Goal: Transaction & Acquisition: Purchase product/service

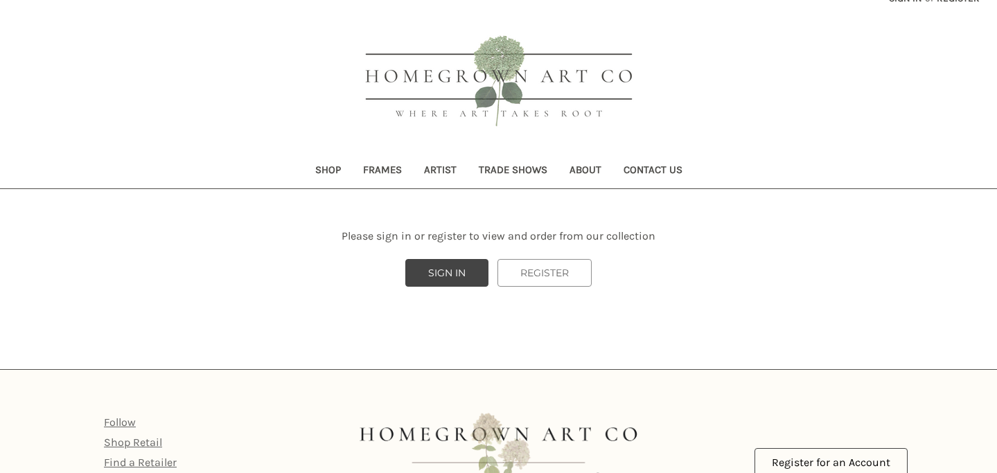
scroll to position [21, 0]
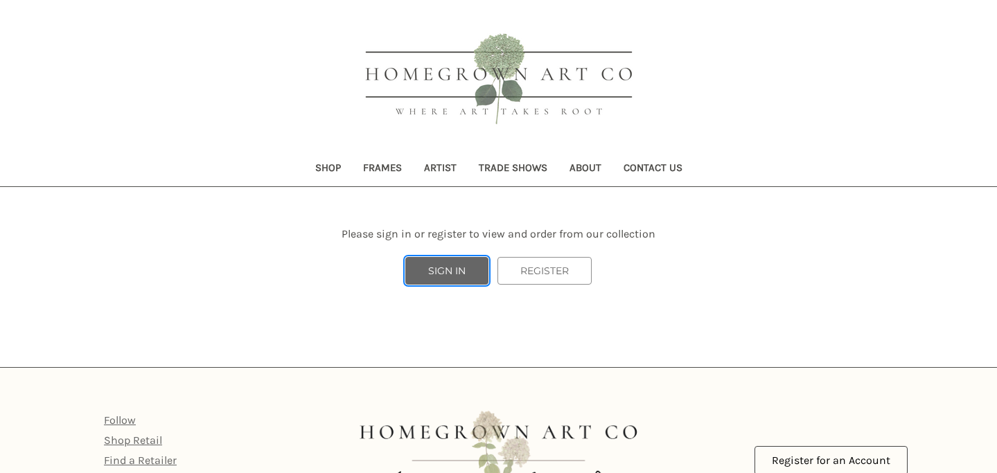
click at [458, 274] on link "SIGN IN" at bounding box center [446, 271] width 83 height 28
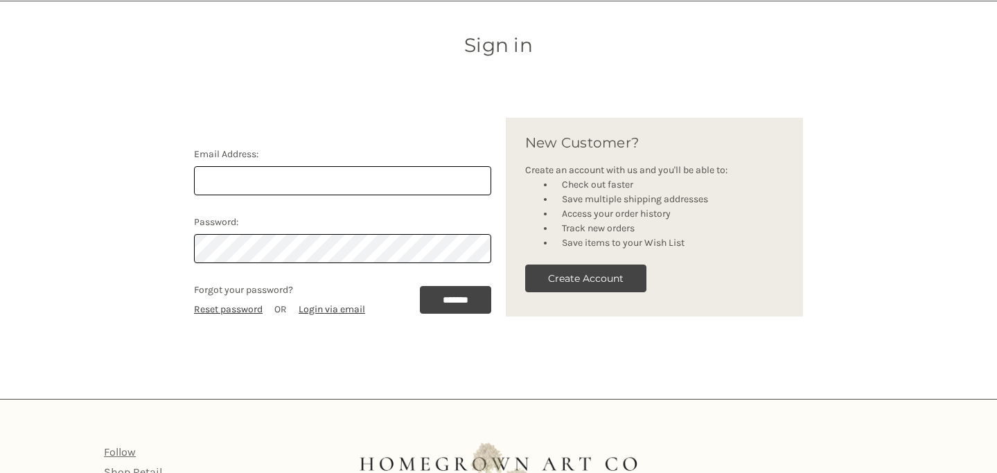
scroll to position [207, 0]
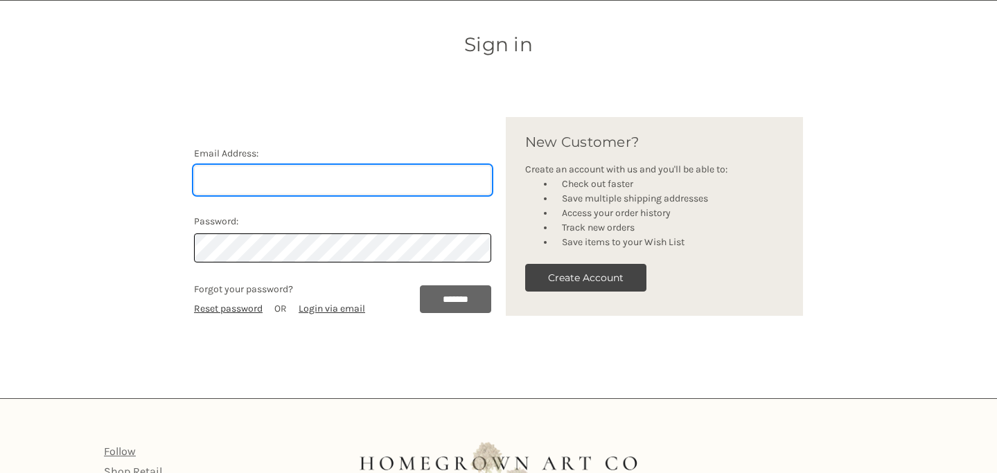
type input "[EMAIL_ADDRESS][DOMAIN_NAME]"
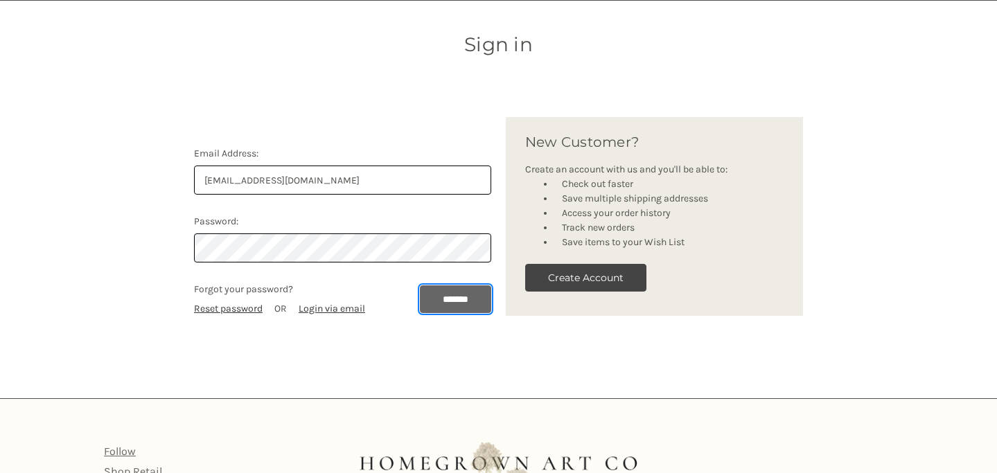
click at [443, 299] on input "*******" at bounding box center [455, 299] width 71 height 28
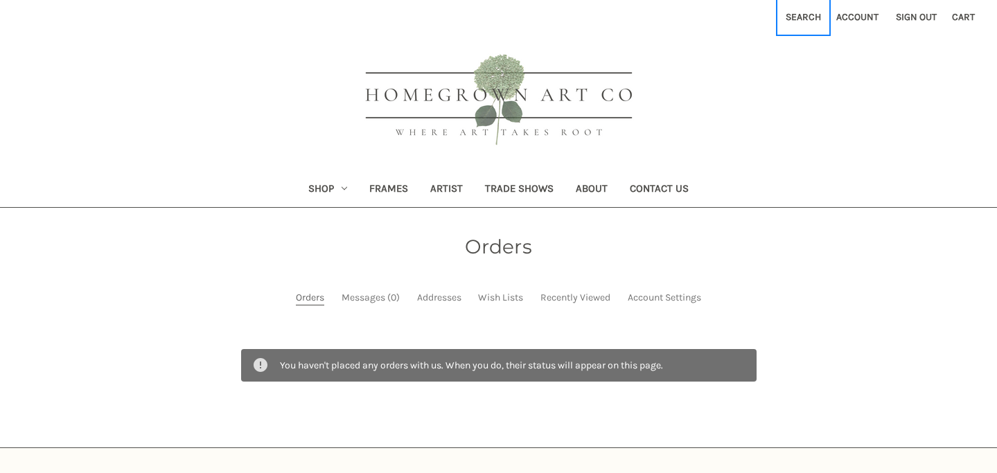
click at [811, 15] on button "Search" at bounding box center [803, 17] width 51 height 34
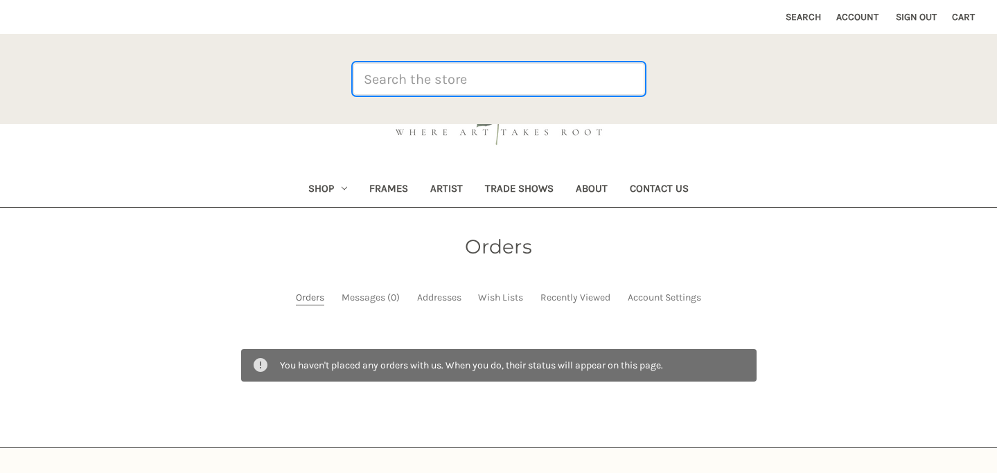
paste input "8576"
type input "8576"
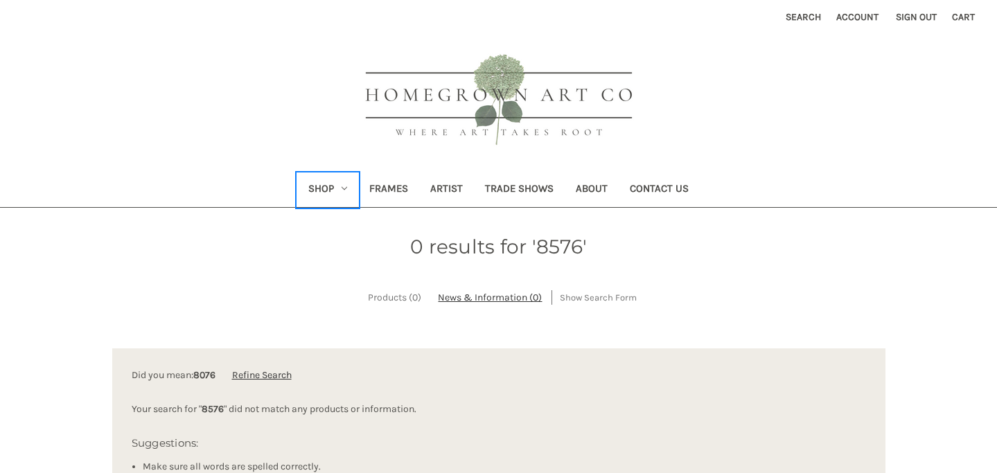
click at [326, 186] on link "Shop" at bounding box center [327, 190] width 61 height 34
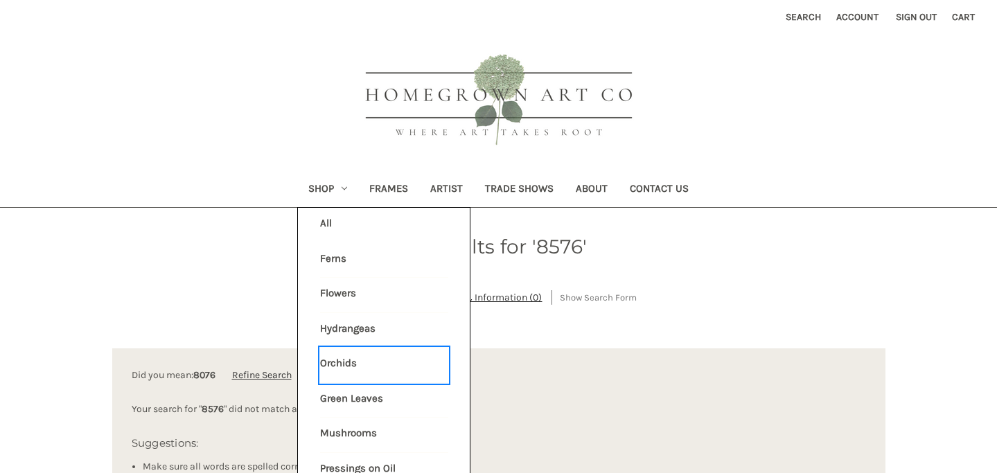
click at [343, 367] on link "Orchids" at bounding box center [384, 365] width 128 height 35
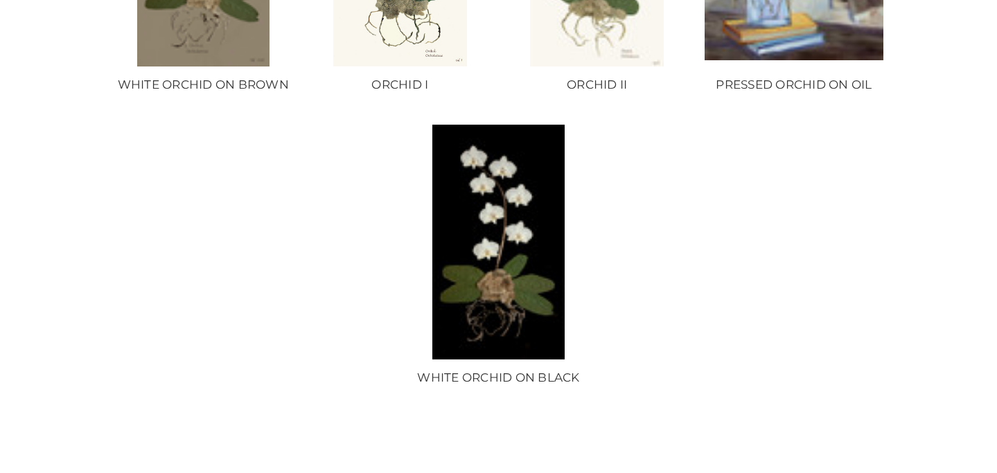
scroll to position [485, 0]
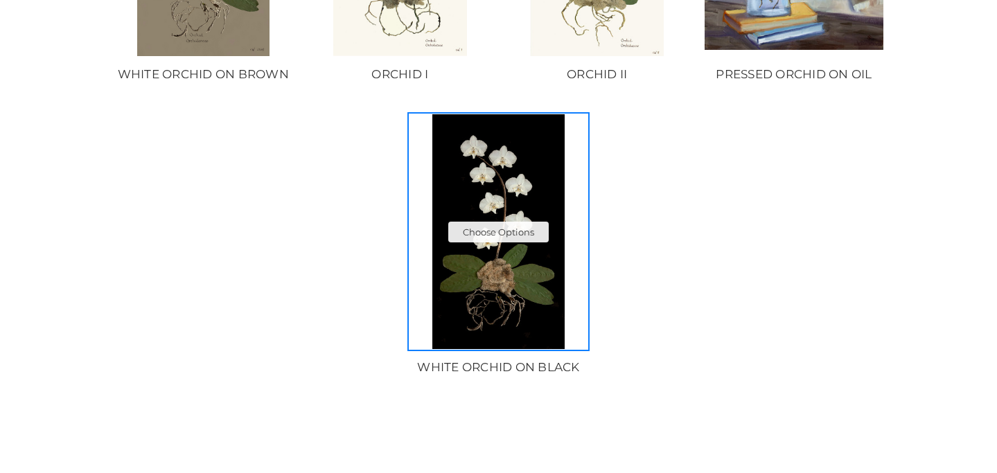
click at [504, 250] on img "WHITE ORCHID ON BLACK, Price range from $50.00 to $180.00\a\a" at bounding box center [498, 231] width 178 height 235
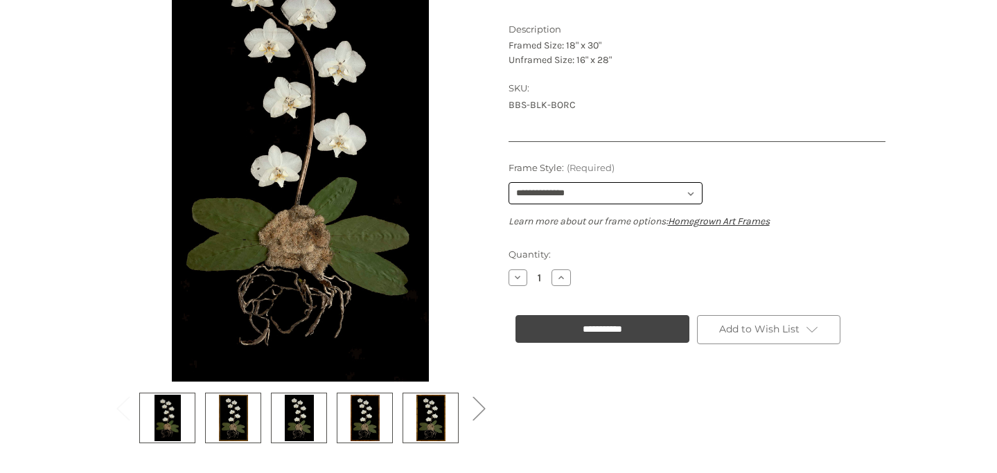
scroll to position [344, 0]
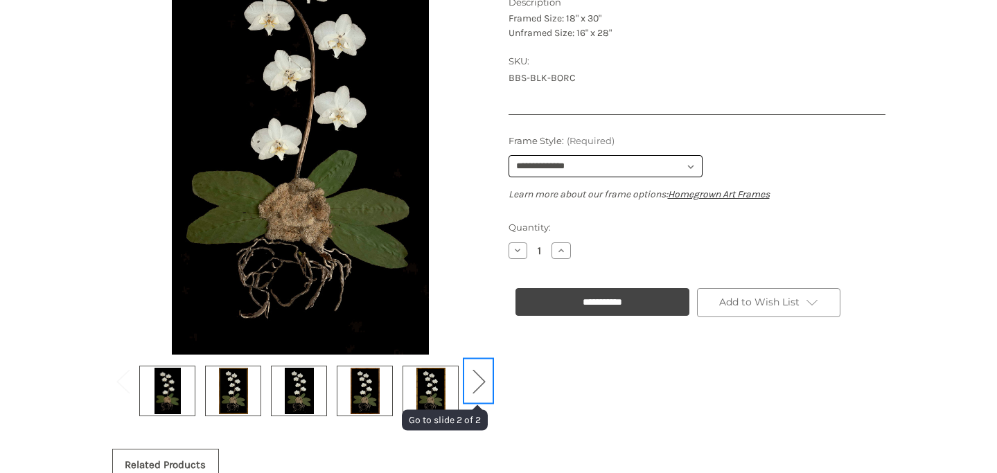
click at [479, 385] on button "Next" at bounding box center [479, 381] width 28 height 42
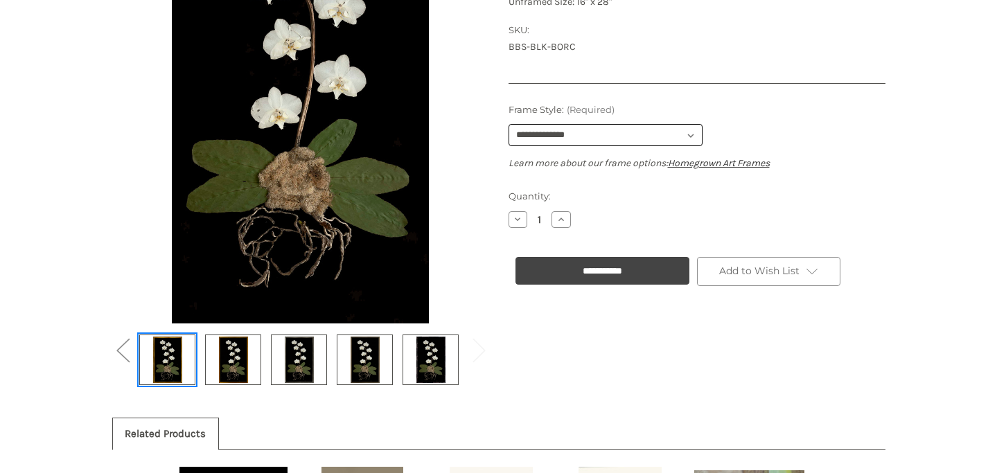
scroll to position [378, 0]
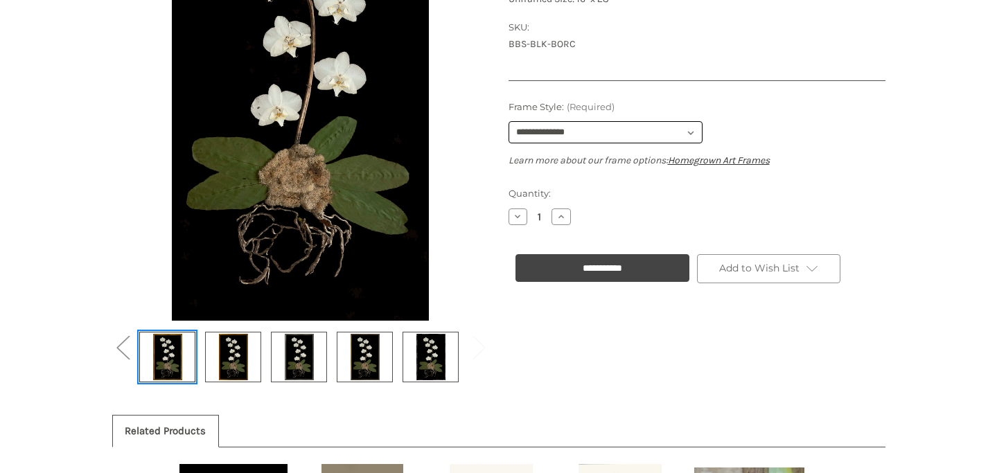
click at [166, 360] on img at bounding box center [167, 357] width 35 height 46
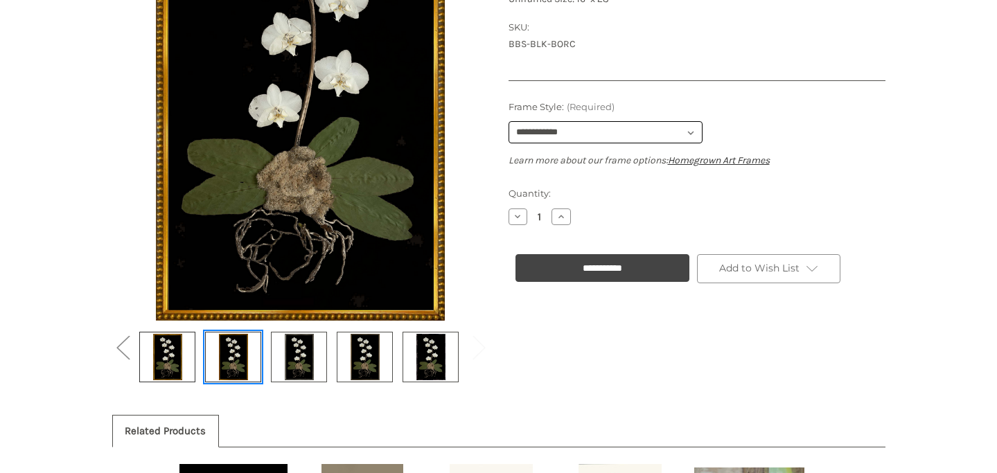
click at [237, 358] on img at bounding box center [233, 357] width 35 height 46
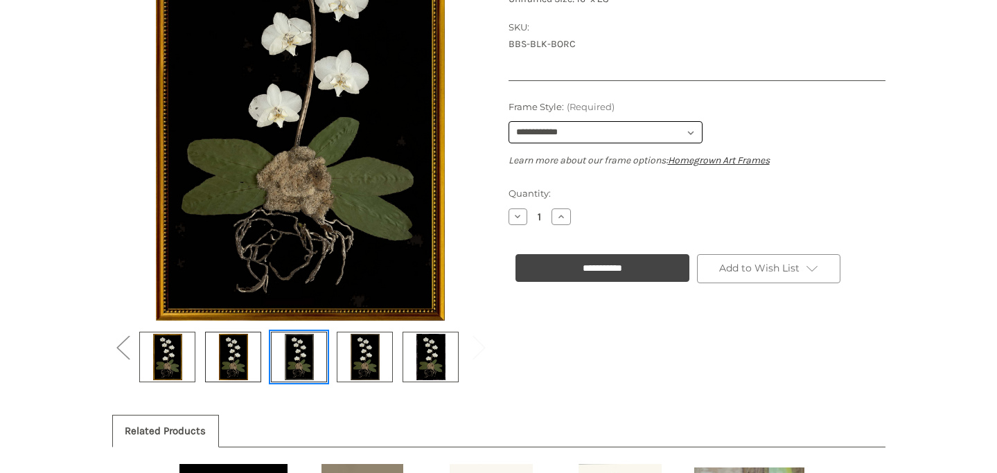
click at [288, 358] on img at bounding box center [299, 357] width 35 height 46
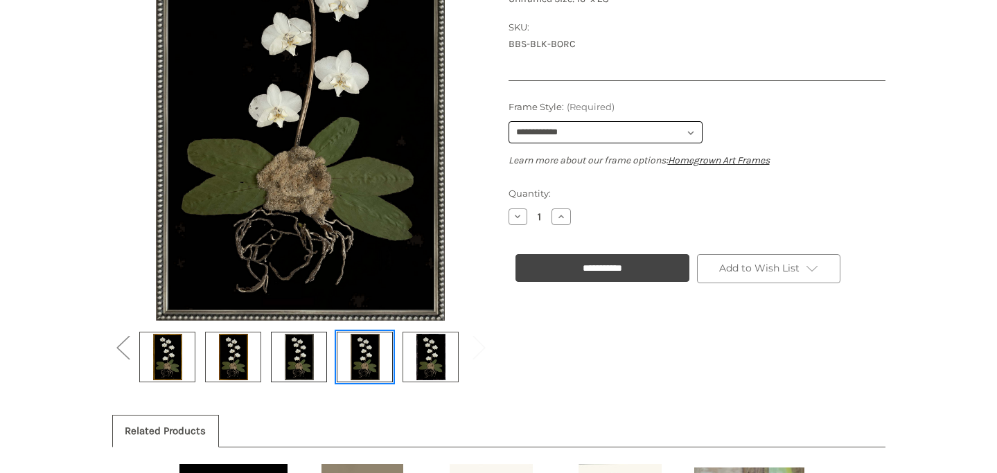
click at [376, 355] on img at bounding box center [365, 357] width 35 height 46
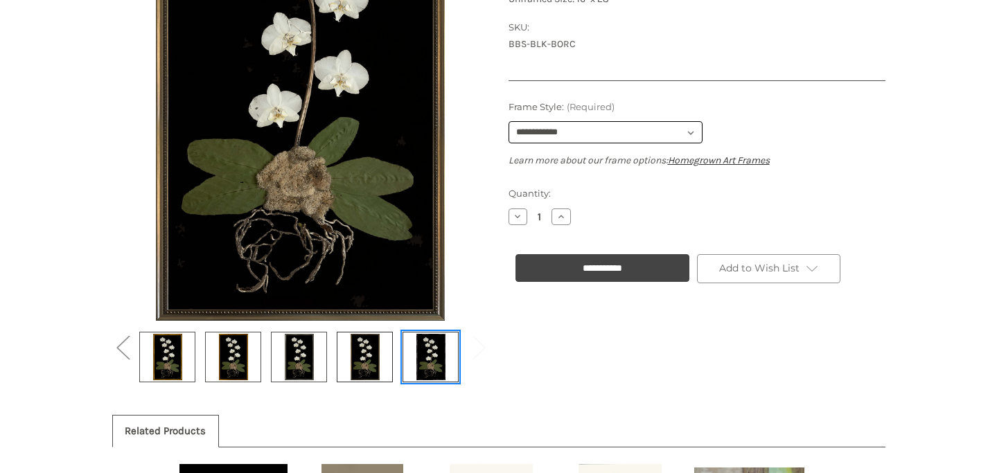
click at [434, 362] on img at bounding box center [431, 357] width 35 height 46
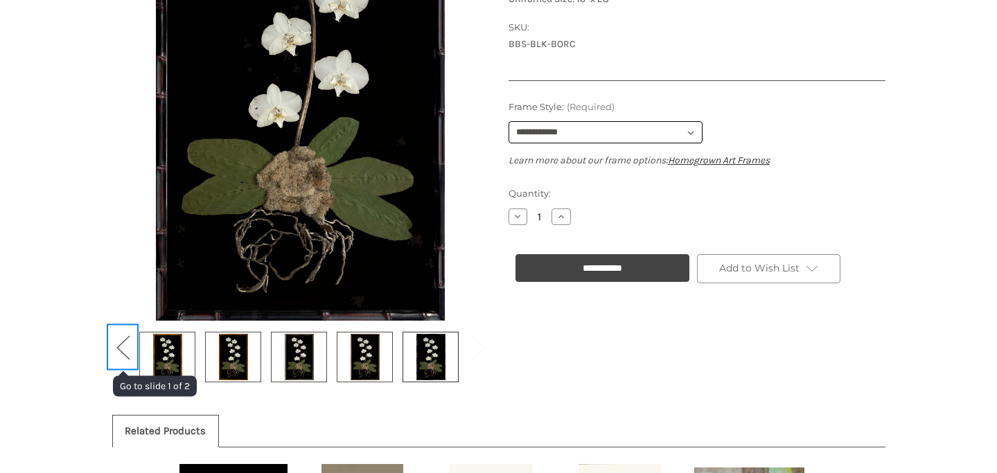
click at [112, 346] on button "Previous" at bounding box center [123, 347] width 28 height 42
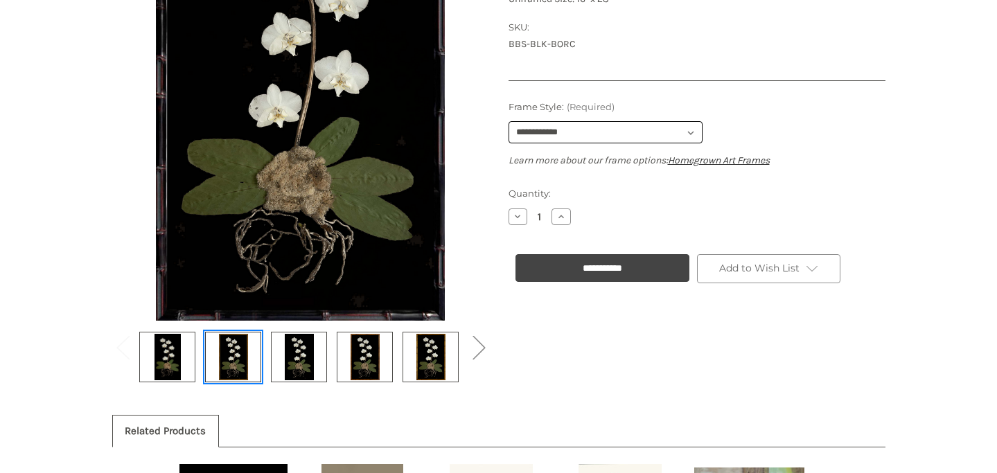
click at [230, 356] on img at bounding box center [233, 357] width 35 height 46
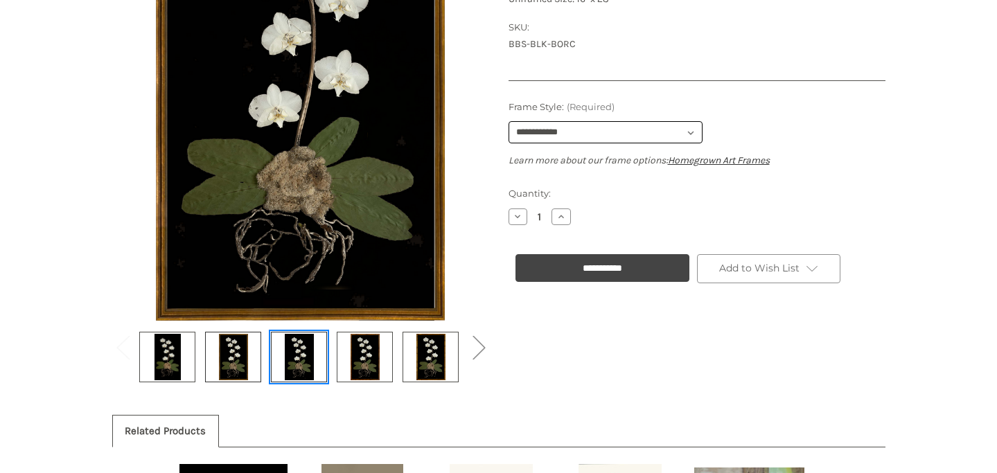
click at [311, 367] on img at bounding box center [299, 357] width 35 height 46
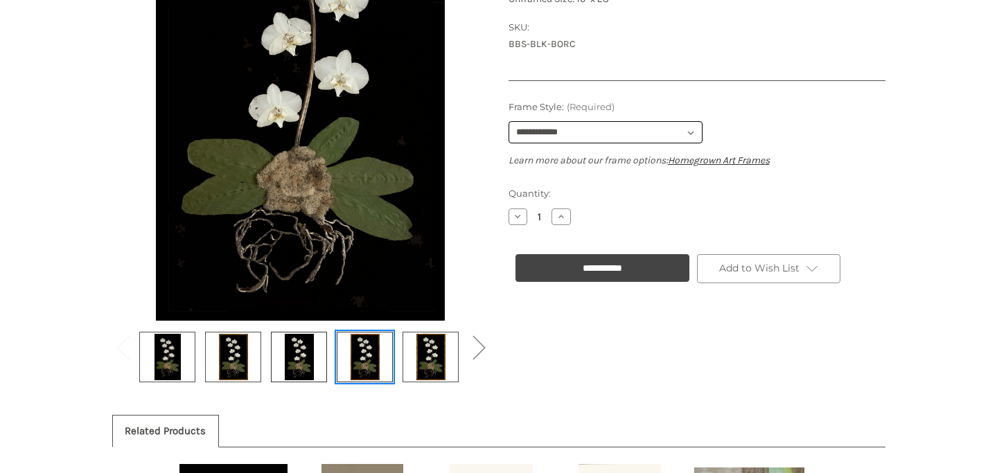
click at [355, 368] on img at bounding box center [365, 357] width 35 height 46
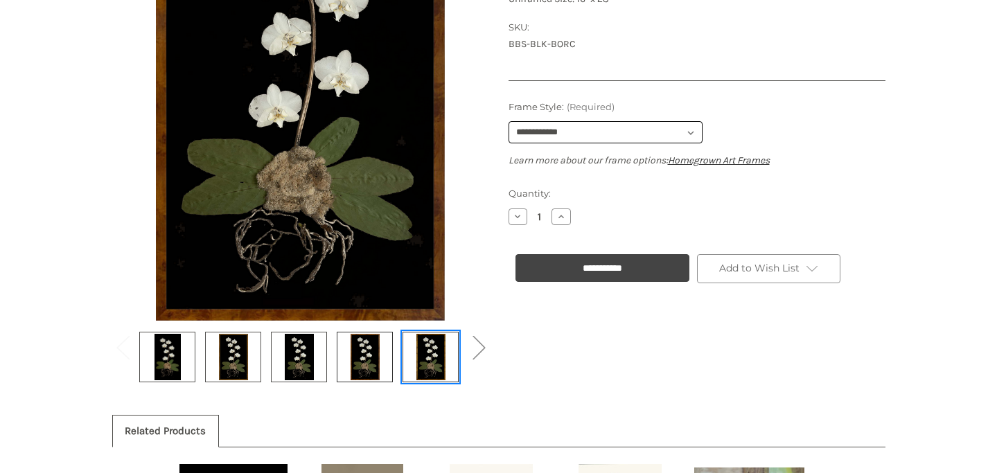
click at [427, 366] on img at bounding box center [431, 357] width 35 height 46
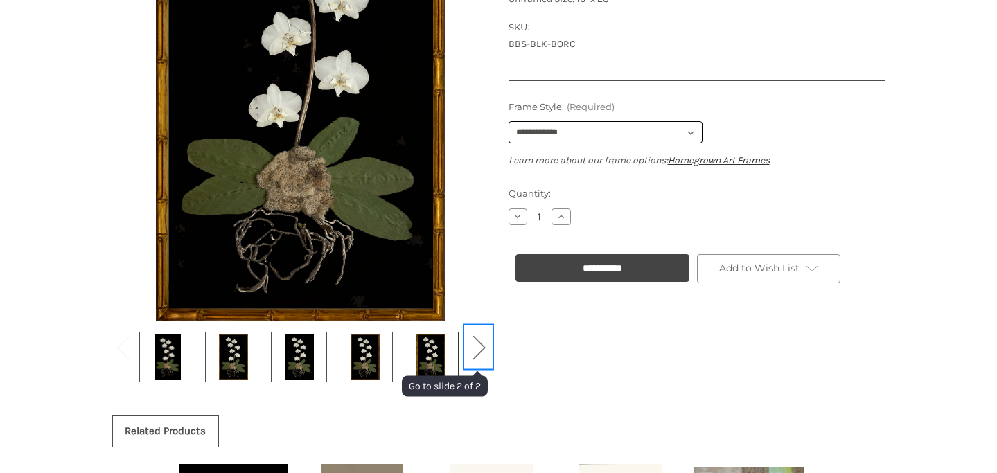
click at [482, 345] on button "Next" at bounding box center [479, 347] width 28 height 42
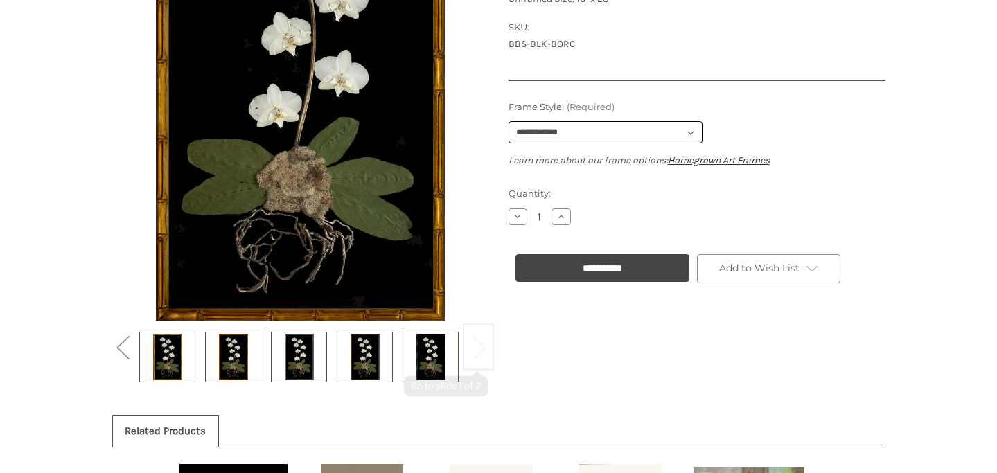
click at [482, 346] on button "Next" at bounding box center [479, 347] width 28 height 42
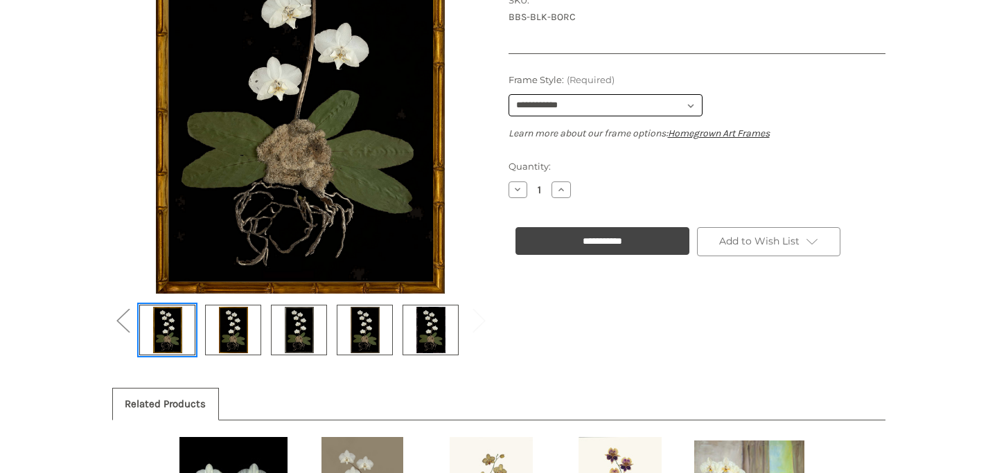
scroll to position [398, 0]
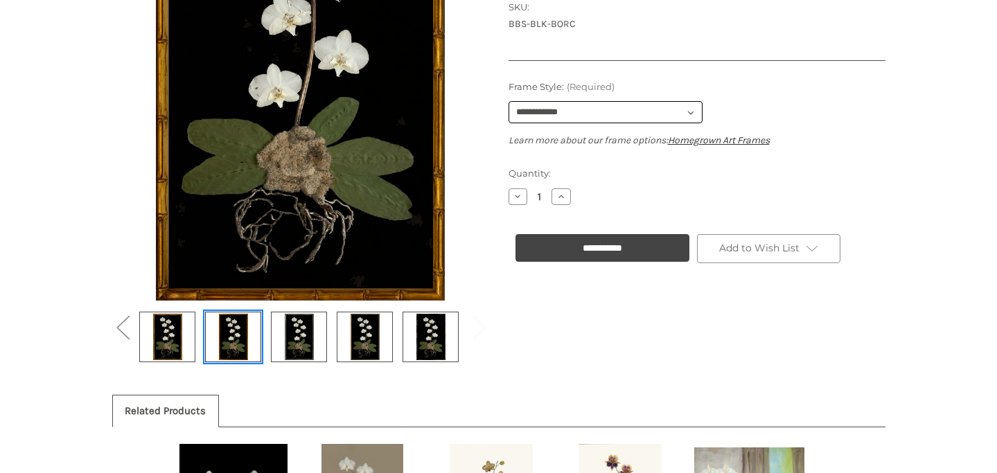
click at [221, 335] on img at bounding box center [233, 337] width 35 height 46
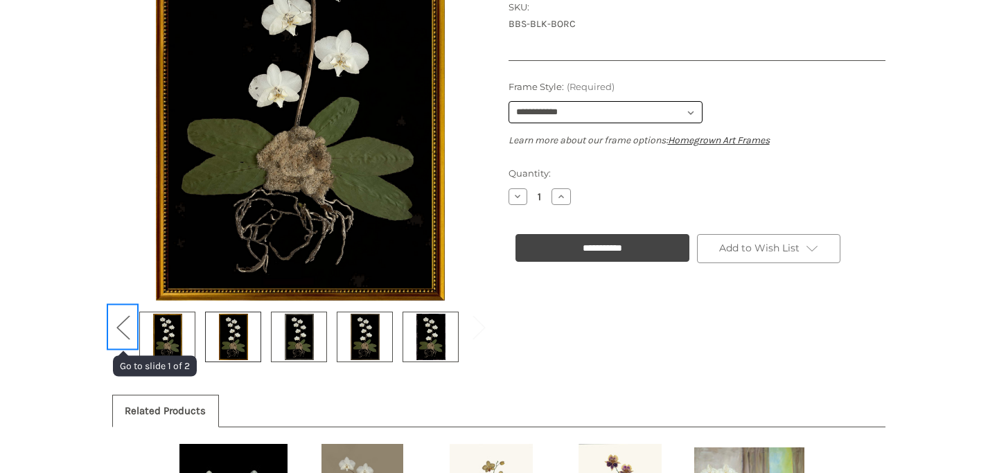
click at [117, 326] on button "Previous" at bounding box center [123, 327] width 28 height 42
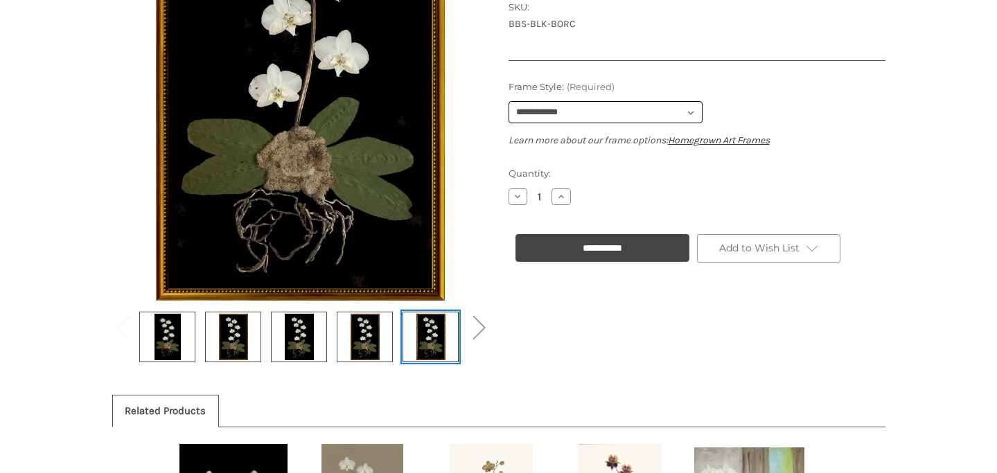
click at [433, 343] on img at bounding box center [431, 337] width 35 height 46
select select "****"
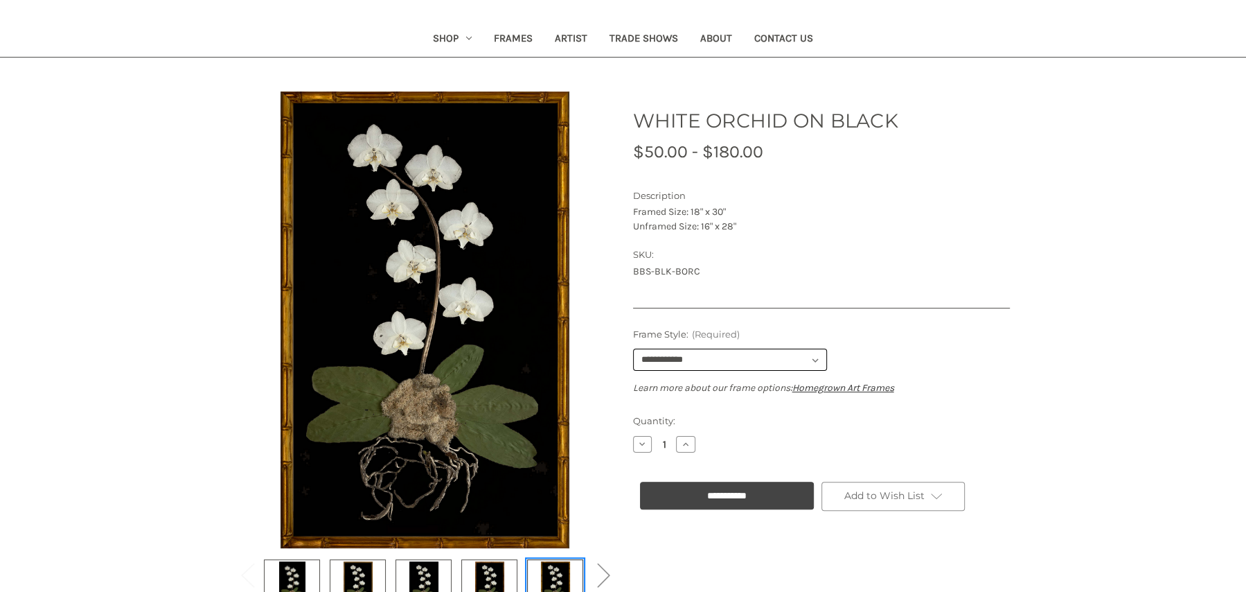
scroll to position [151, 0]
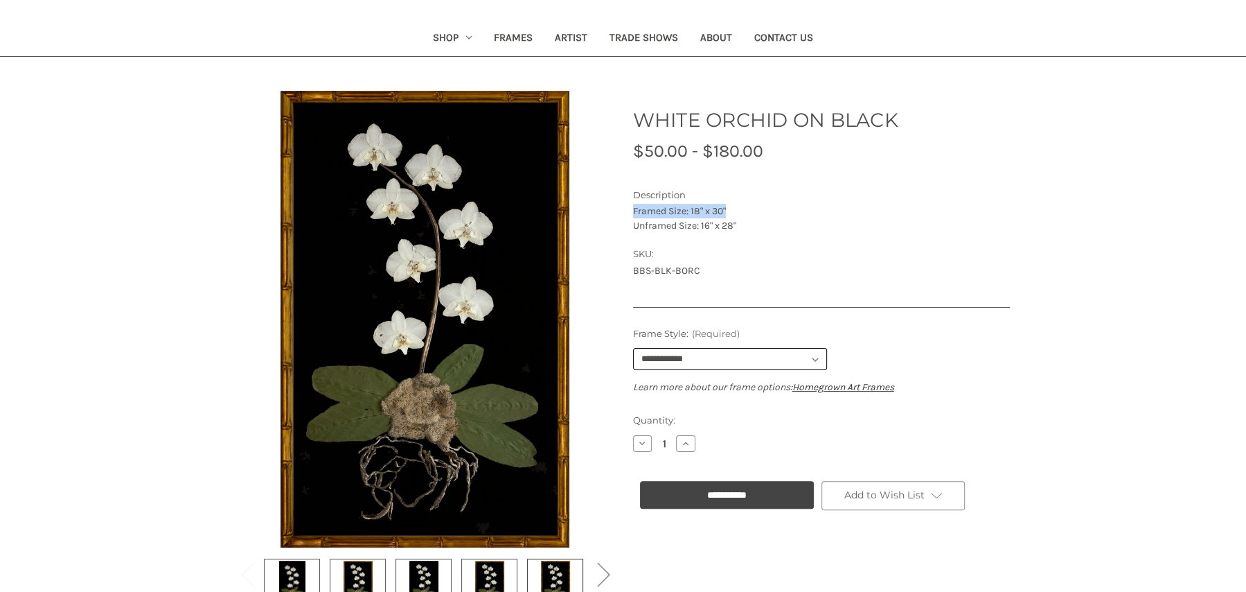
drag, startPoint x: 633, startPoint y: 211, endPoint x: 750, endPoint y: 211, distance: 117.1
click at [750, 211] on p "Framed Size: 18" x 30" Unframed Size: 16" x 28"" at bounding box center [821, 218] width 377 height 29
copy p "Framed Size: 18" x 30""
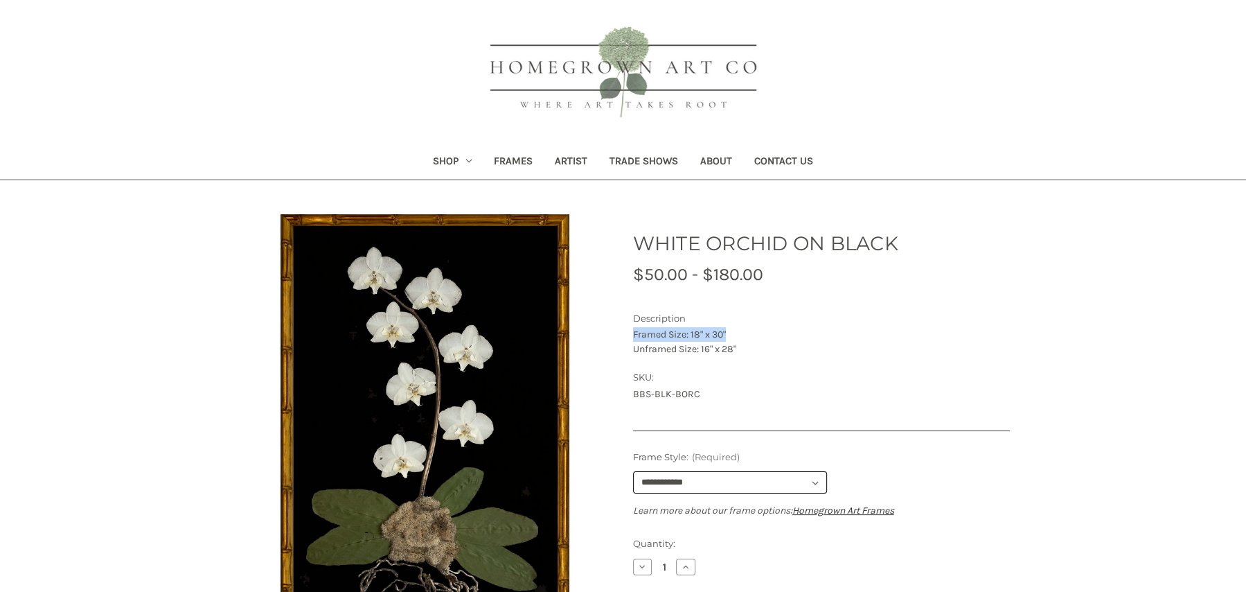
scroll to position [0, 0]
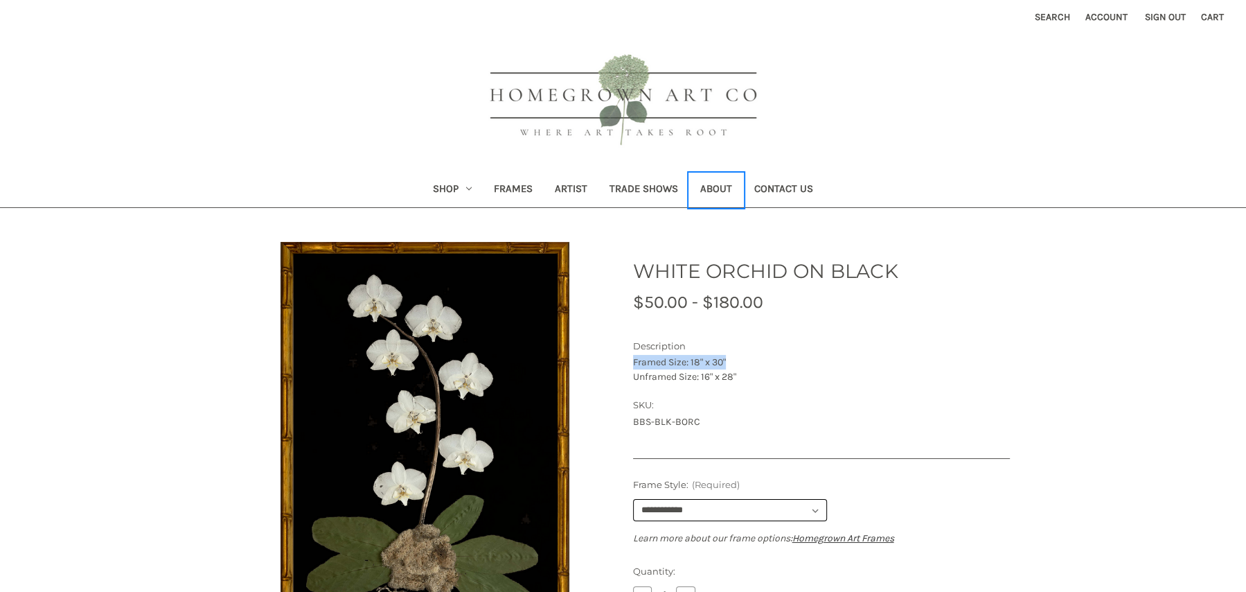
click at [718, 189] on link "About" at bounding box center [716, 190] width 54 height 34
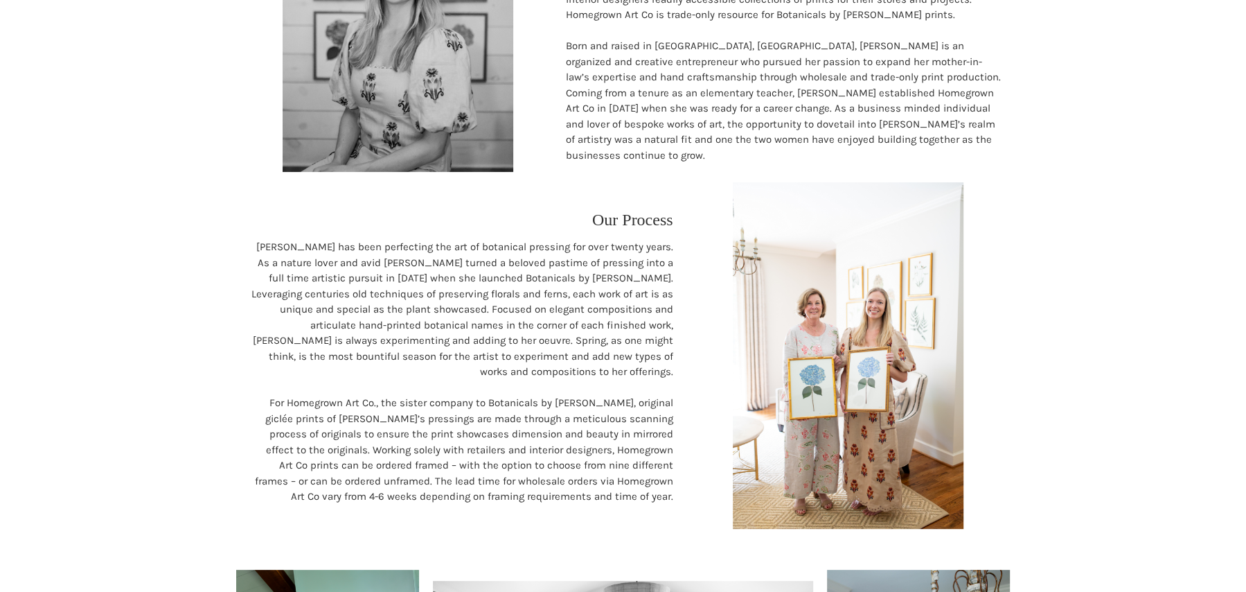
scroll to position [424, 0]
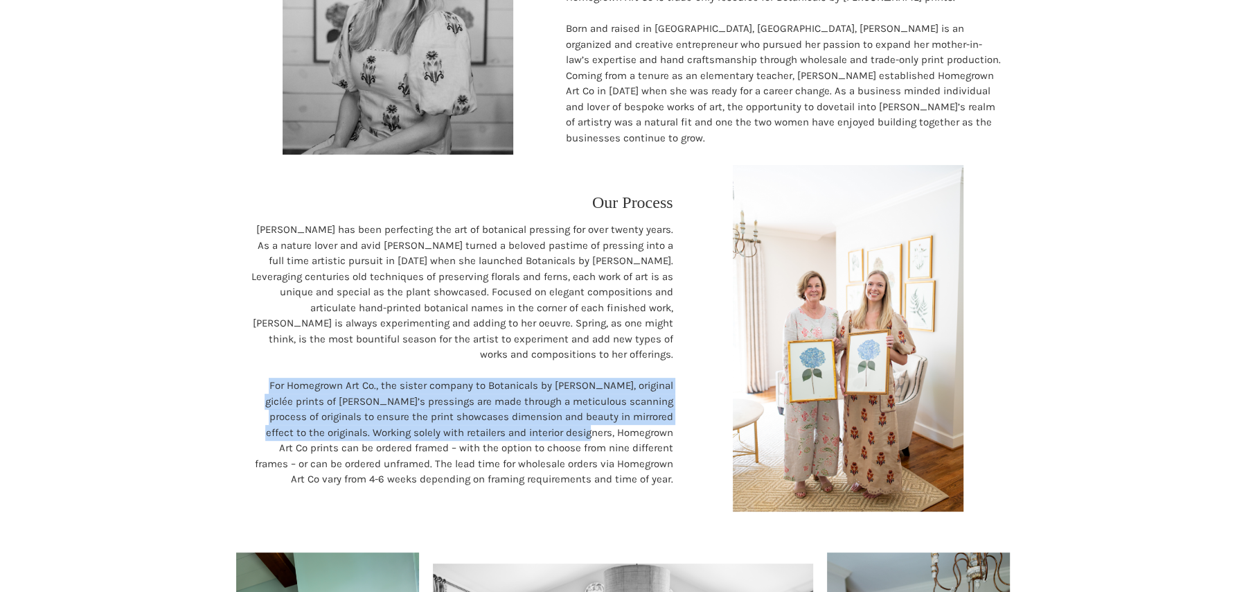
drag, startPoint x: 254, startPoint y: 385, endPoint x: 583, endPoint y: 435, distance: 332.2
click at [583, 435] on p "For Homegrown Art Co., the sister company to Botanicals by Sandy, original gicl…" at bounding box center [462, 432] width 422 height 109
copy p "For Homegrown Art Co., the sister company to Botanicals by Sandy, original gicl…"
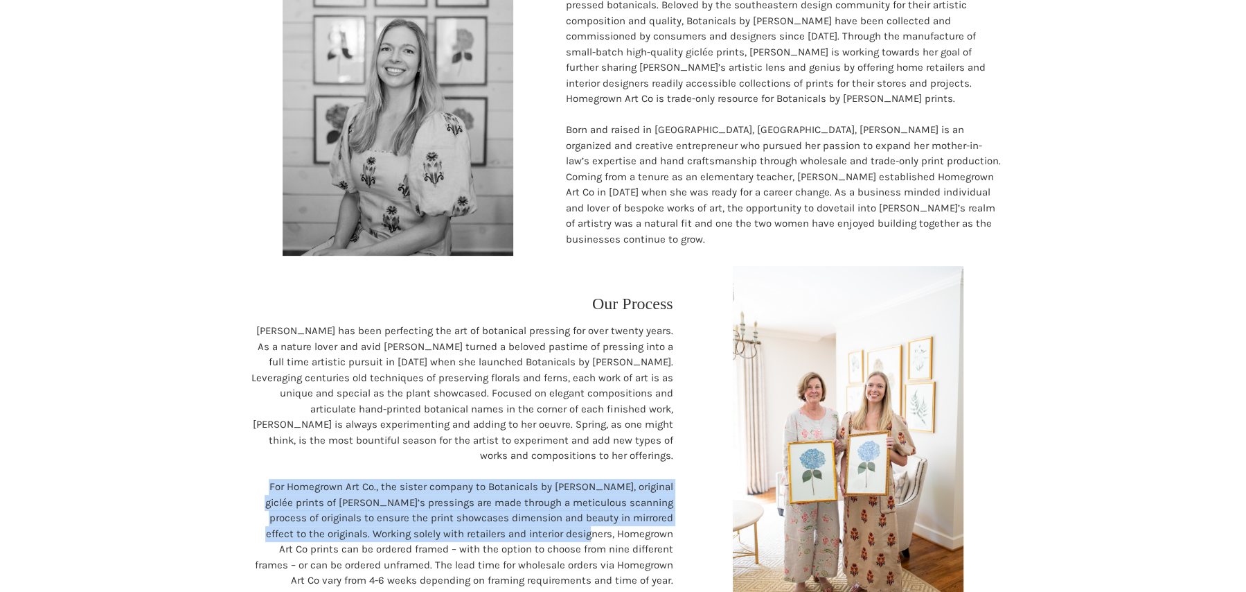
scroll to position [0, 0]
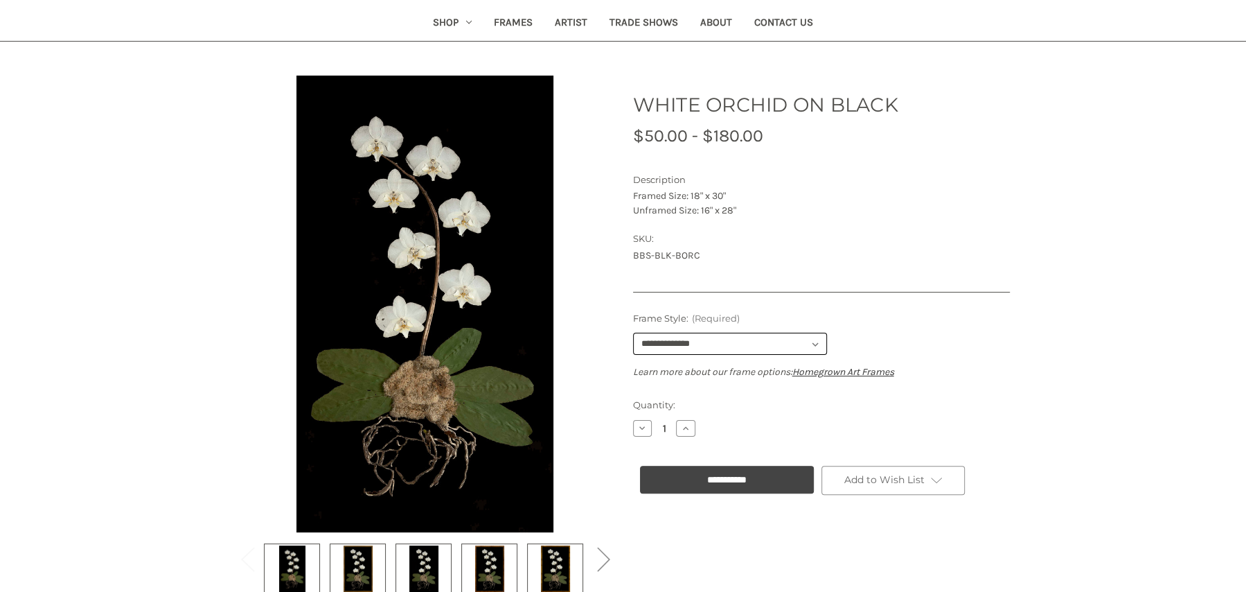
scroll to position [165, 0]
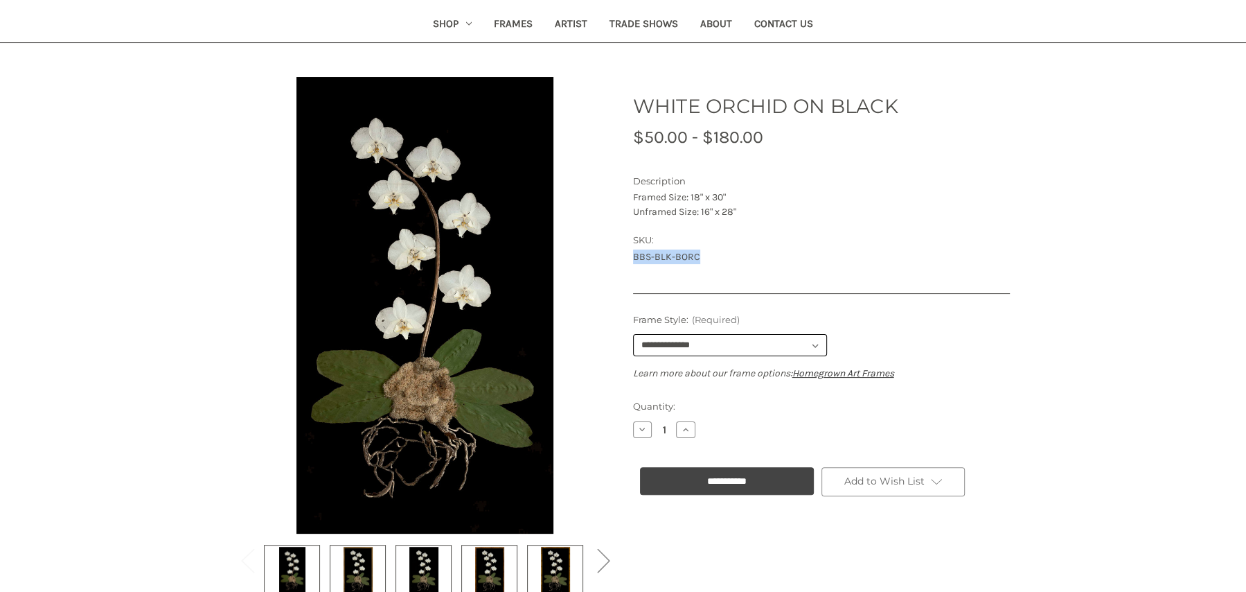
drag, startPoint x: 633, startPoint y: 258, endPoint x: 719, endPoint y: 256, distance: 85.9
click at [719, 256] on dd "BBS-BLK-BORC" at bounding box center [821, 256] width 377 height 15
copy dd "BBS-BLK-BORC"
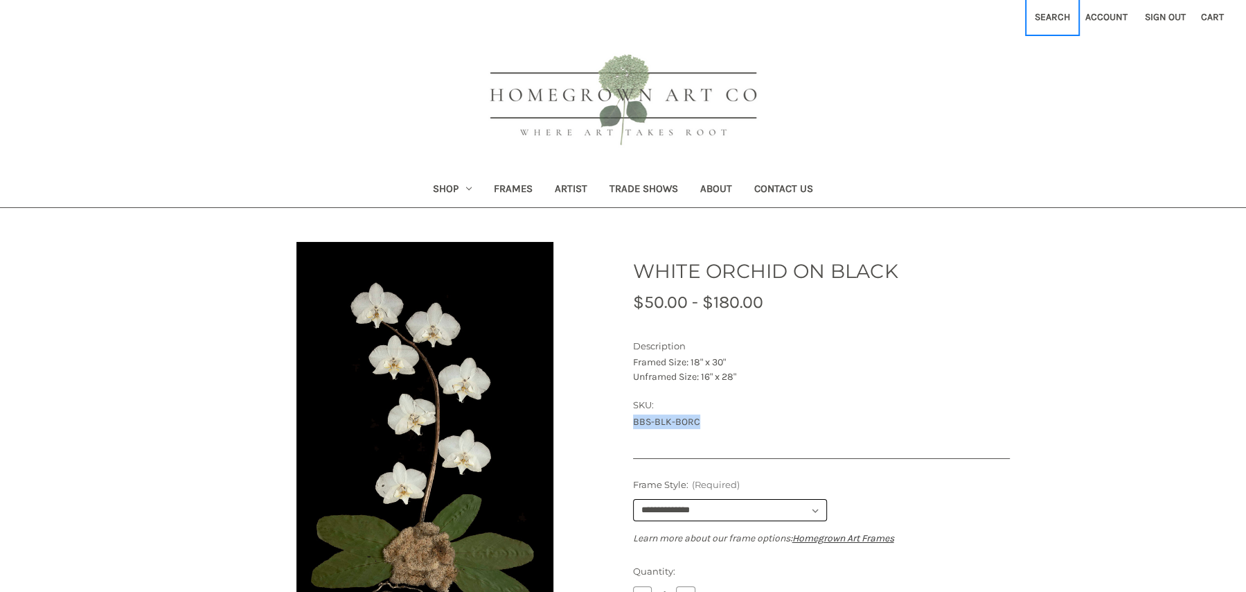
click at [1049, 17] on button "Search" at bounding box center [1052, 17] width 51 height 34
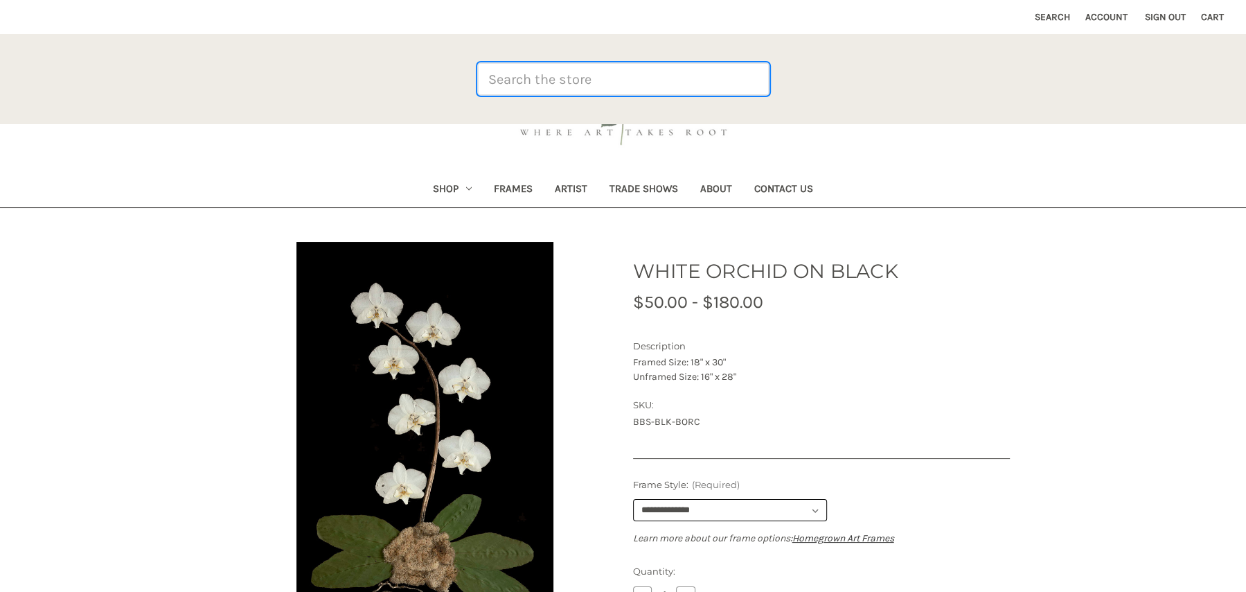
paste input "BBS-BLK-QAL"
type input "BBS-BLK-QAL"
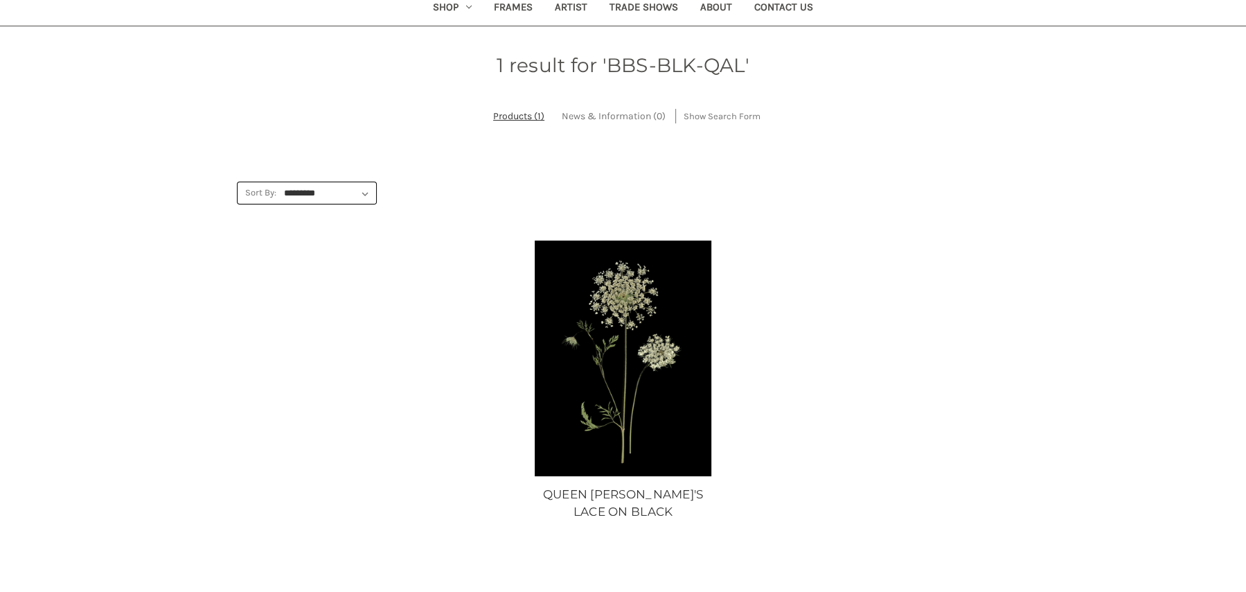
scroll to position [184, 0]
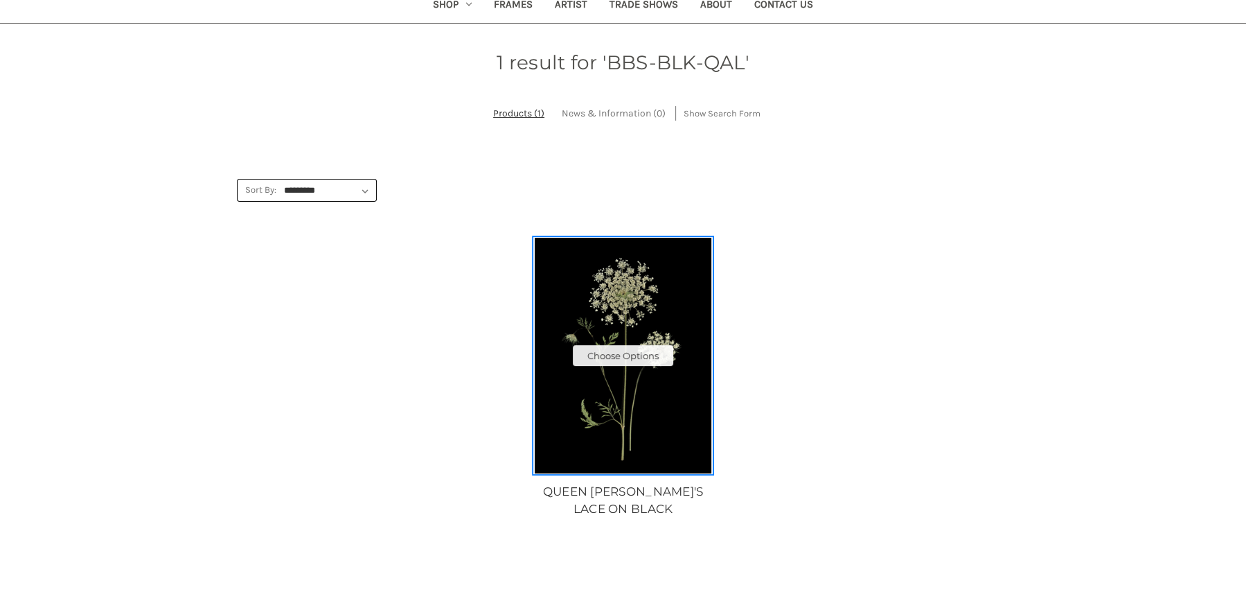
click at [644, 391] on img "QUEEN ANNE'S LACE ON BLACK, Price range from $10.00 to $235.00\a\a" at bounding box center [623, 355] width 178 height 235
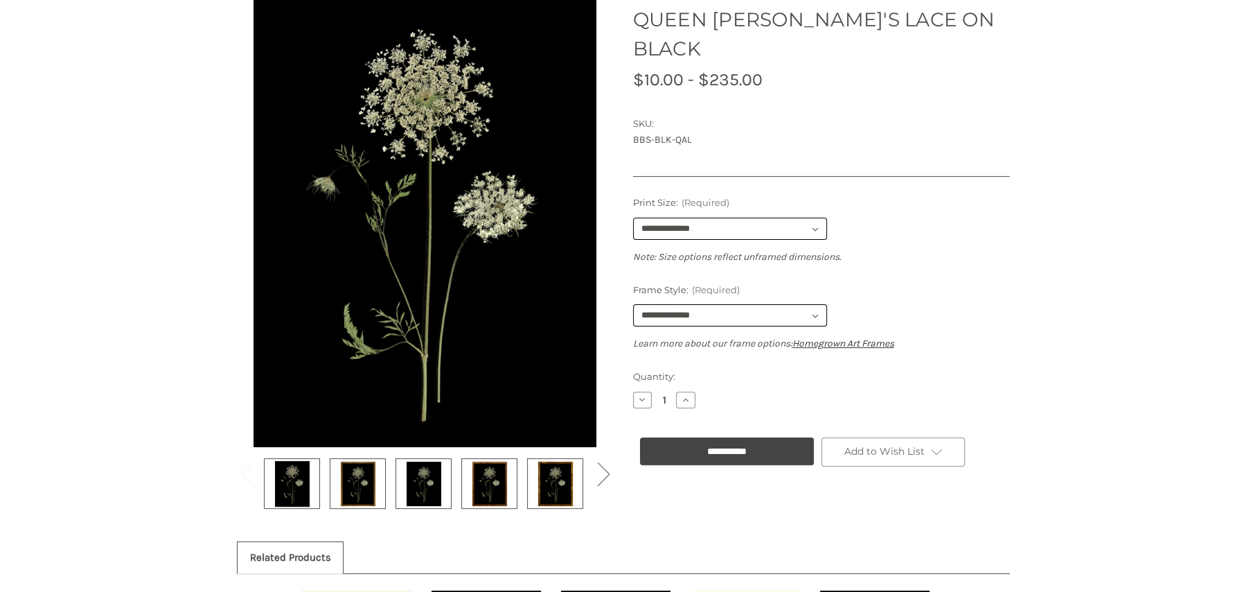
scroll to position [254, 0]
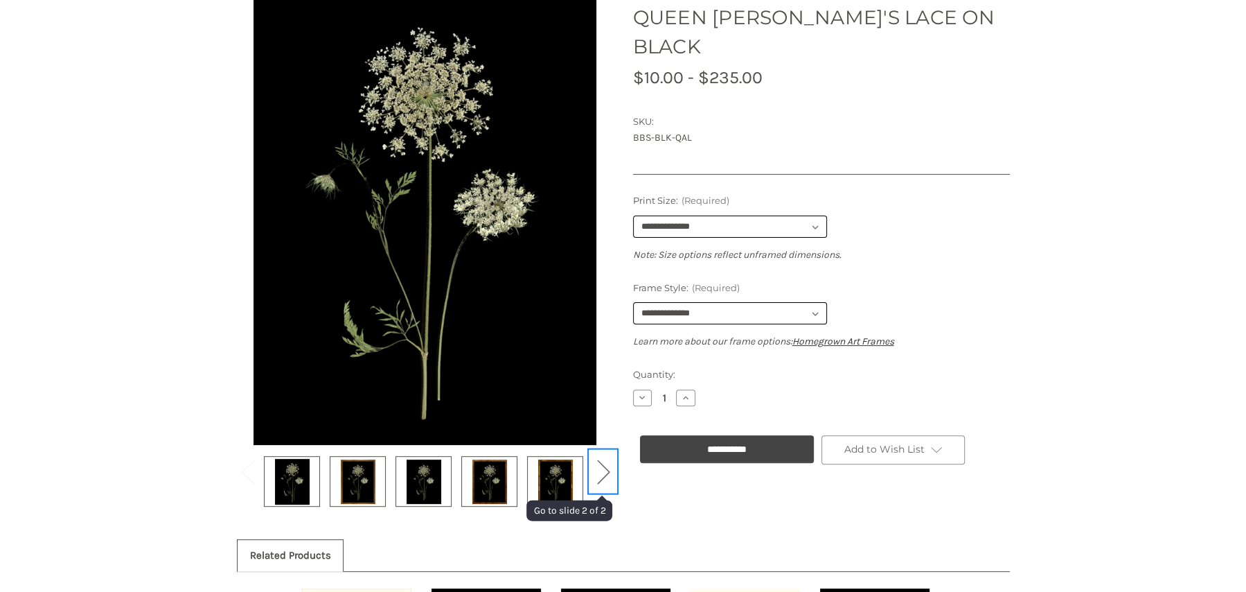
click at [600, 469] on button "Next" at bounding box center [604, 471] width 28 height 42
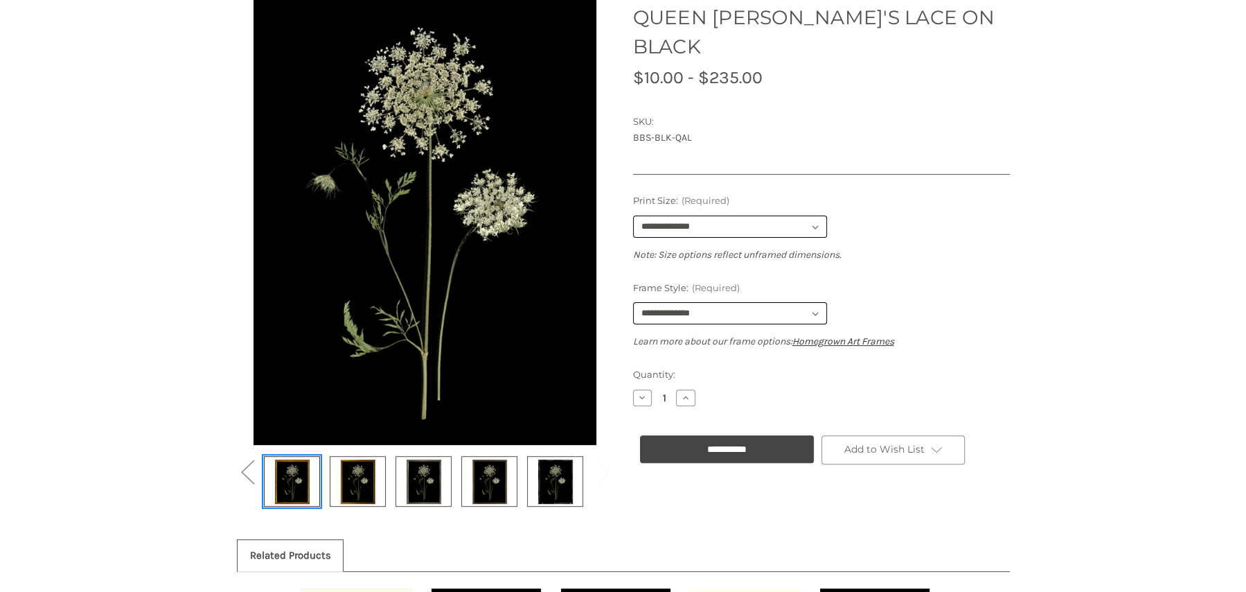
click at [279, 486] on img at bounding box center [292, 481] width 35 height 46
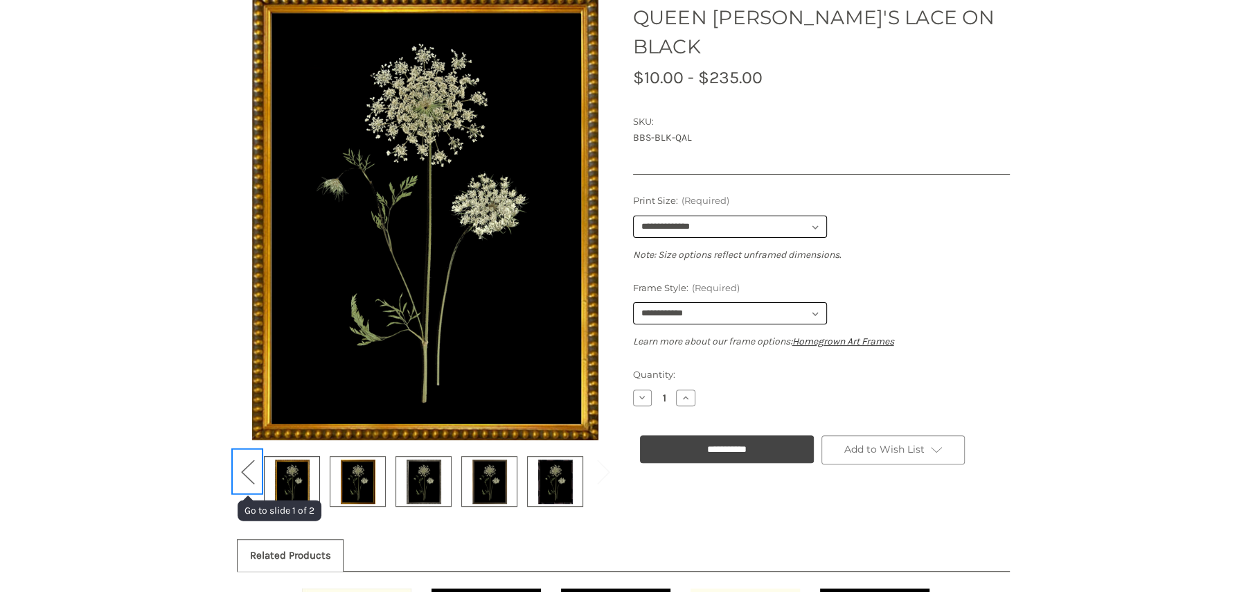
click at [245, 466] on button "Previous" at bounding box center [247, 471] width 28 height 42
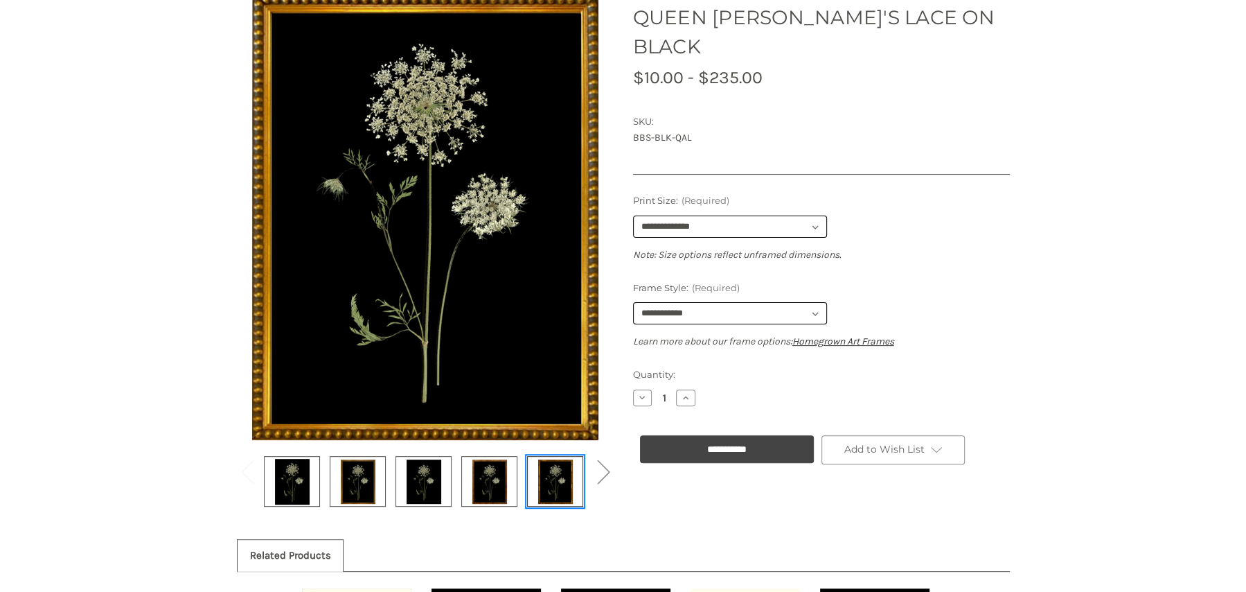
click at [560, 478] on img at bounding box center [555, 481] width 35 height 46
select select "****"
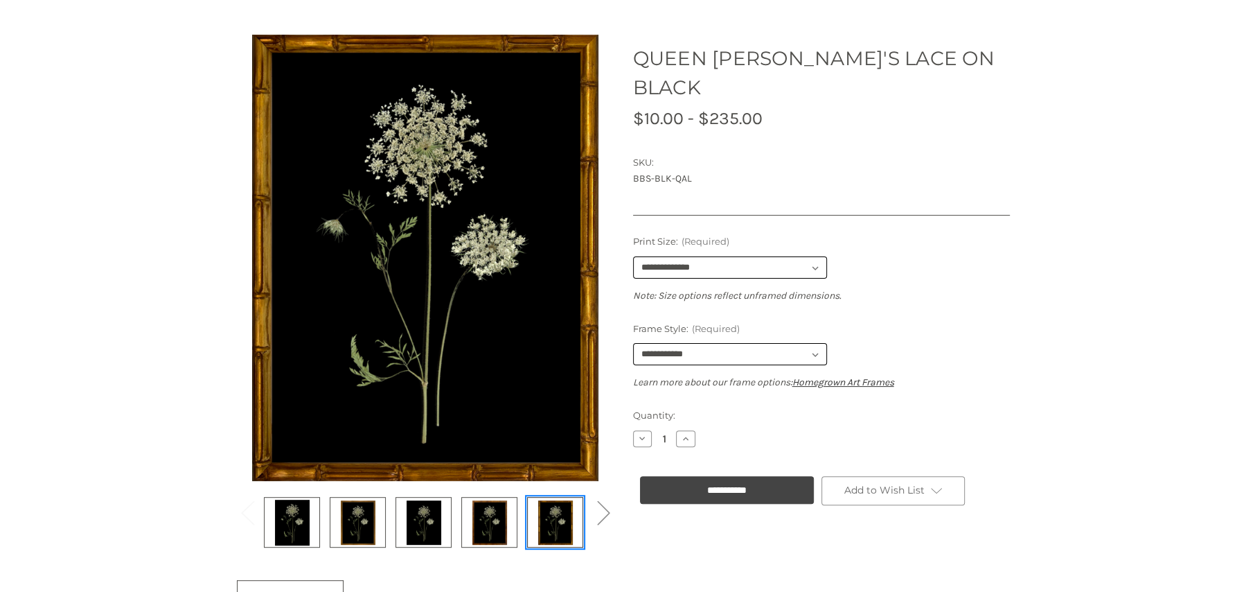
scroll to position [202, 0]
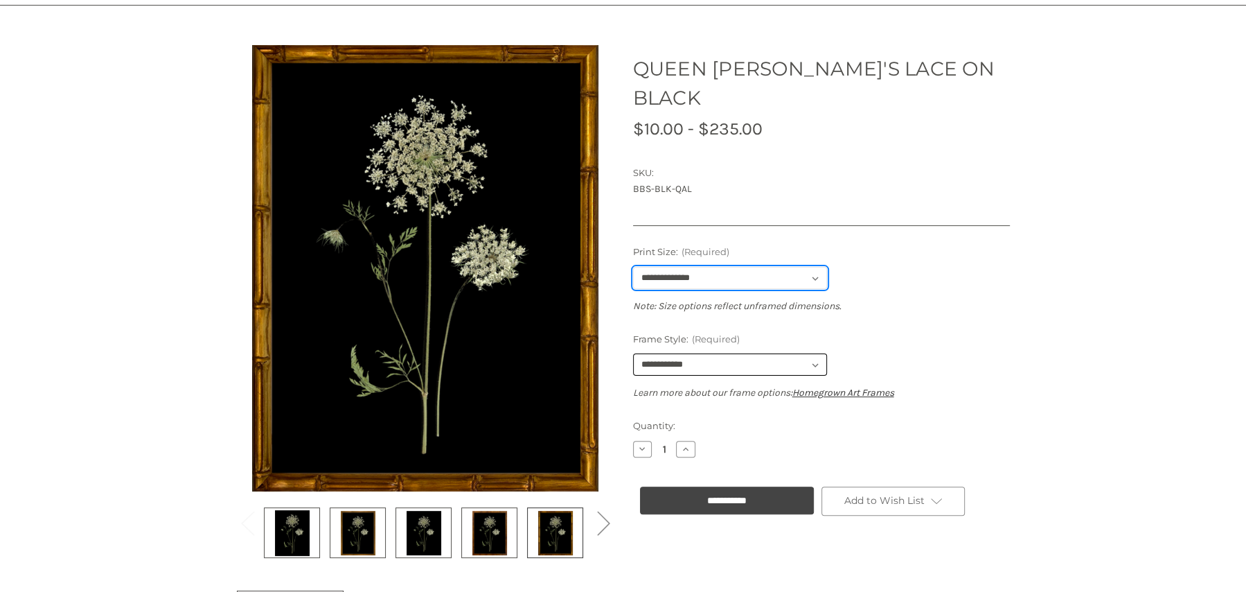
click at [763, 267] on select "**********" at bounding box center [730, 278] width 194 height 22
select select "****"
click at [633, 267] on select "**********" at bounding box center [730, 278] width 194 height 22
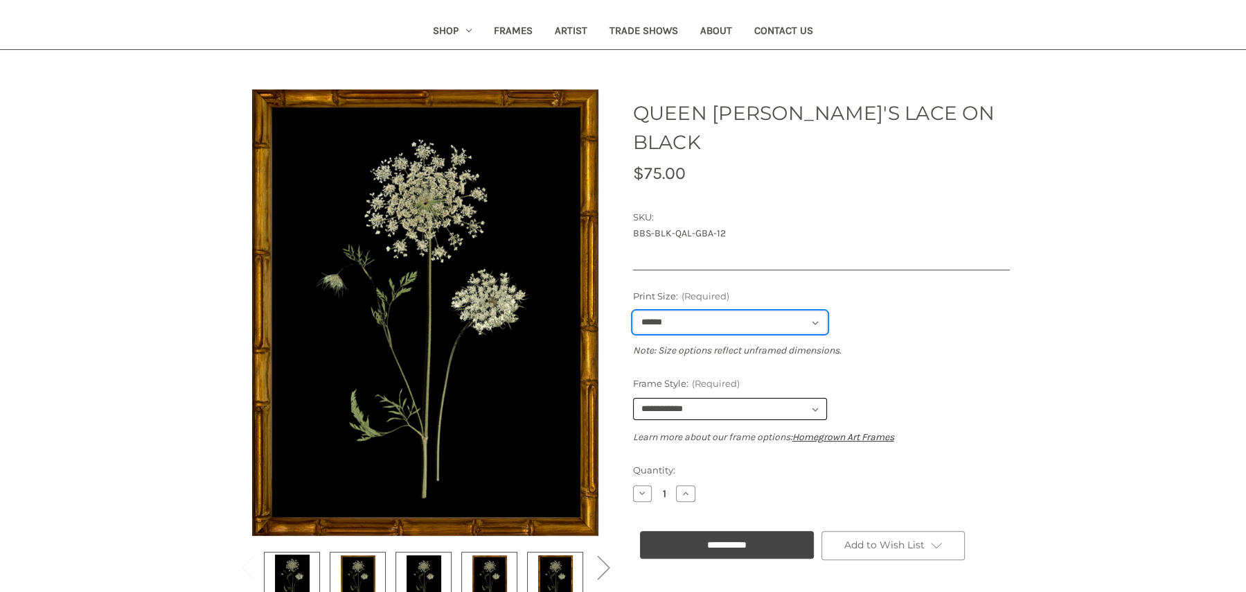
scroll to position [170, 0]
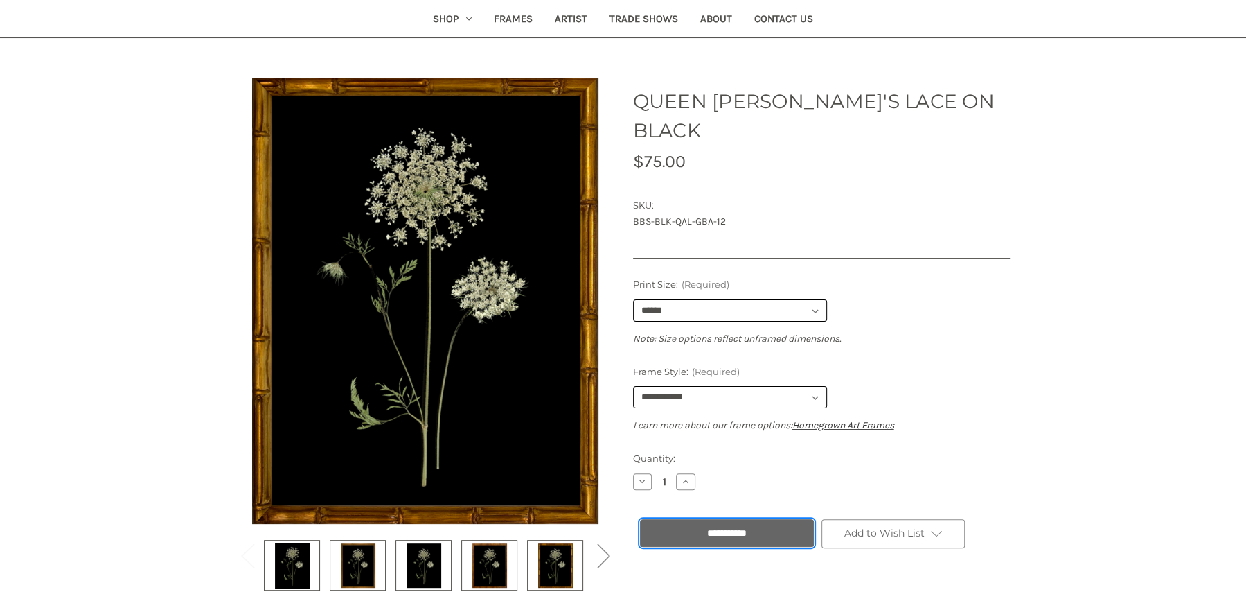
click at [743, 519] on input "**********" at bounding box center [727, 533] width 174 height 28
type input "**********"
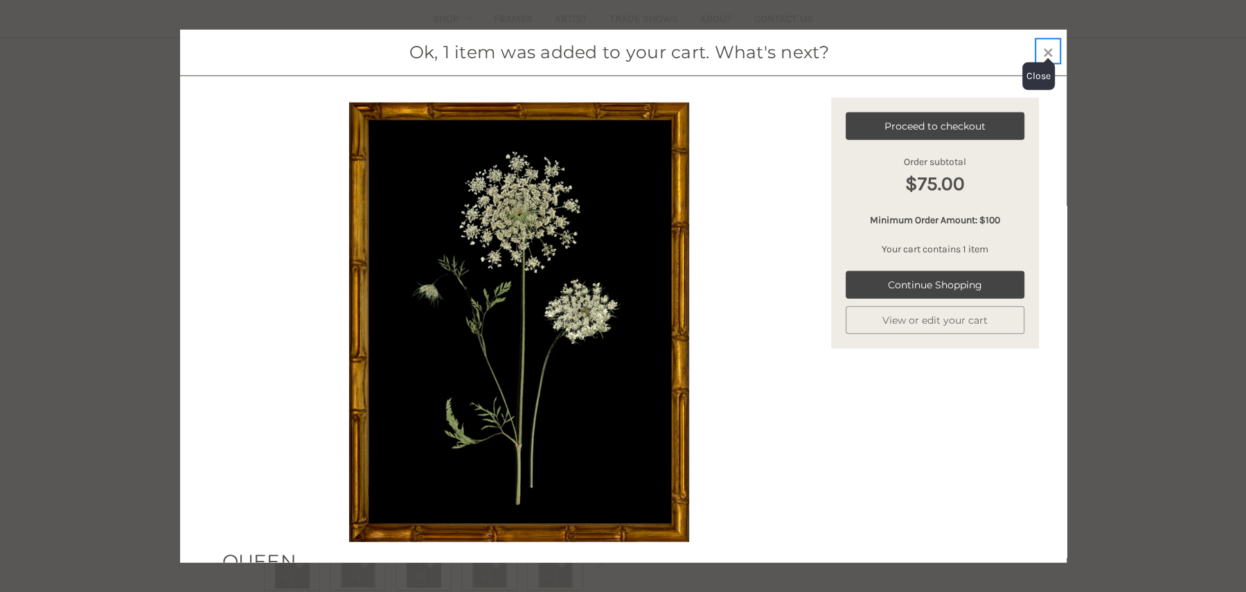
click at [1050, 46] on span "×" at bounding box center [1049, 50] width 12 height 26
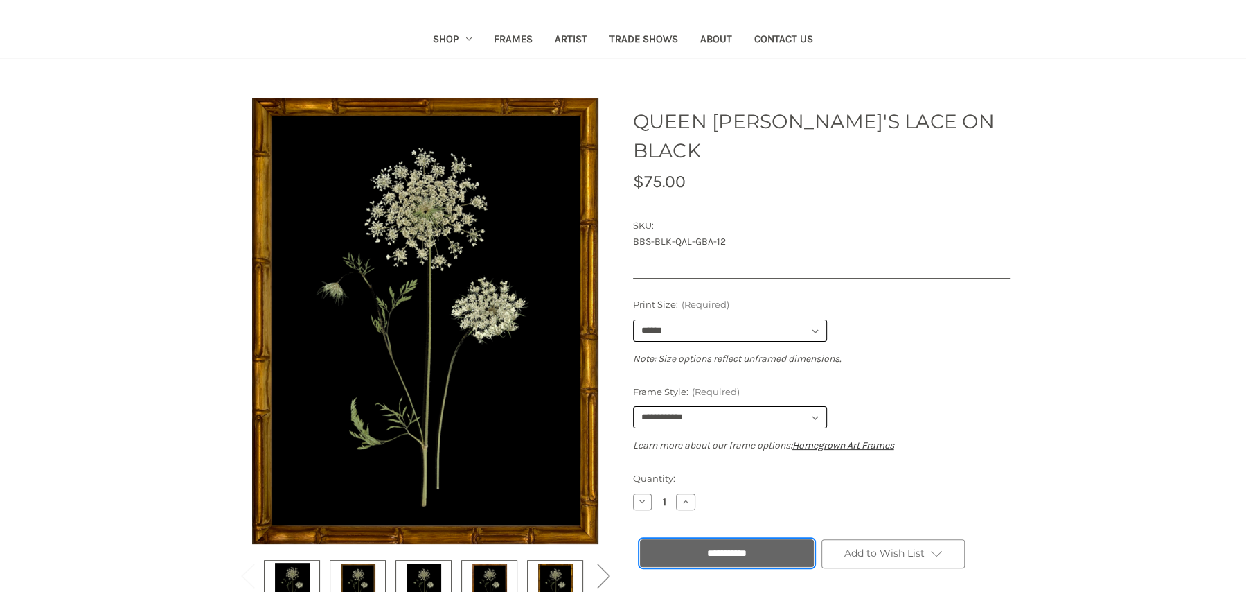
scroll to position [148, 0]
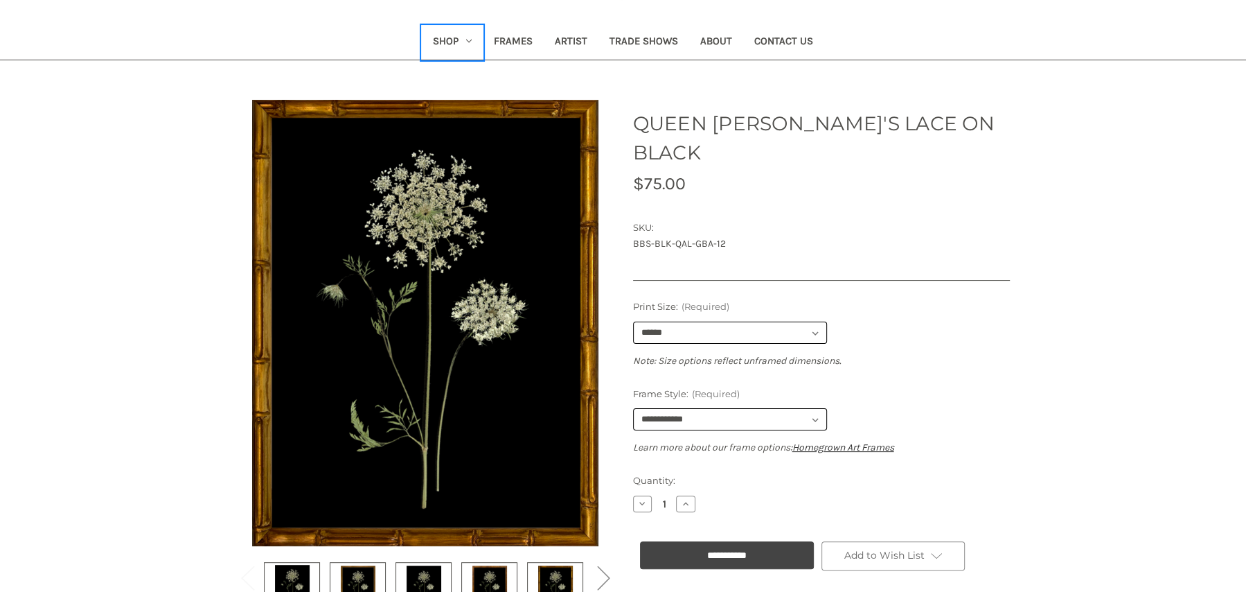
click at [465, 39] on link "Shop" at bounding box center [452, 43] width 61 height 34
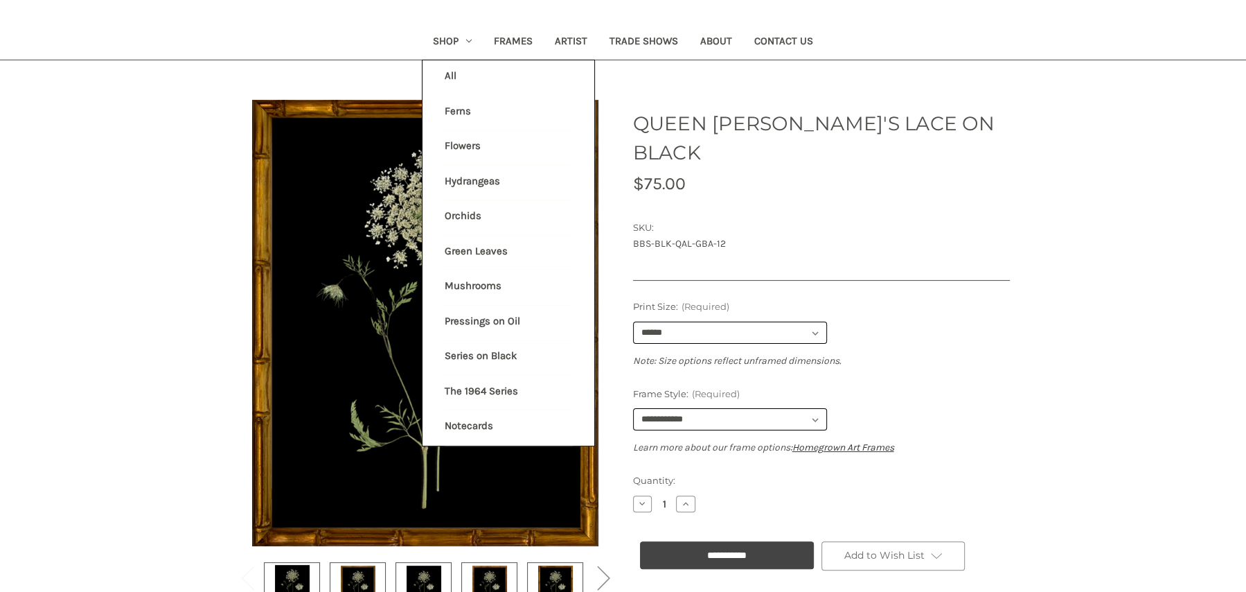
click at [1111, 71] on body "Skip to main content Toggle menu Compare Search Account Sign out Cart 1 Search …" at bounding box center [623, 539] width 1246 height 1375
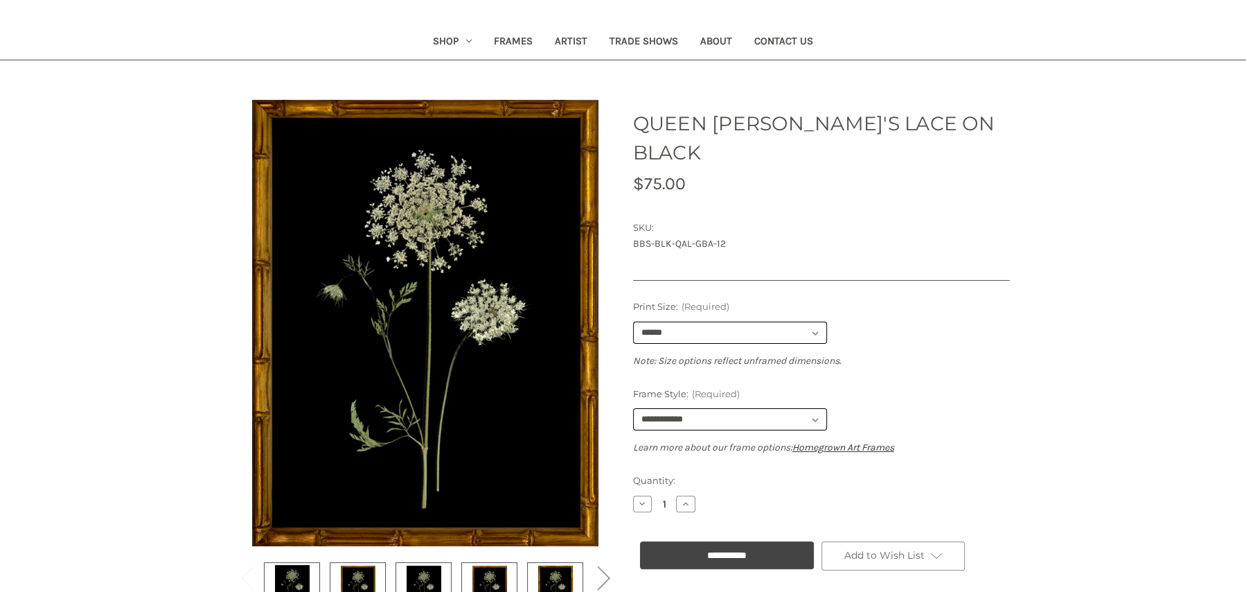
scroll to position [0, 0]
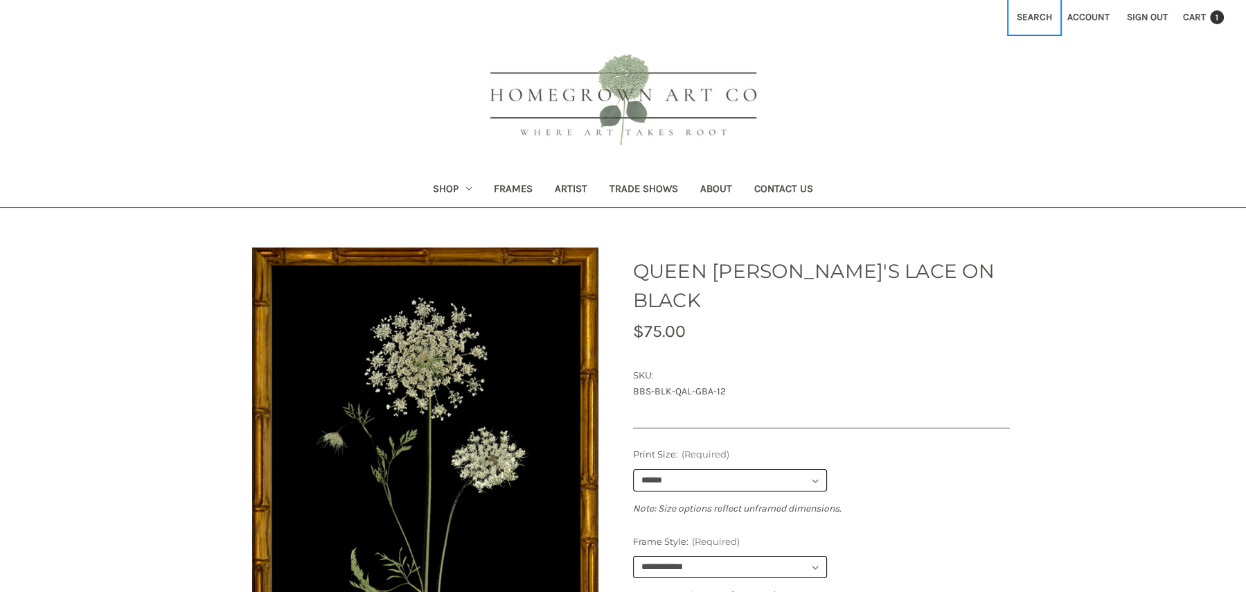
click at [1050, 17] on button "Search" at bounding box center [1034, 17] width 51 height 34
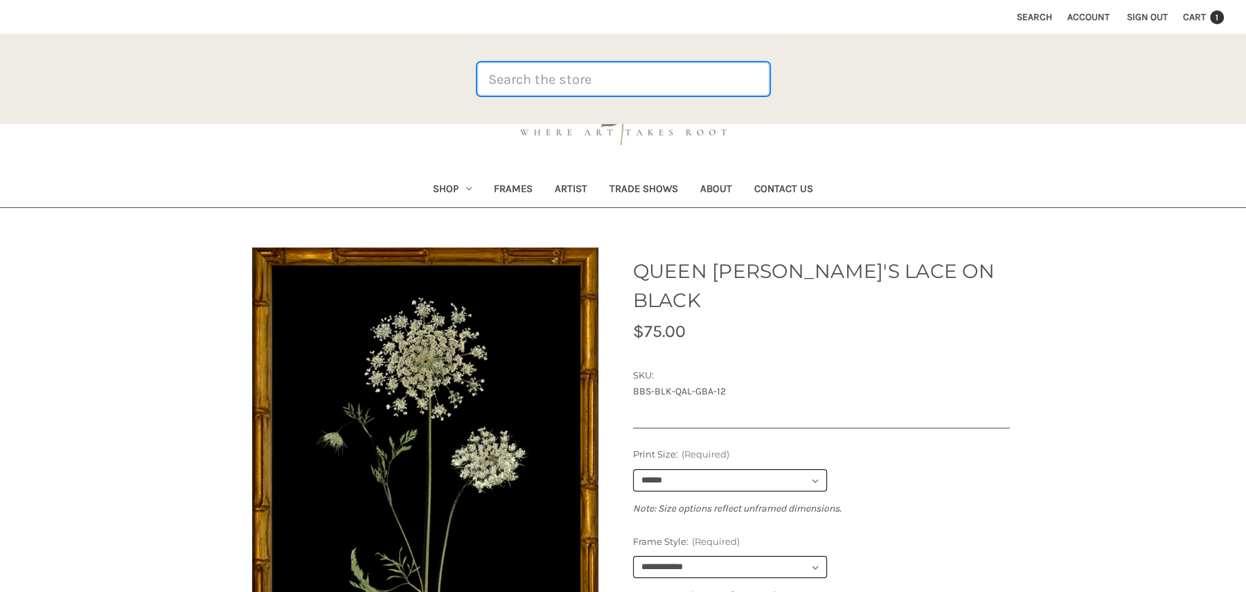
paste input "BBS-LR-BLK"
type input "BBS-LR-BLK"
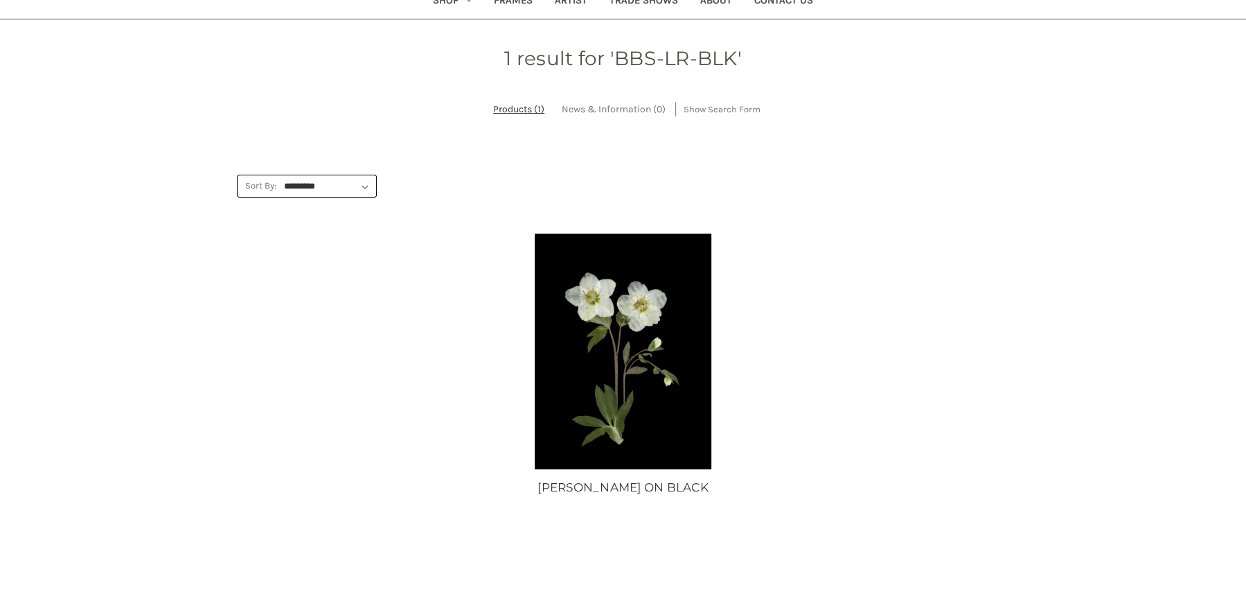
scroll to position [191, 0]
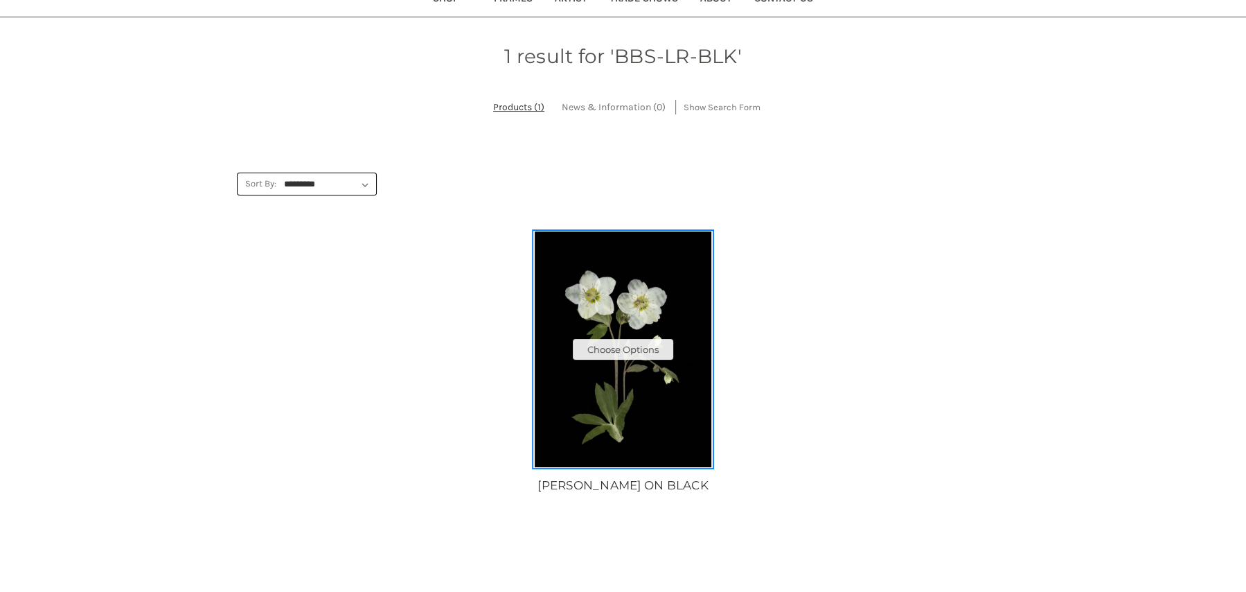
click at [690, 342] on img "LENTON ROSE ON BLACK, Price range from $10.00 to $235.00\a\a" at bounding box center [623, 348] width 178 height 235
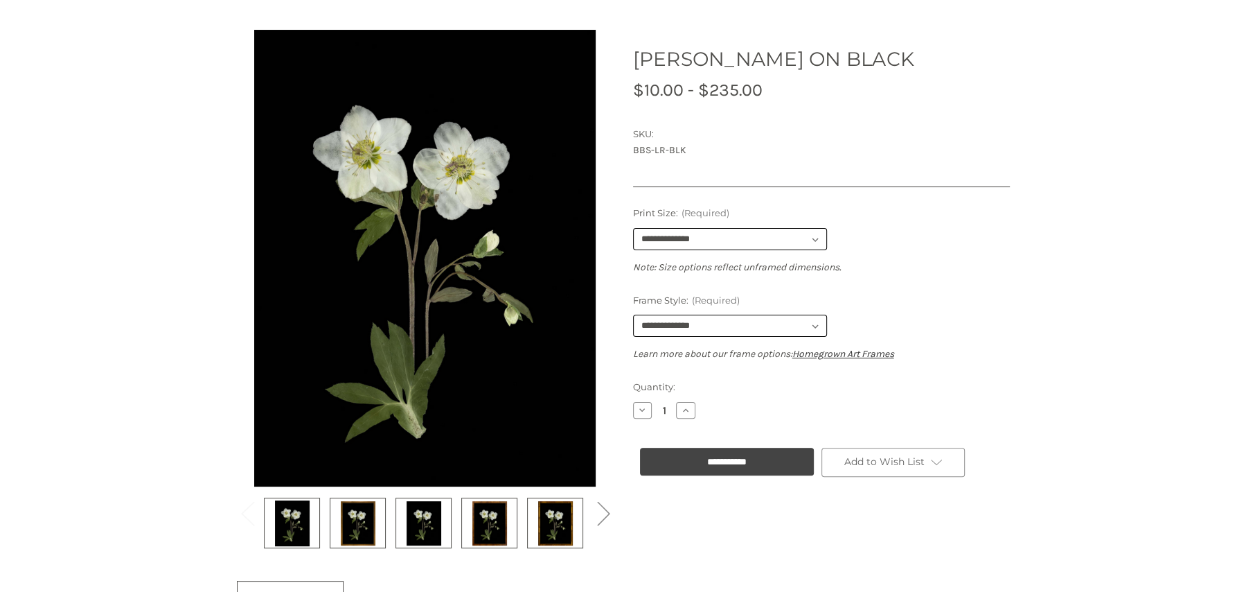
scroll to position [213, 0]
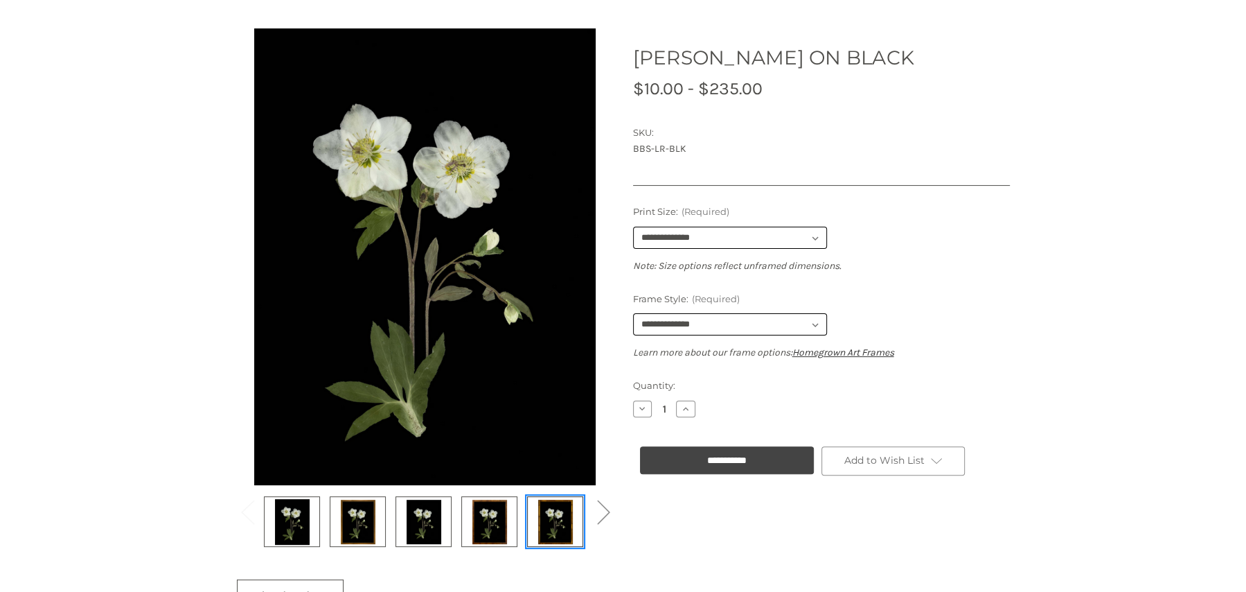
click at [552, 528] on img at bounding box center [555, 521] width 35 height 46
select select "****"
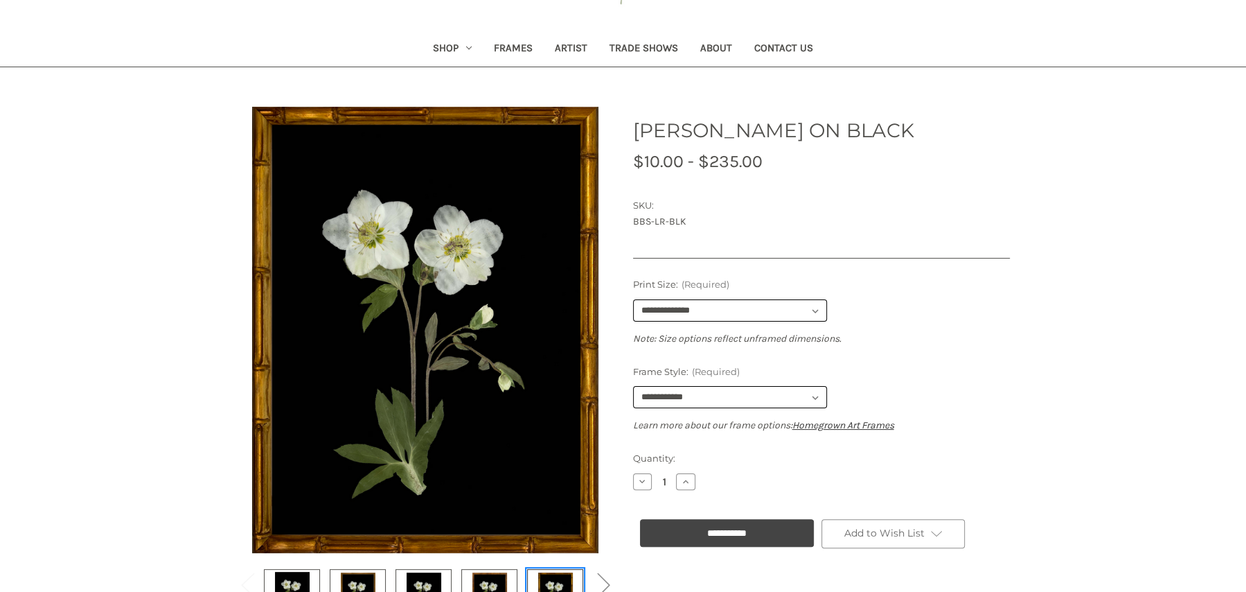
scroll to position [0, 0]
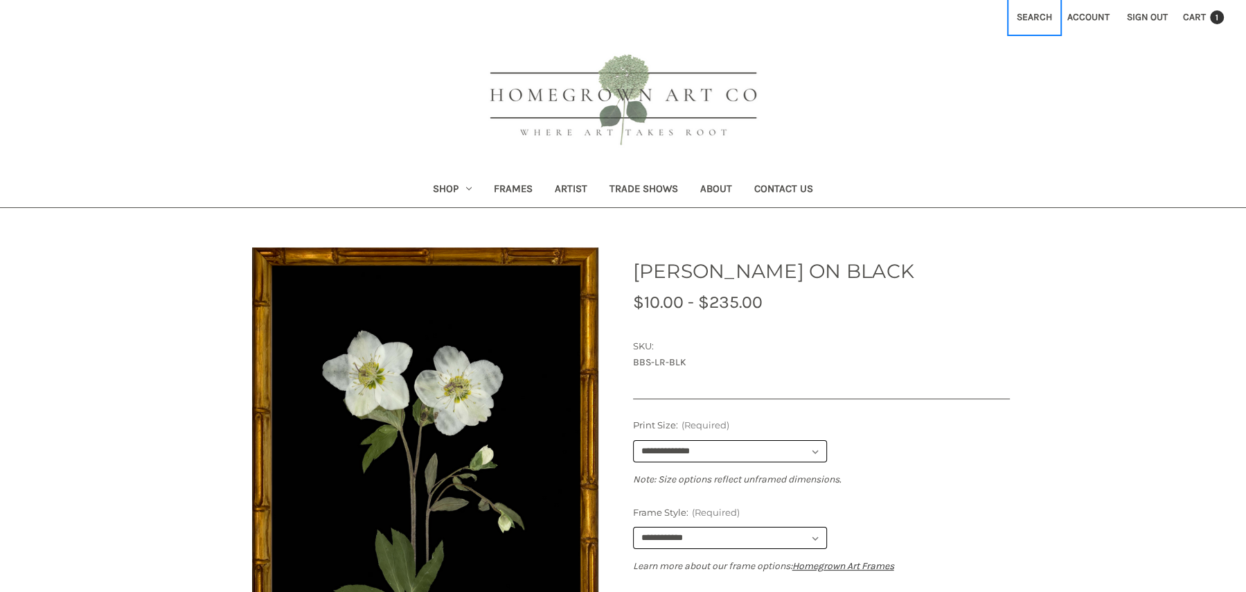
click at [1028, 19] on button "Search" at bounding box center [1034, 17] width 51 height 34
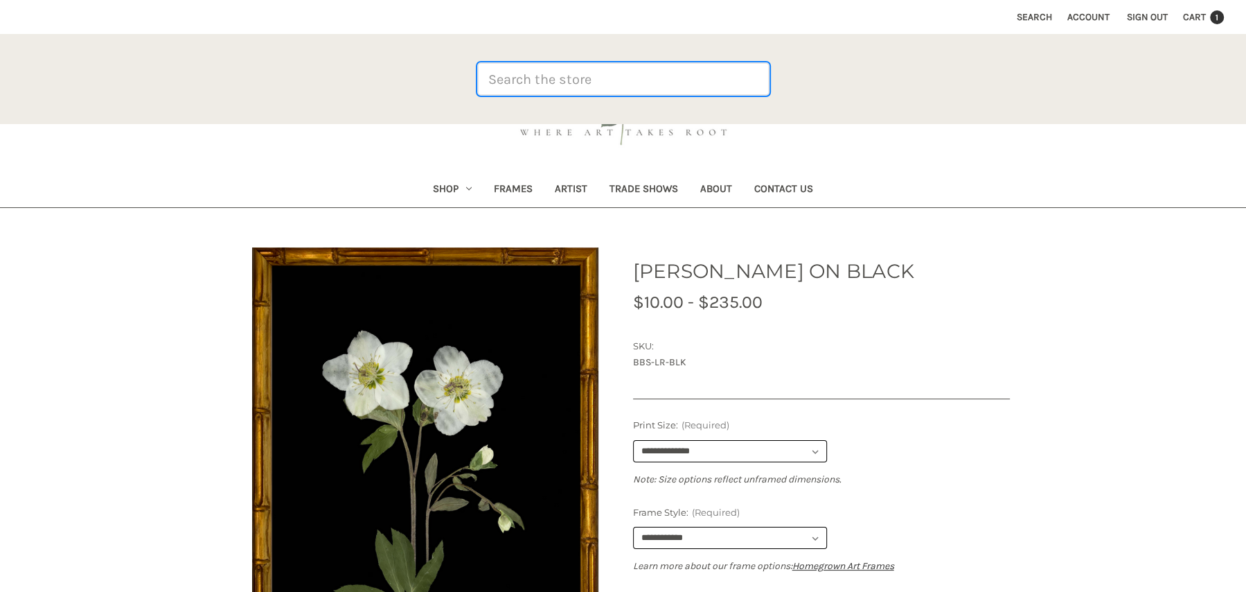
paste input "BBS-HYD-O-3"
type input "BBS-HYD-O-3"
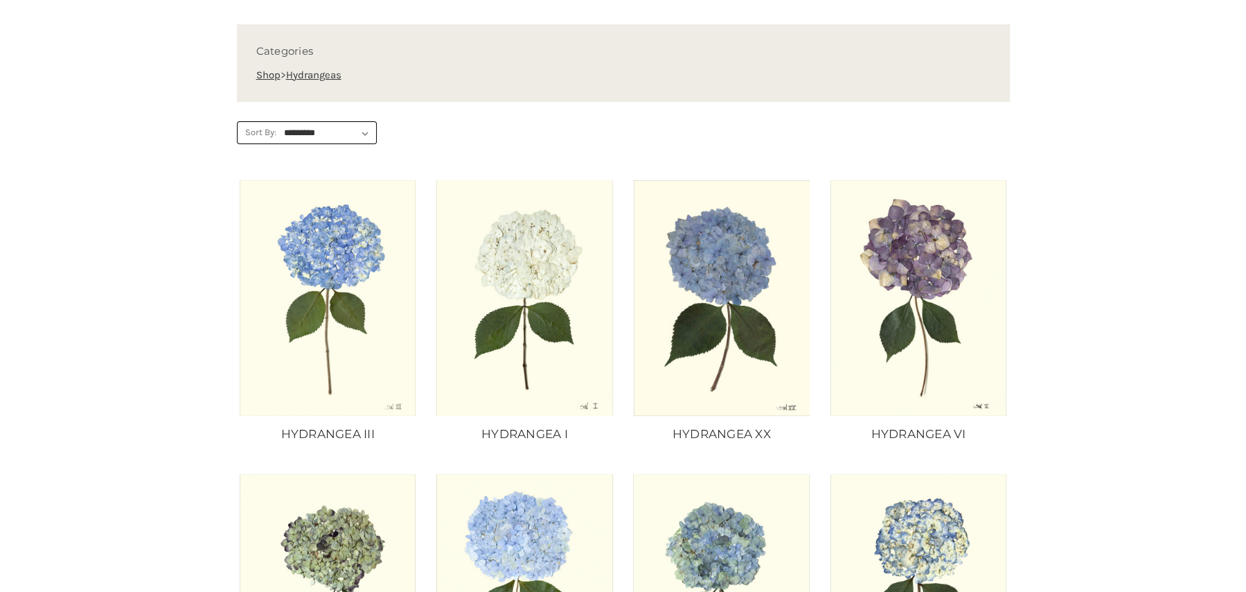
scroll to position [367, 0]
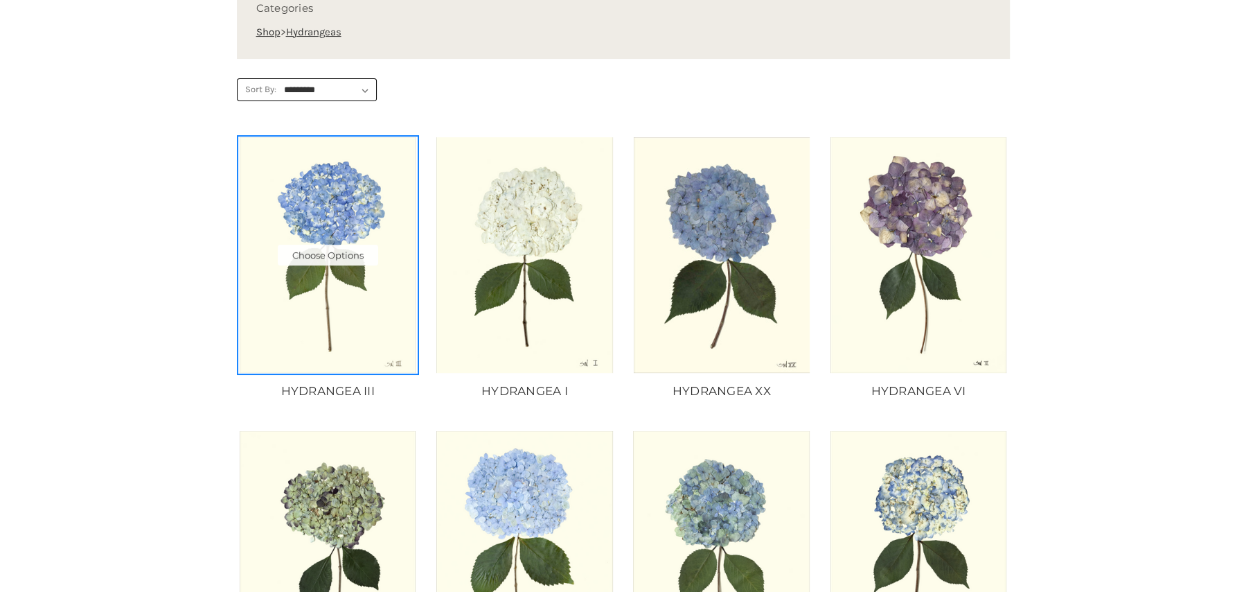
click at [317, 269] on img "HYDRANGEA III, Price range from $10.00 to $235.00\a\a" at bounding box center [328, 254] width 178 height 235
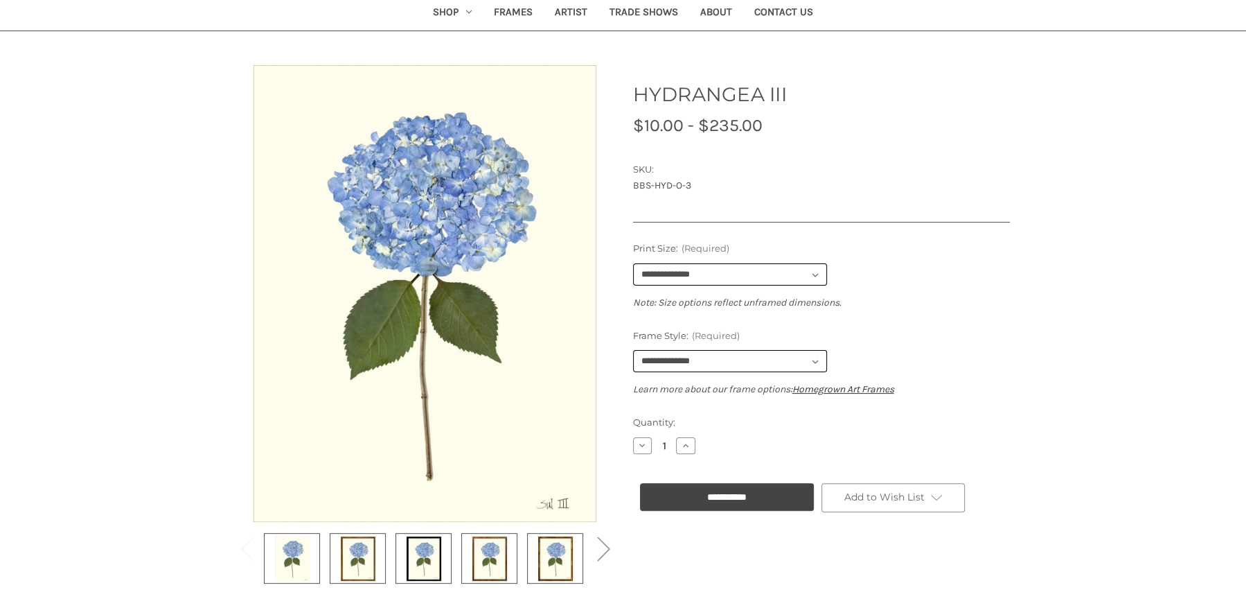
scroll to position [178, 0]
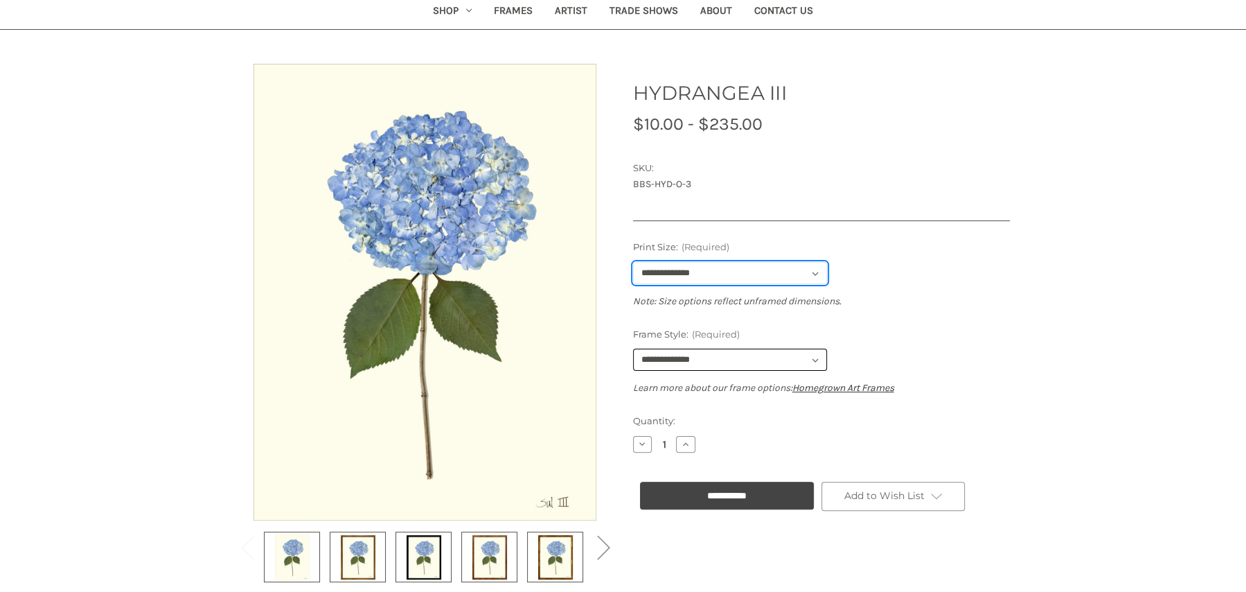
click at [819, 272] on select "**********" at bounding box center [730, 273] width 194 height 22
select select "****"
click at [633, 262] on select "**********" at bounding box center [730, 273] width 194 height 22
click at [775, 361] on select "**********" at bounding box center [730, 359] width 194 height 22
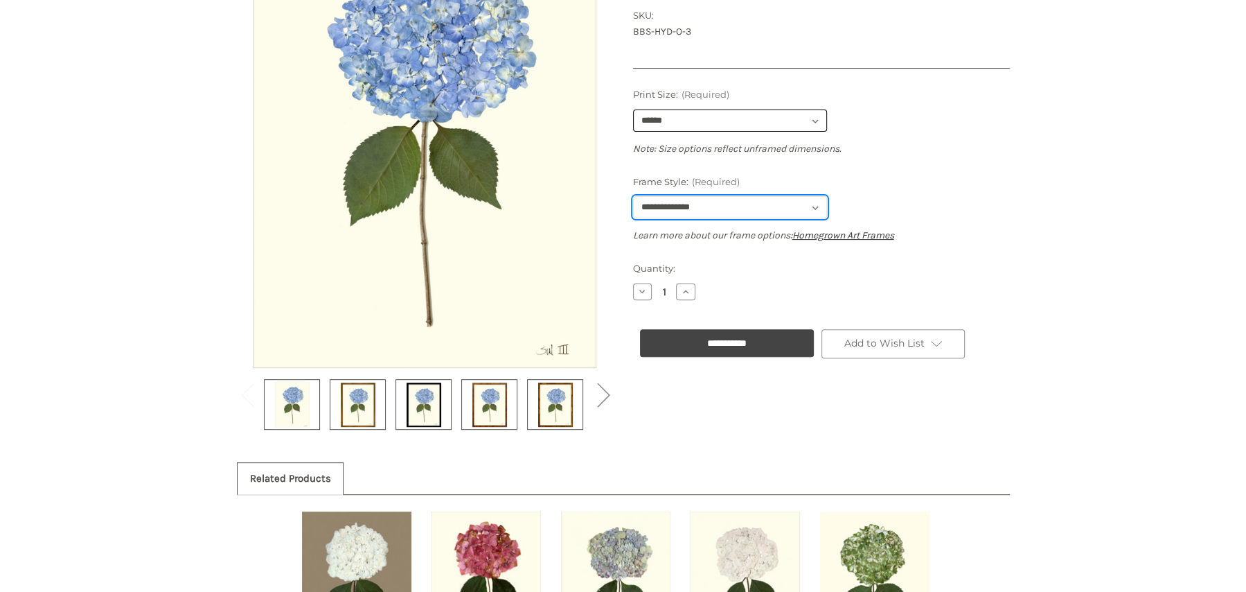
scroll to position [334, 0]
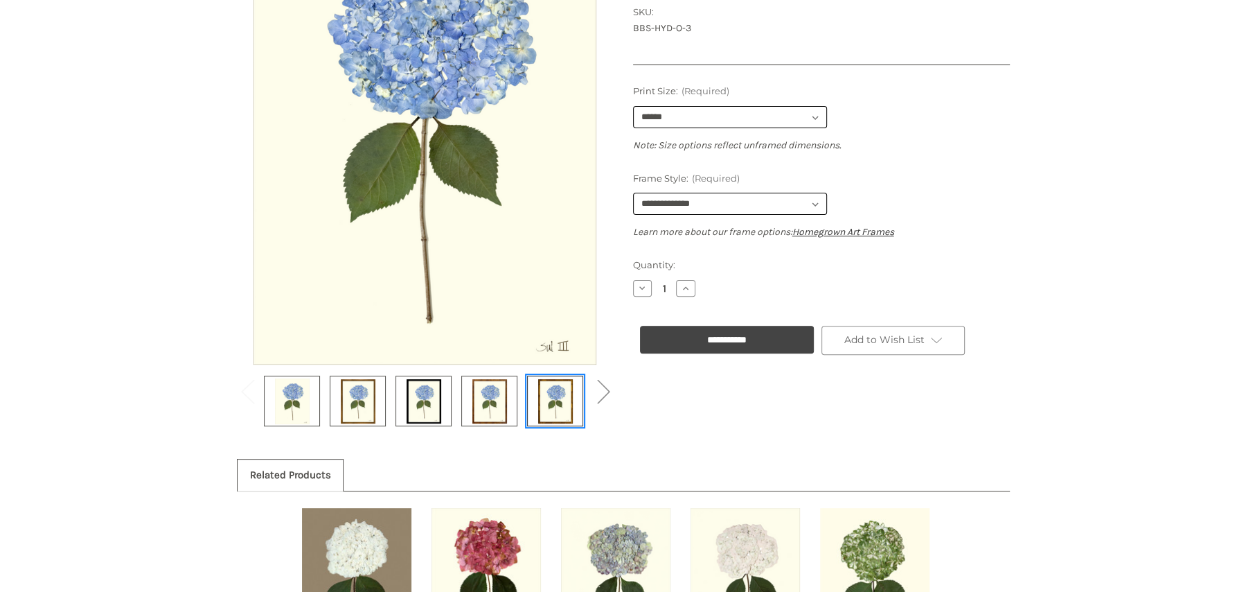
click at [549, 422] on img at bounding box center [555, 401] width 35 height 46
select select "****"
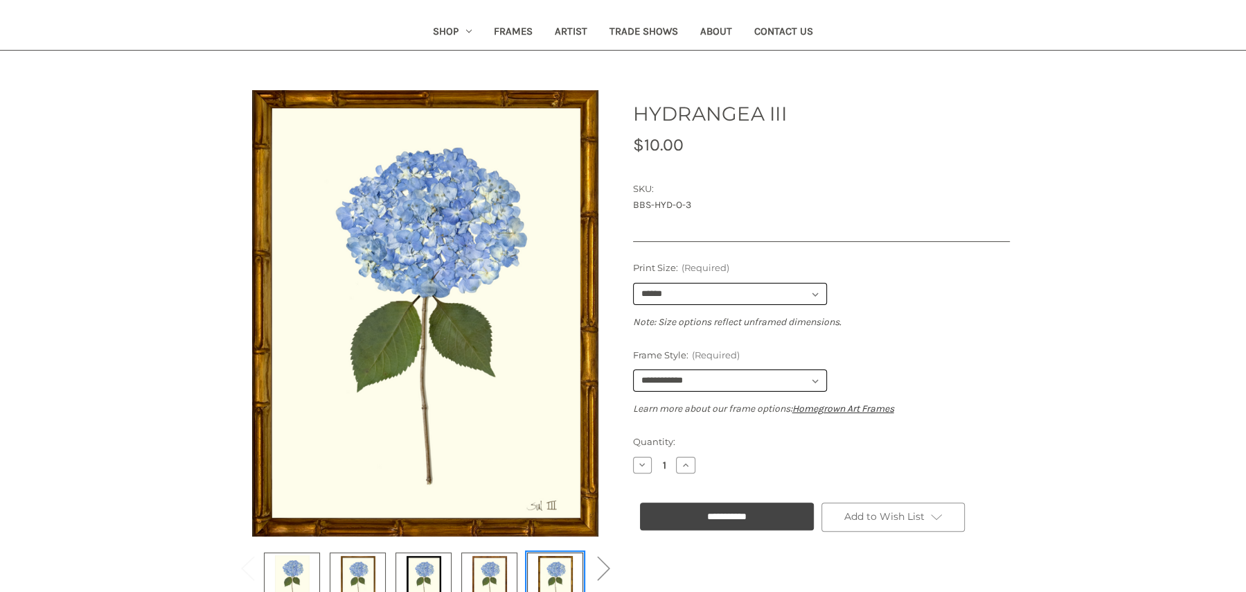
scroll to position [158, 0]
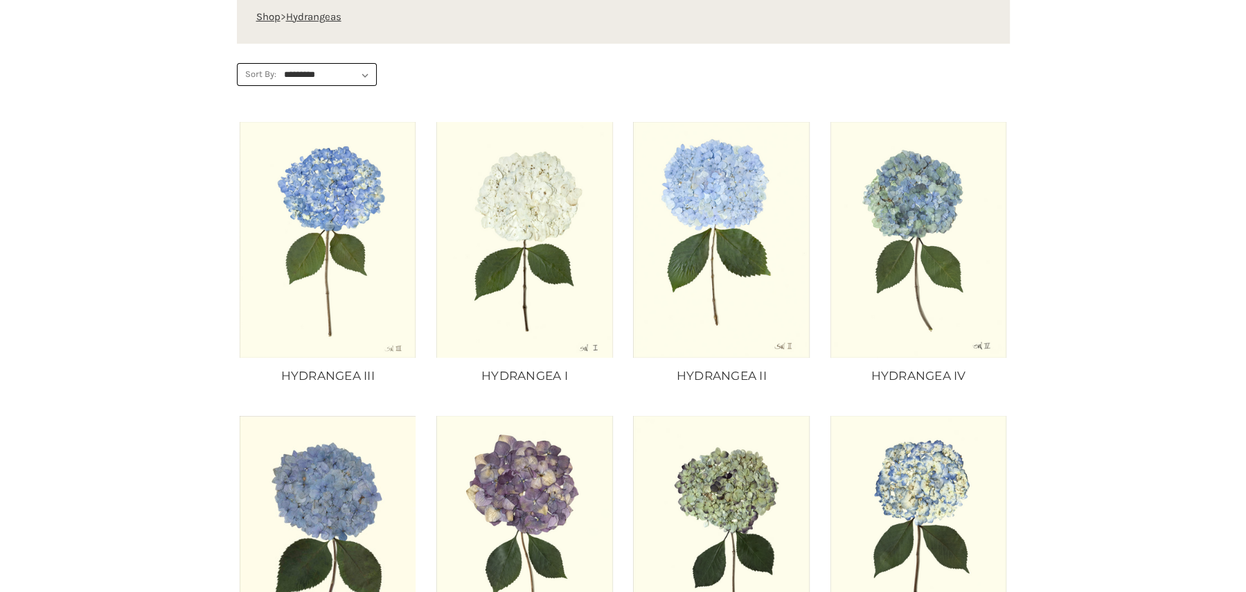
scroll to position [400, 0]
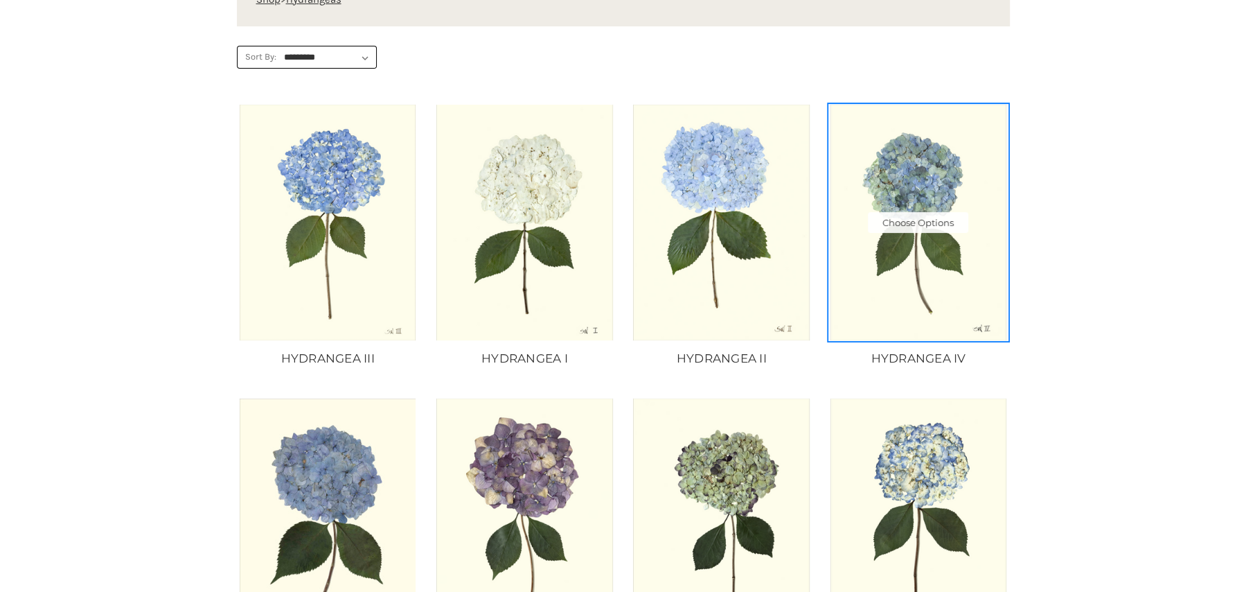
click at [908, 187] on img "HYDRANGEA IV, Price range from $10.00 to $235.00\a\a" at bounding box center [918, 222] width 178 height 235
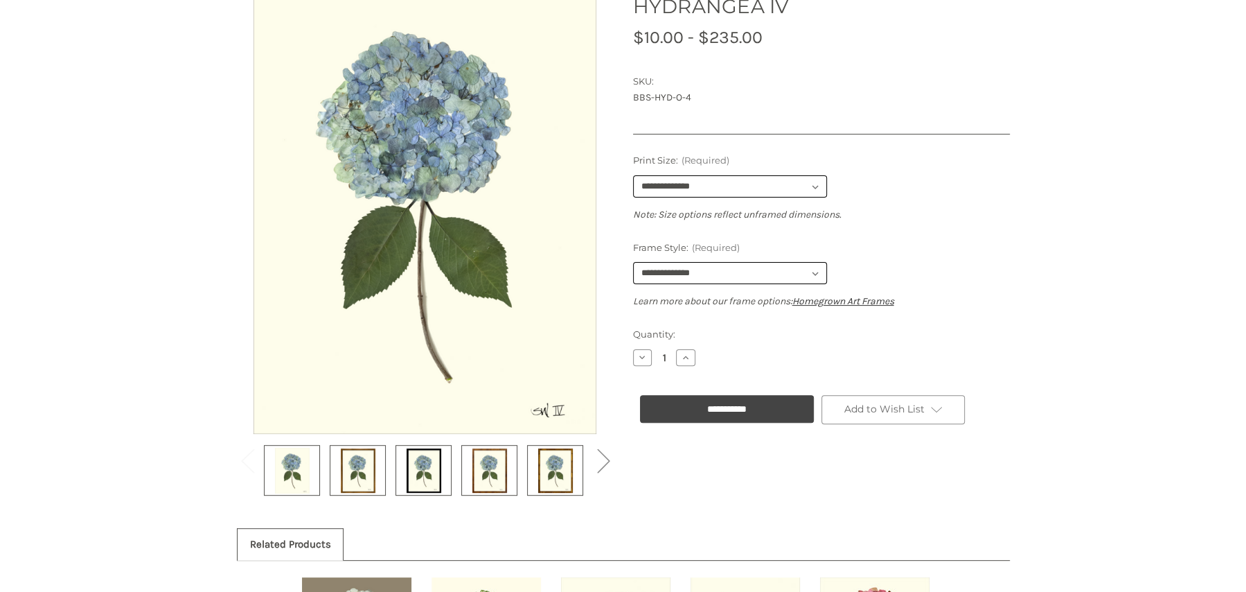
scroll to position [263, 0]
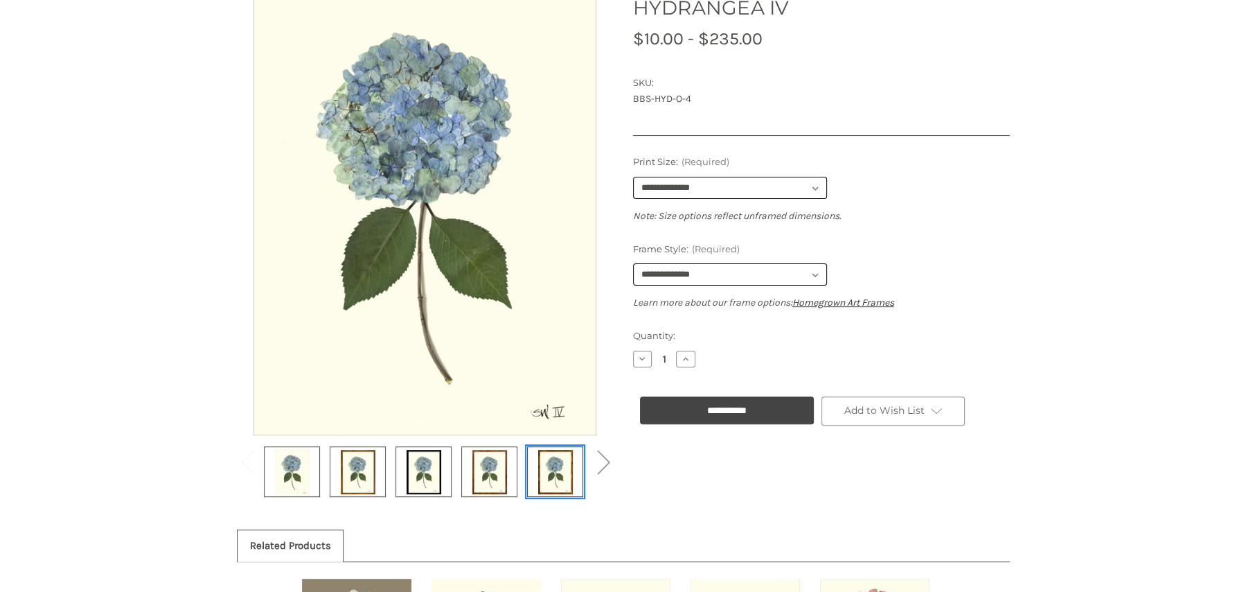
click at [562, 476] on img at bounding box center [555, 471] width 35 height 46
select select "****"
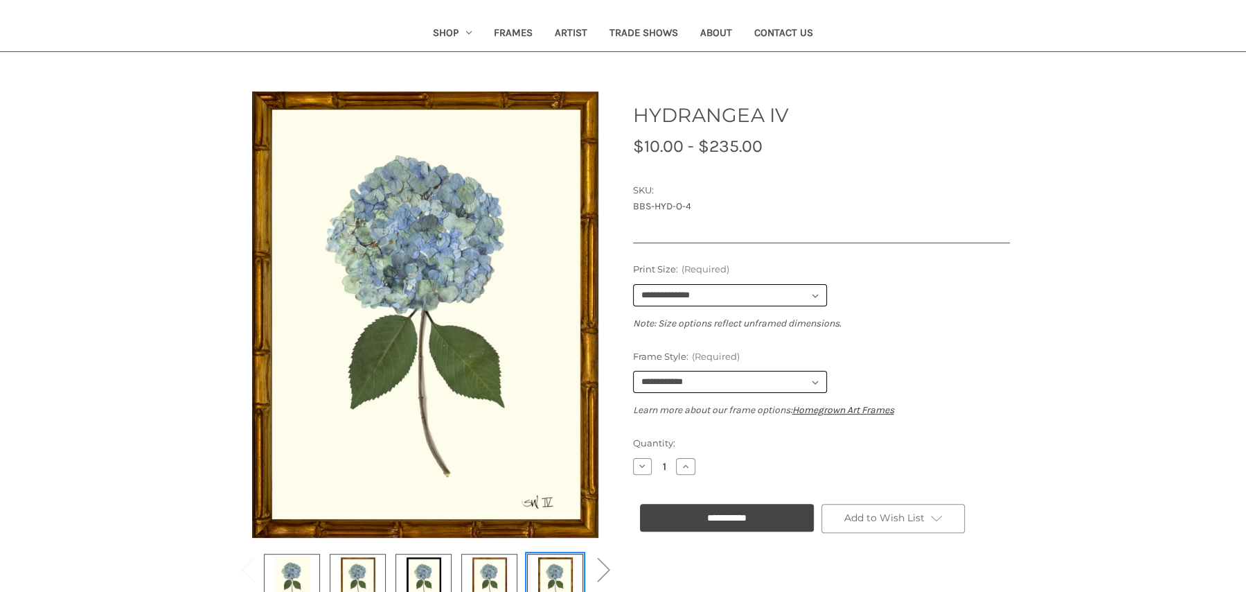
scroll to position [165, 0]
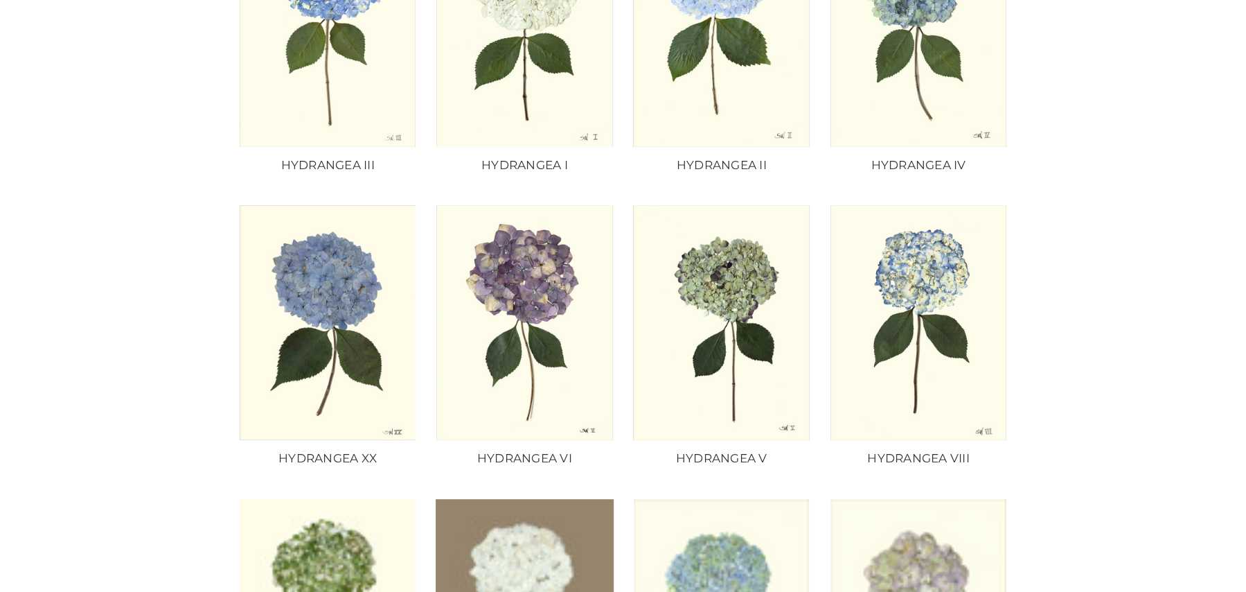
scroll to position [594, 0]
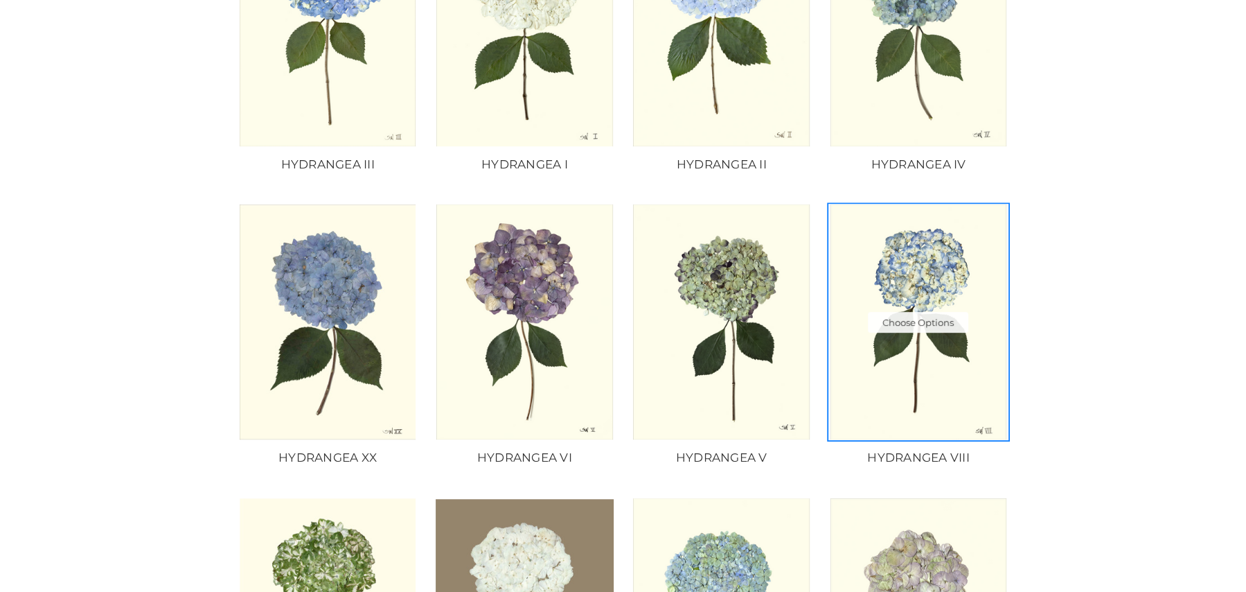
click at [937, 278] on img "HYDRANGEA VIII, Price range from $10.00 to $235.00\a\a" at bounding box center [918, 321] width 178 height 235
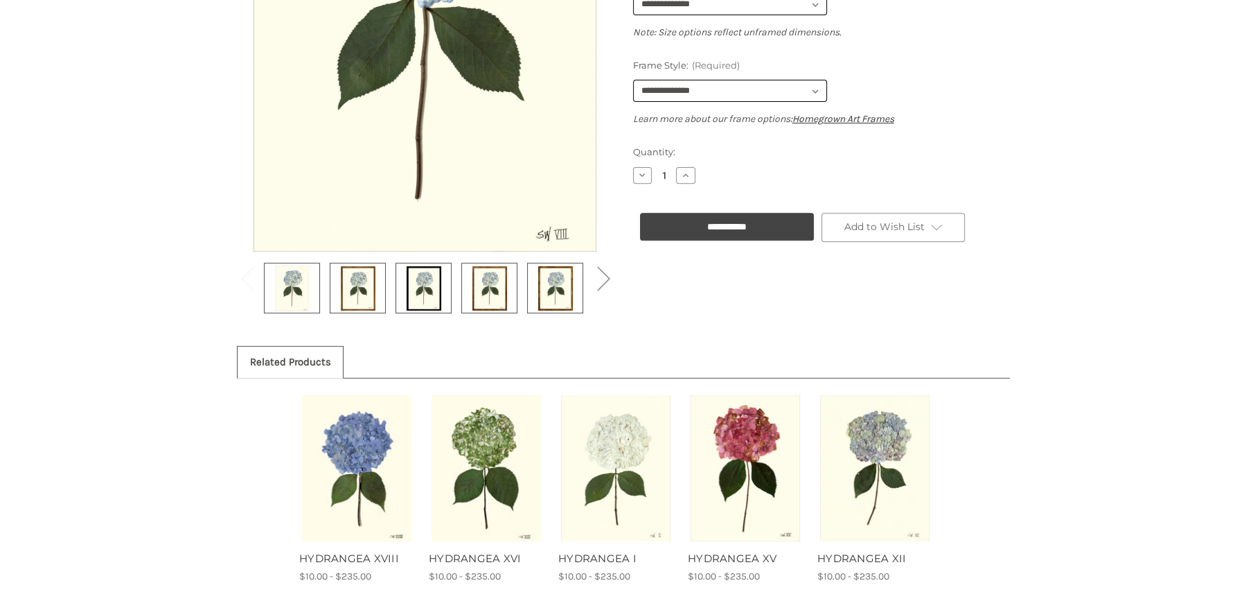
scroll to position [452, 0]
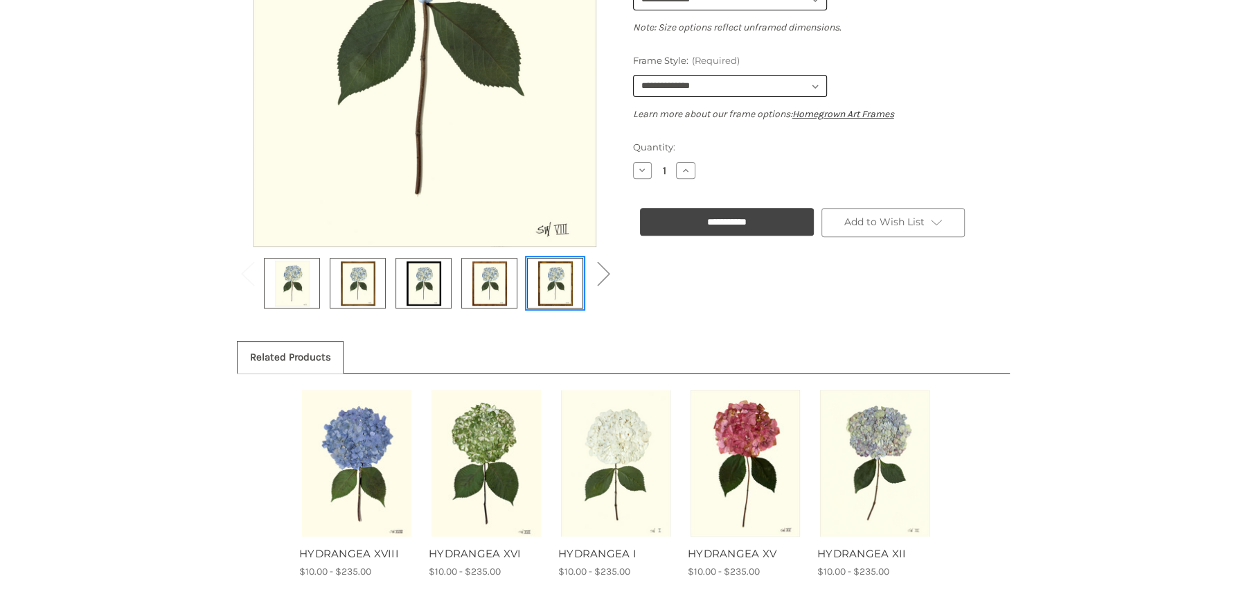
click at [547, 285] on img at bounding box center [555, 283] width 35 height 46
select select "****"
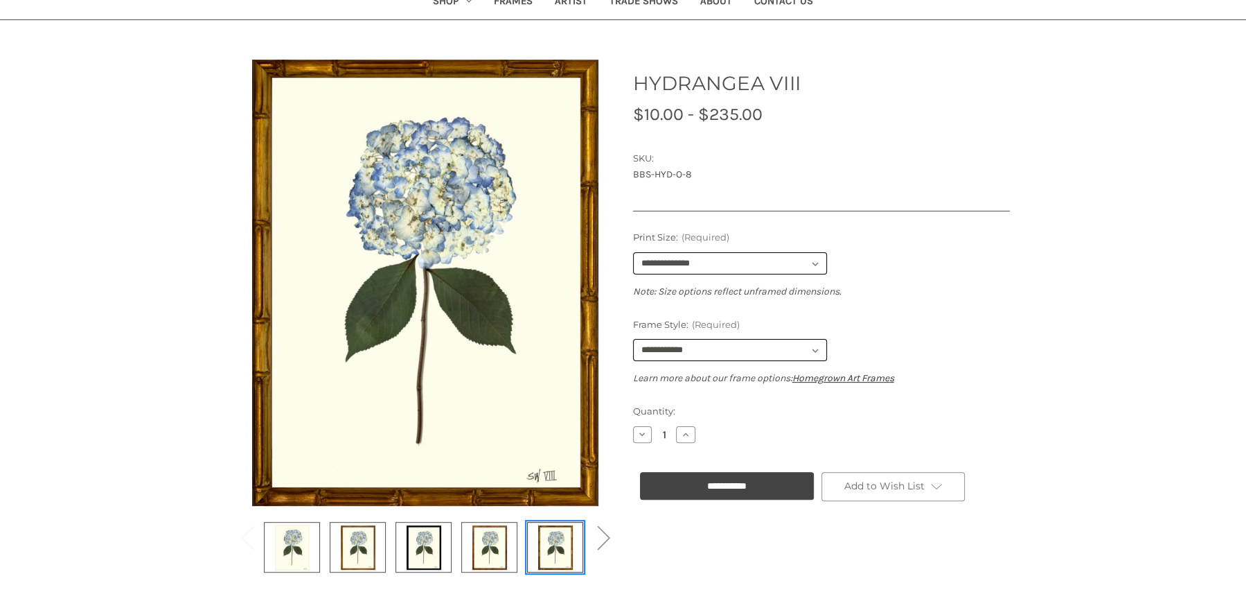
scroll to position [0, 0]
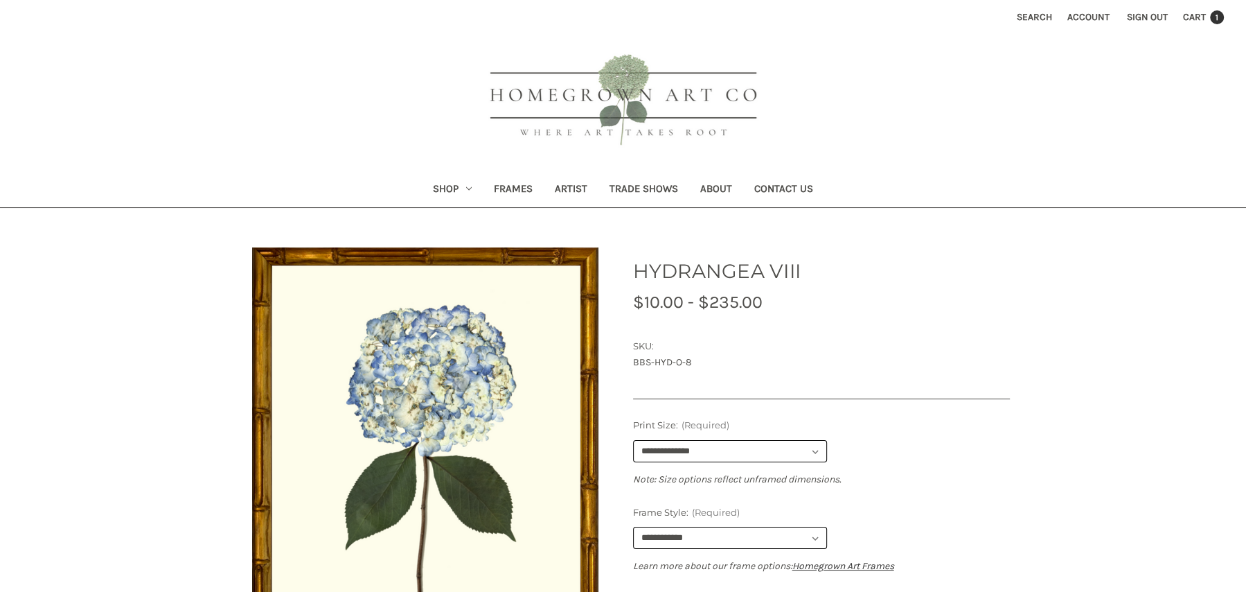
drag, startPoint x: 635, startPoint y: 362, endPoint x: 721, endPoint y: 362, distance: 85.9
click at [722, 362] on dd "BBS-HYD-O-8" at bounding box center [821, 362] width 377 height 15
drag, startPoint x: 631, startPoint y: 361, endPoint x: 699, endPoint y: 362, distance: 67.9
click at [699, 362] on section "HYDRANGEA VIII MSRP: Was: Now: $10.00 - $235.00 (You save ) SKU: BBS-HYD-O-8 UP…" at bounding box center [822, 330] width 396 height 177
copy dd "BBS-HYD-O-8"
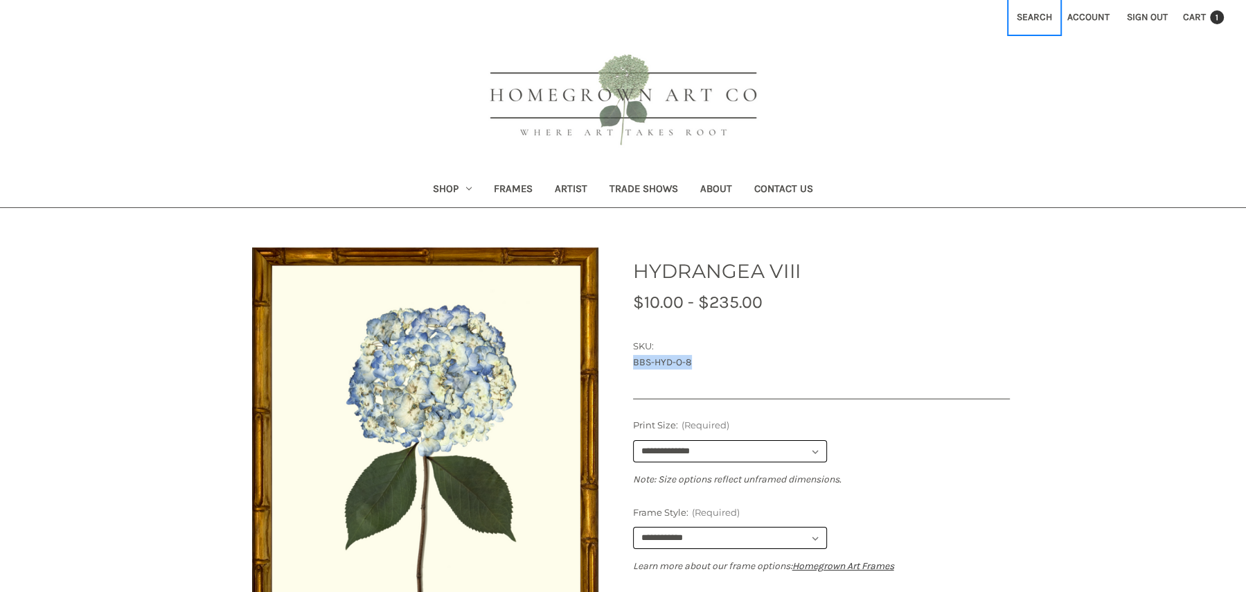
click at [1034, 16] on button "Search" at bounding box center [1034, 17] width 51 height 34
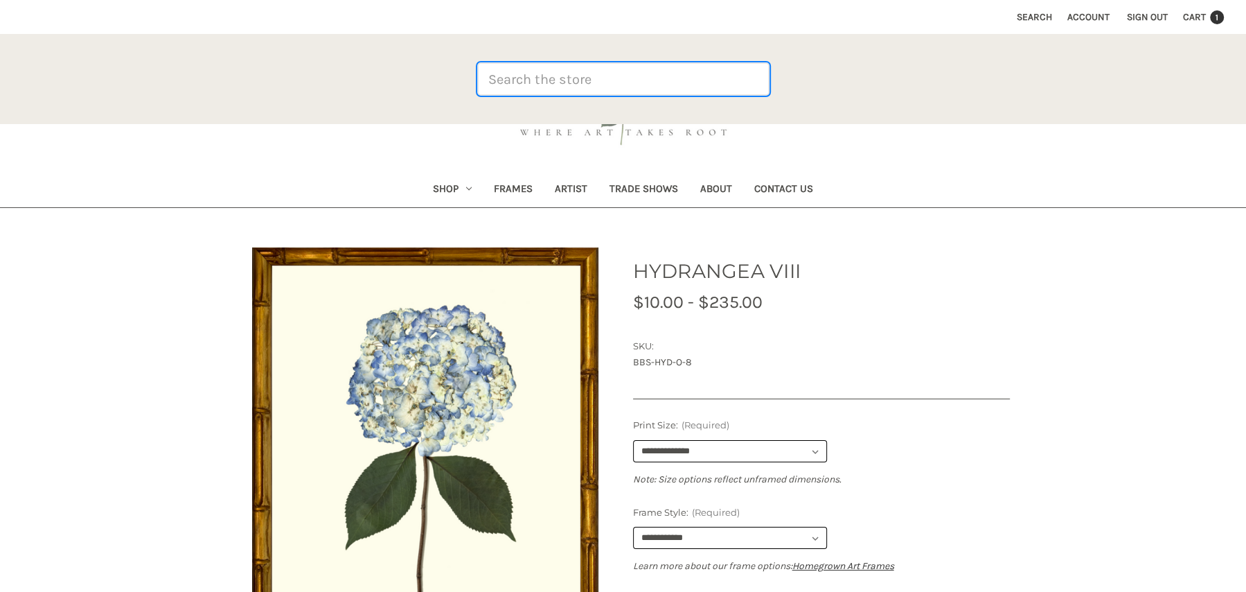
paste input "BBS-FER-CHR"
type input "BBS-FER-CHR"
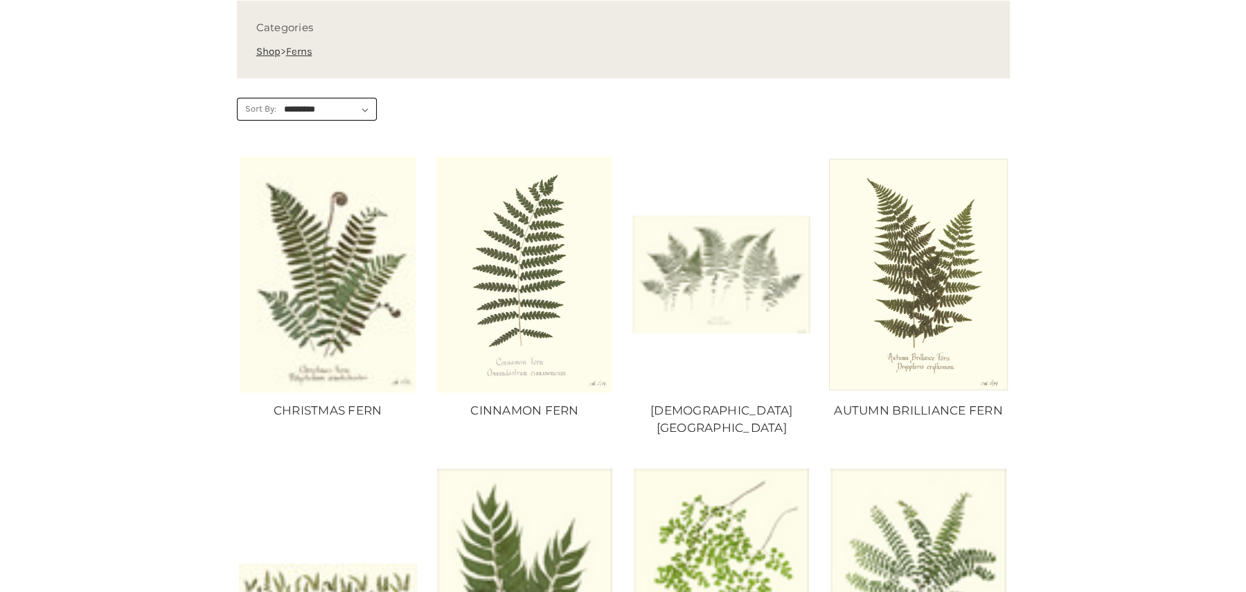
scroll to position [351, 0]
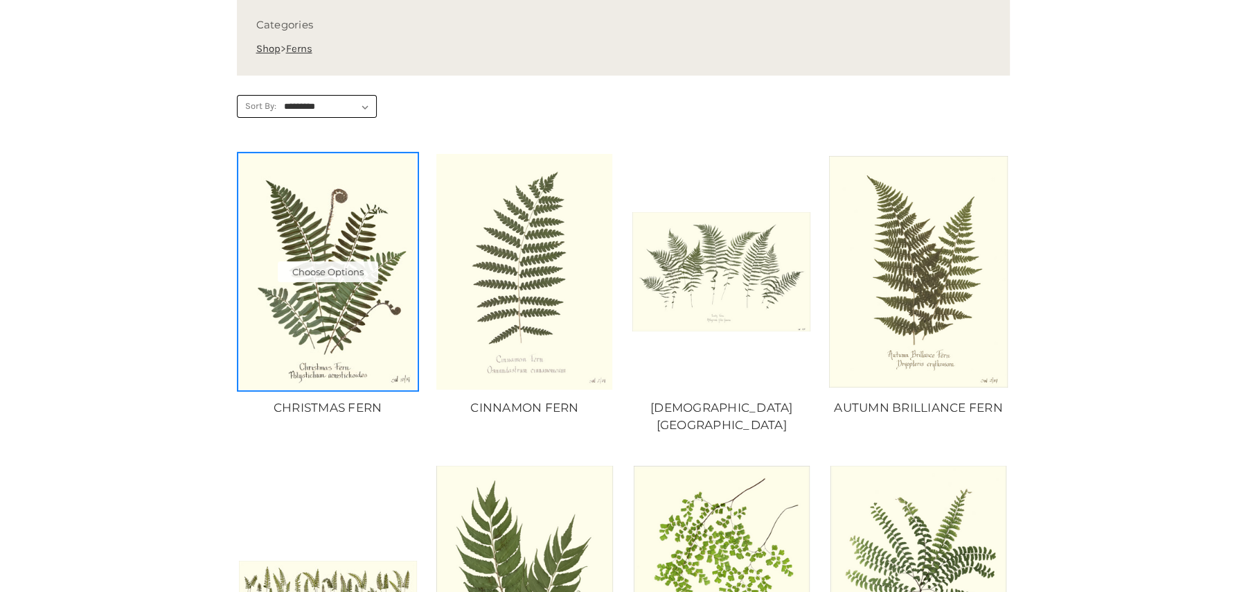
click at [335, 294] on img "CHRISTMAS FERN, Price range from $10.00 to $235.00\a\a" at bounding box center [328, 271] width 178 height 235
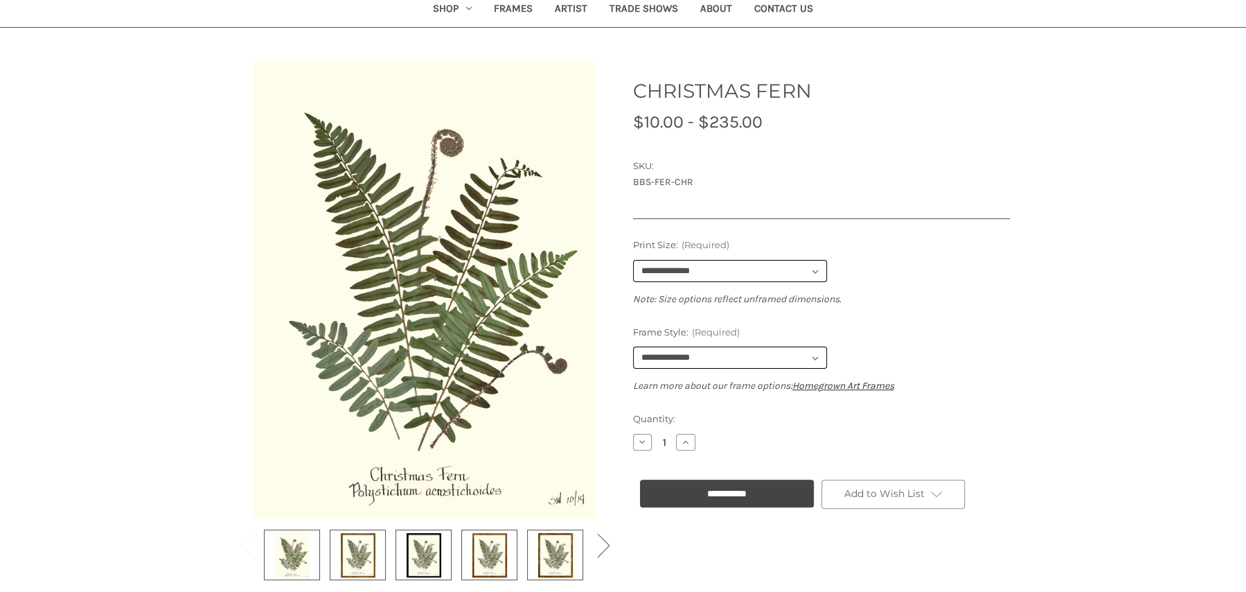
scroll to position [179, 0]
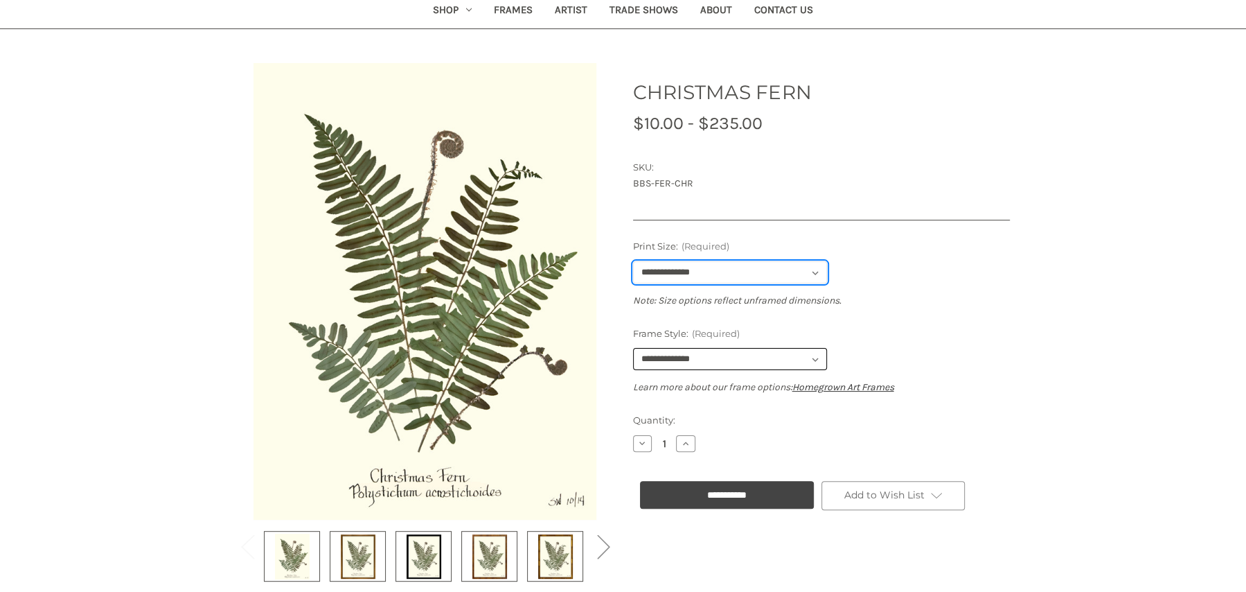
click at [809, 272] on select "**********" at bounding box center [730, 272] width 194 height 22
select select "****"
click at [633, 261] on select "**********" at bounding box center [730, 272] width 194 height 22
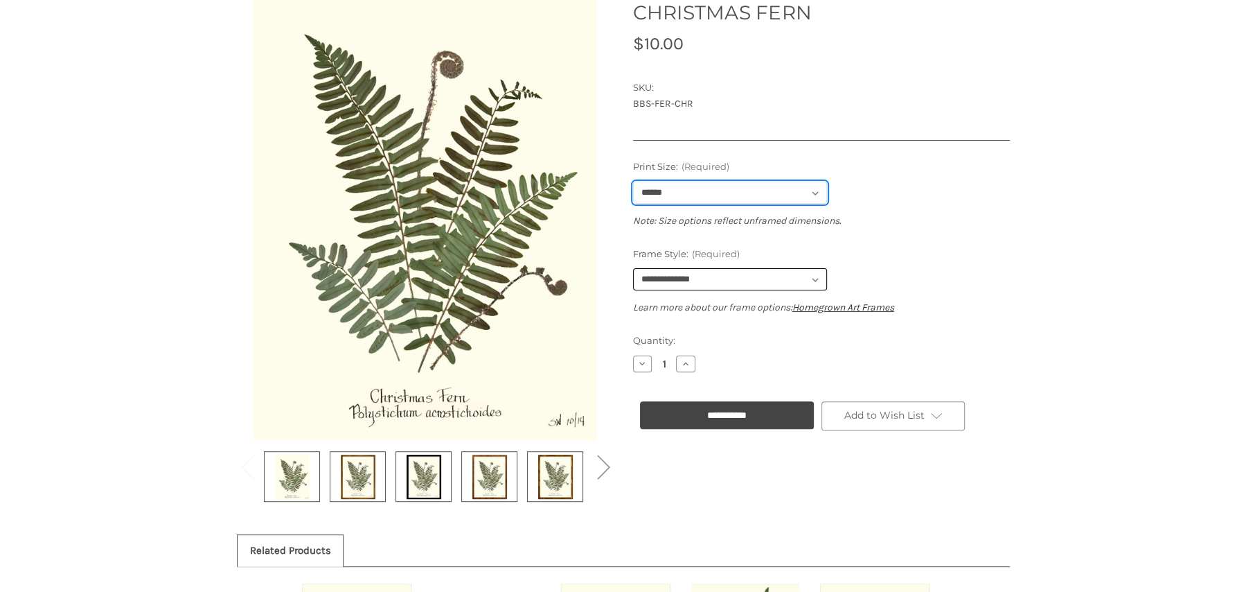
scroll to position [265, 0]
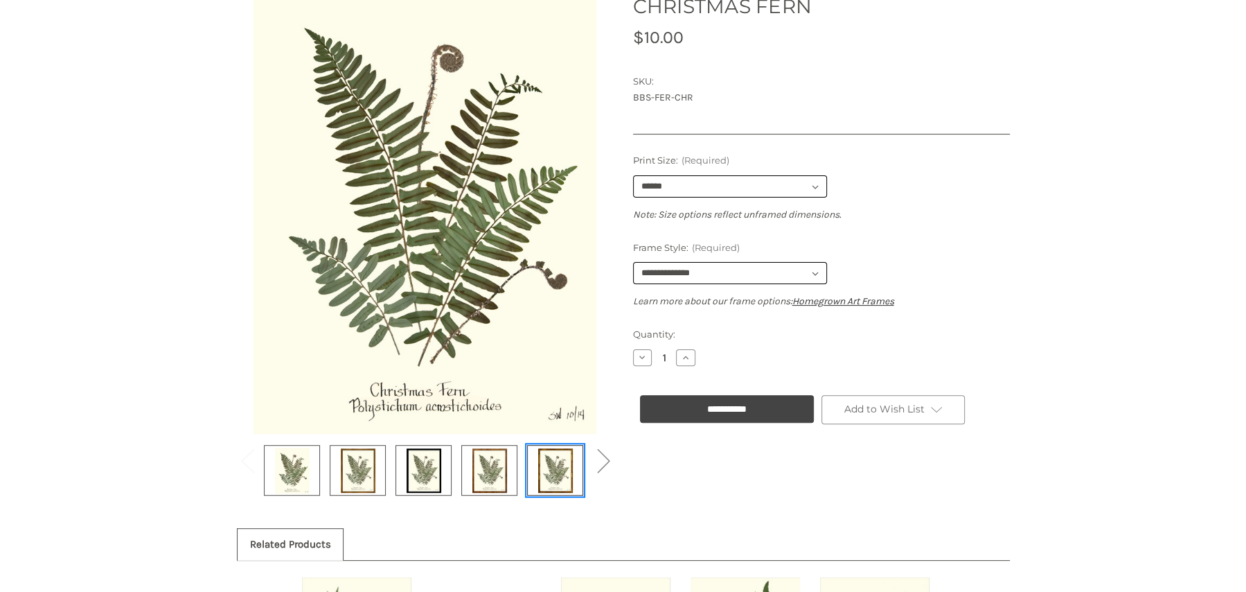
click at [555, 470] on img at bounding box center [555, 470] width 35 height 46
select select "****"
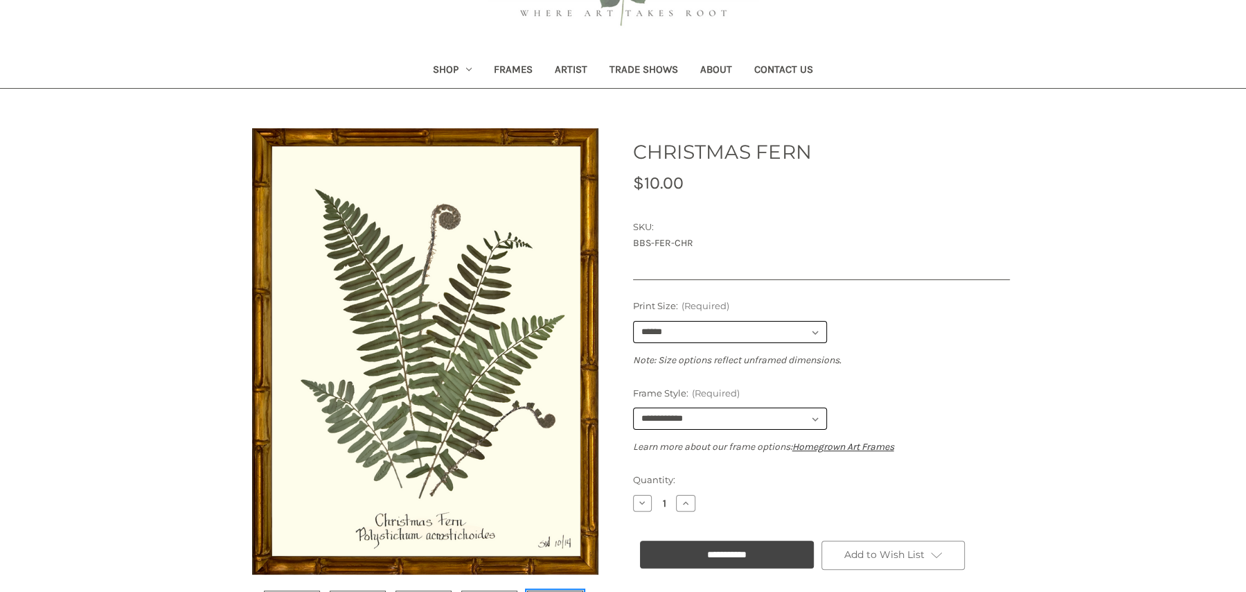
scroll to position [0, 0]
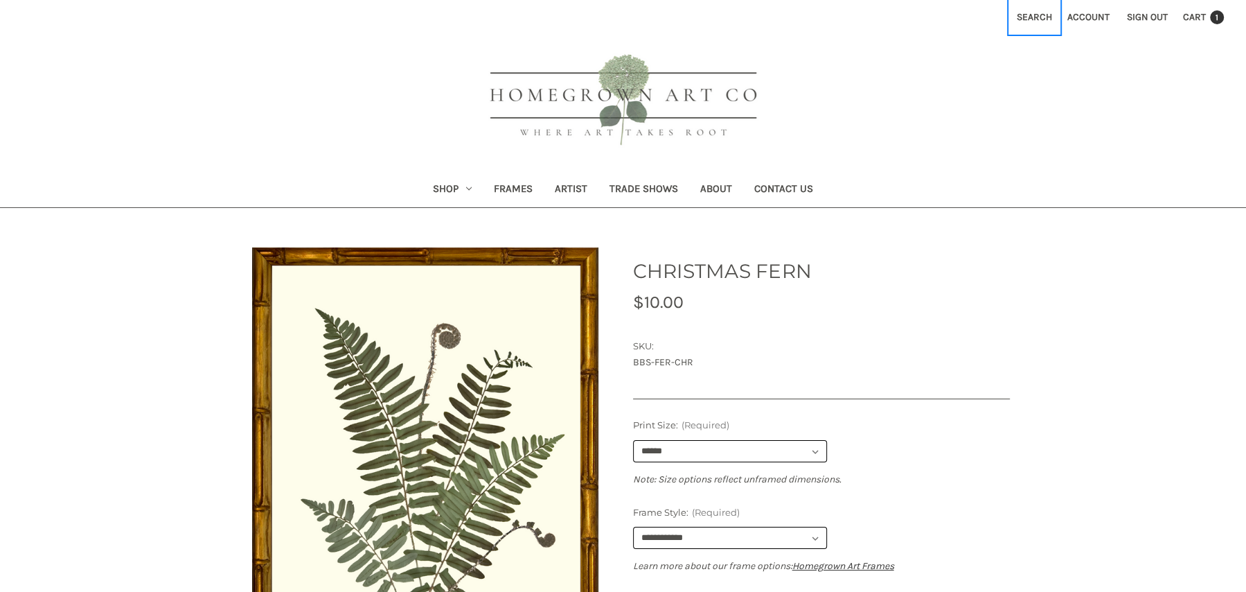
click at [1038, 13] on button "Search" at bounding box center [1034, 17] width 51 height 34
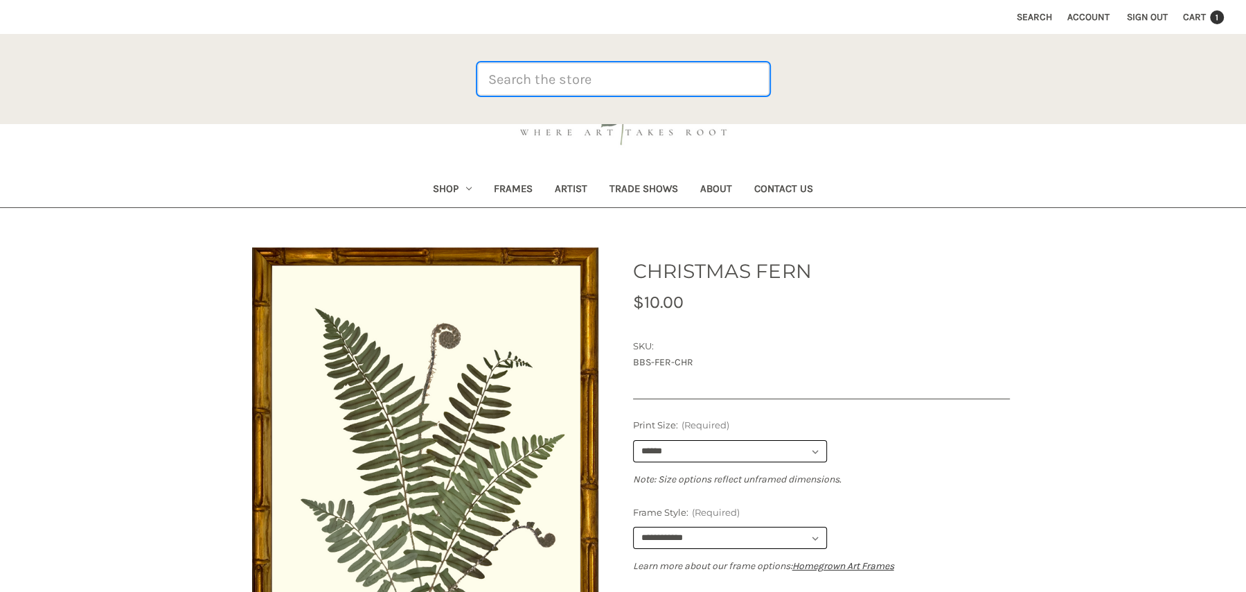
paste input "BBS-[PERSON_NAME]"
type input "BBS-[PERSON_NAME]"
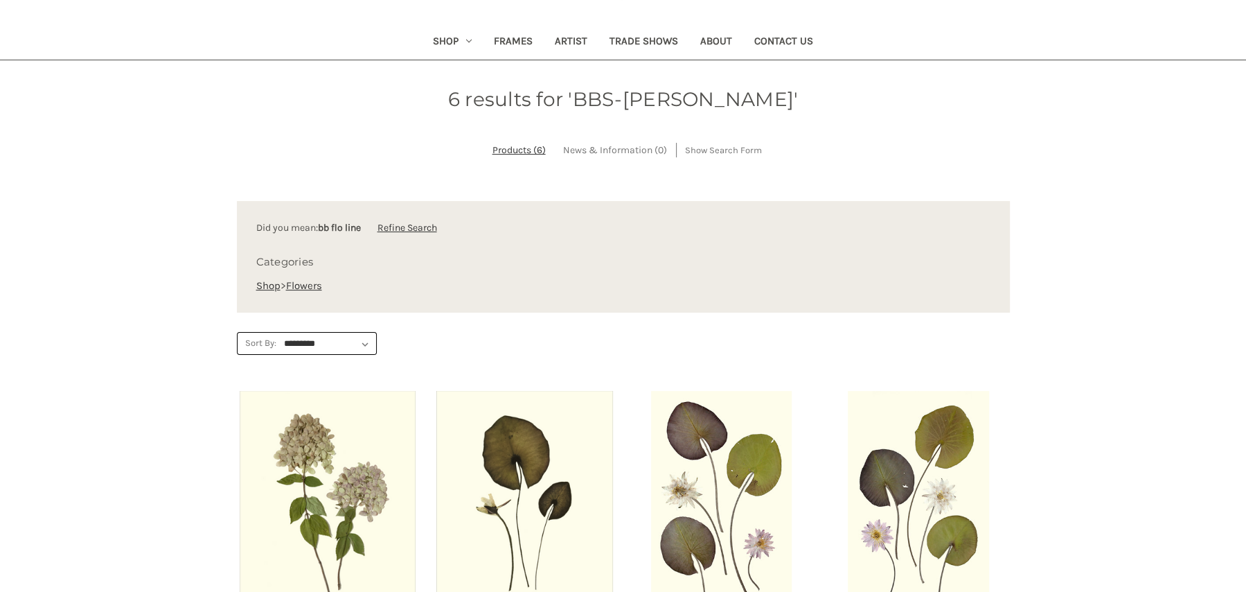
scroll to position [146, 0]
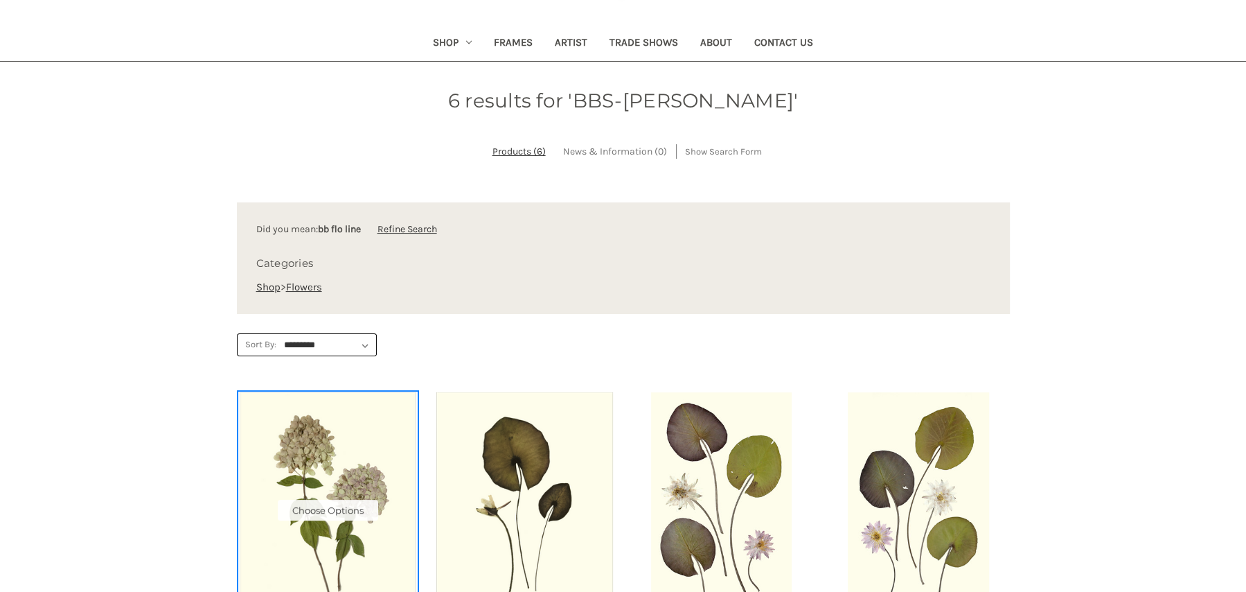
click at [350, 446] on img "LIMELIGHT, Price range from $10.00 to $235.00\a\a" at bounding box center [328, 509] width 178 height 235
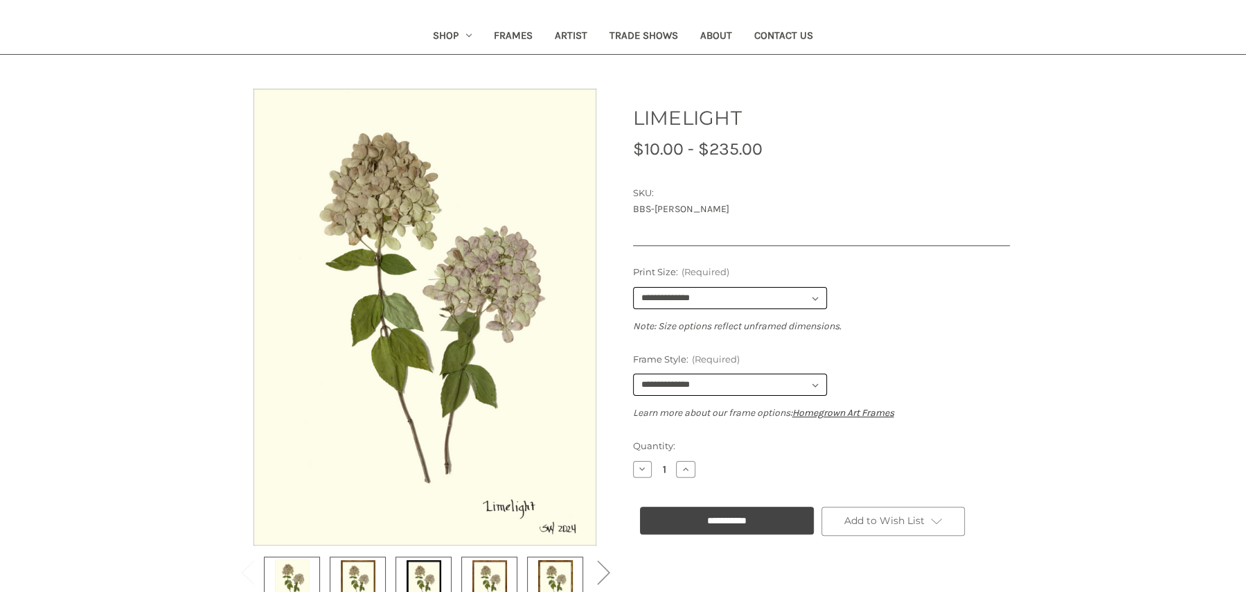
scroll to position [159, 0]
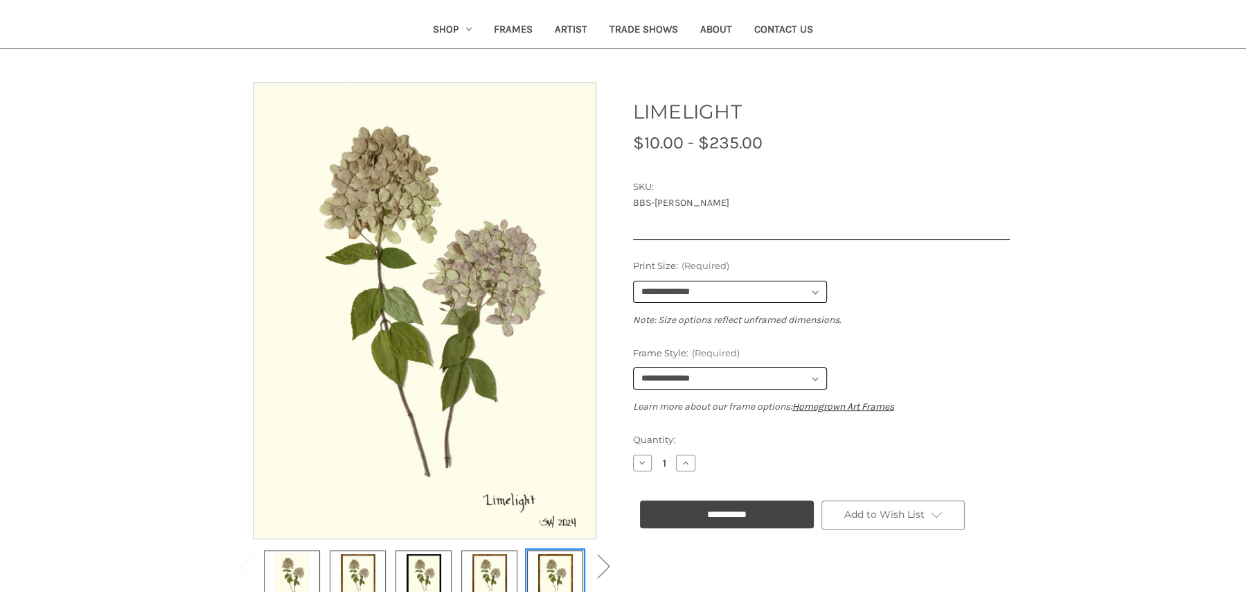
click at [547, 564] on img at bounding box center [555, 575] width 35 height 46
select select "****"
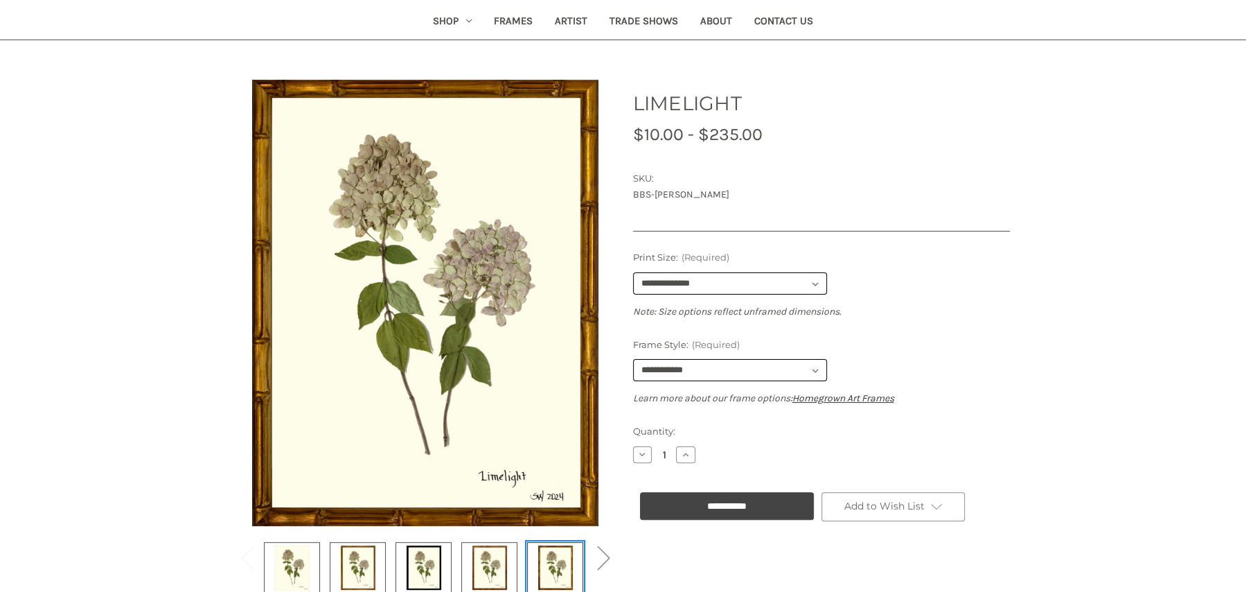
scroll to position [0, 0]
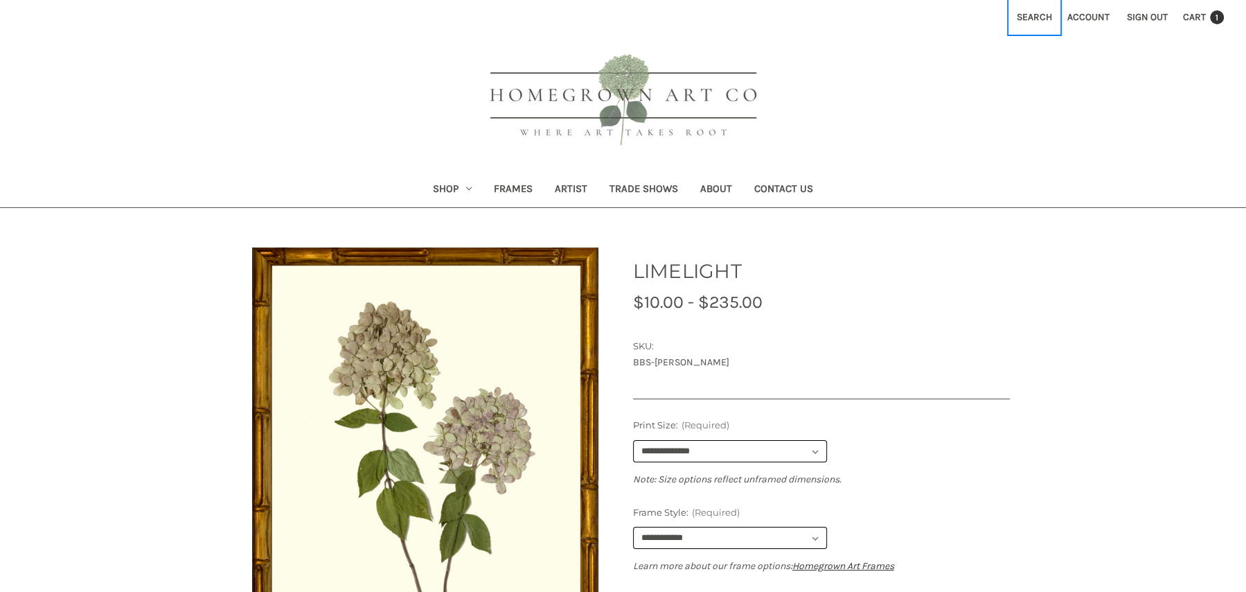
click at [1035, 17] on button "Search" at bounding box center [1034, 17] width 51 height 34
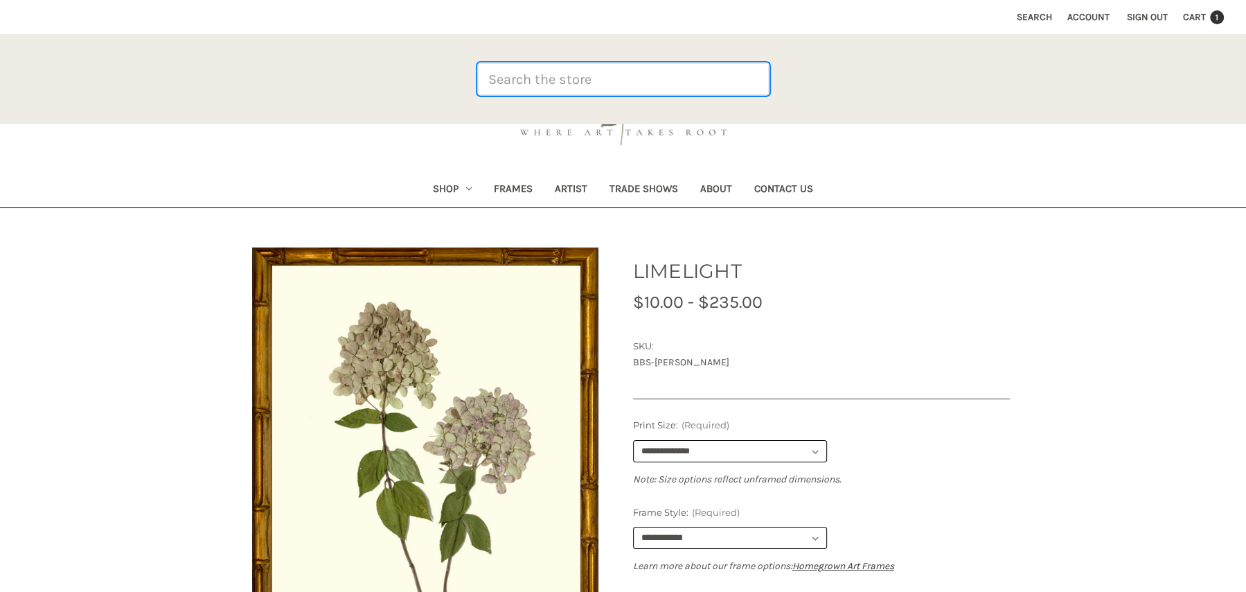
paste input "BBS-FLO-DOG-O"
type input "BBS-FLO-DOG-O"
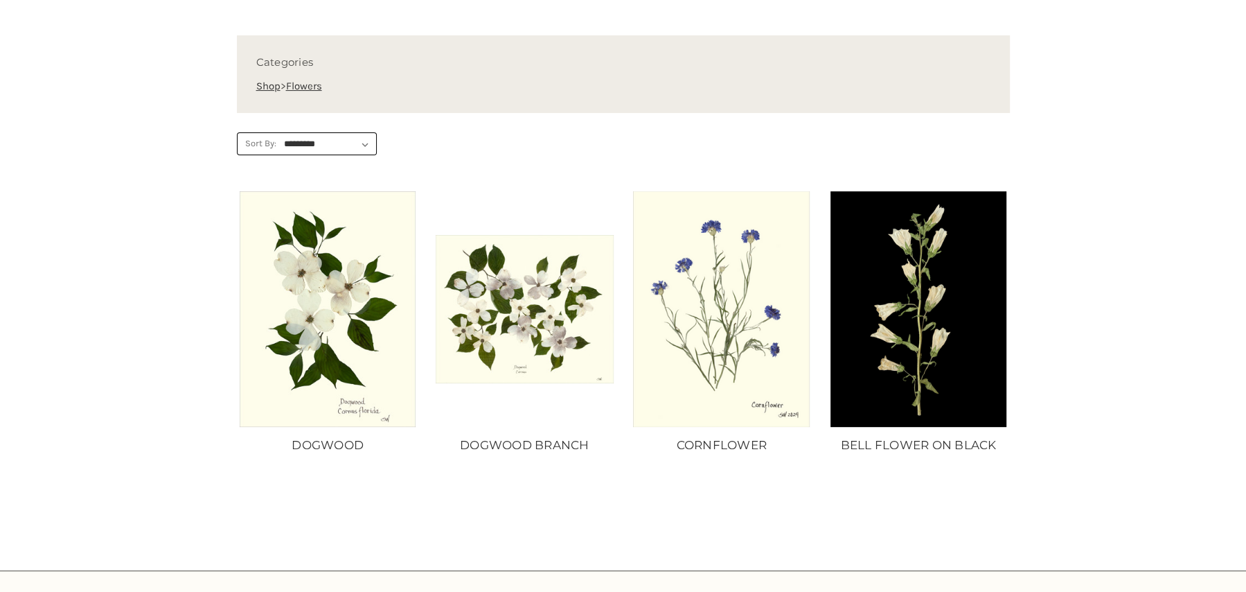
scroll to position [312, 0]
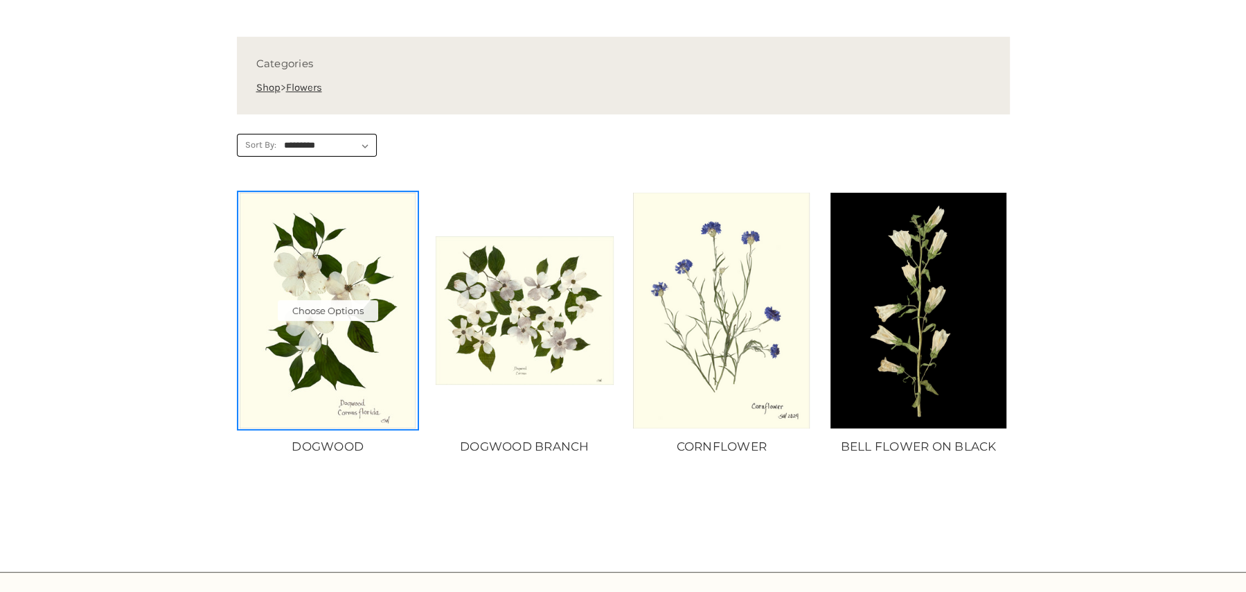
click at [378, 350] on img "DOGWOOD, Price range from $10.00 to $235.00\a\a" at bounding box center [328, 310] width 178 height 235
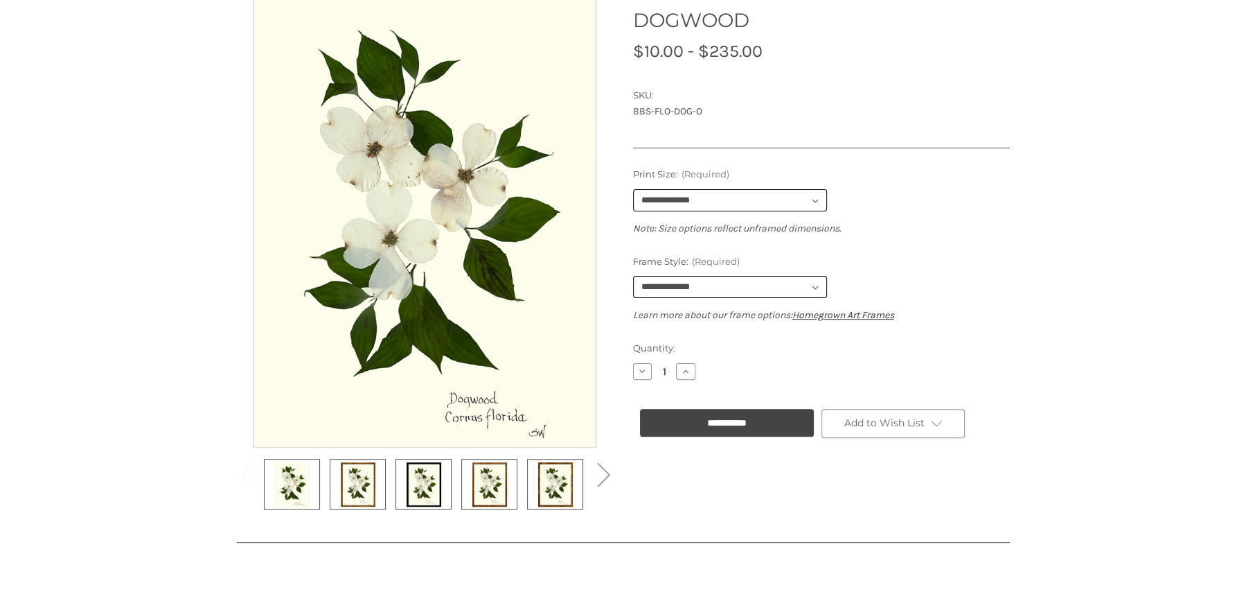
scroll to position [265, 0]
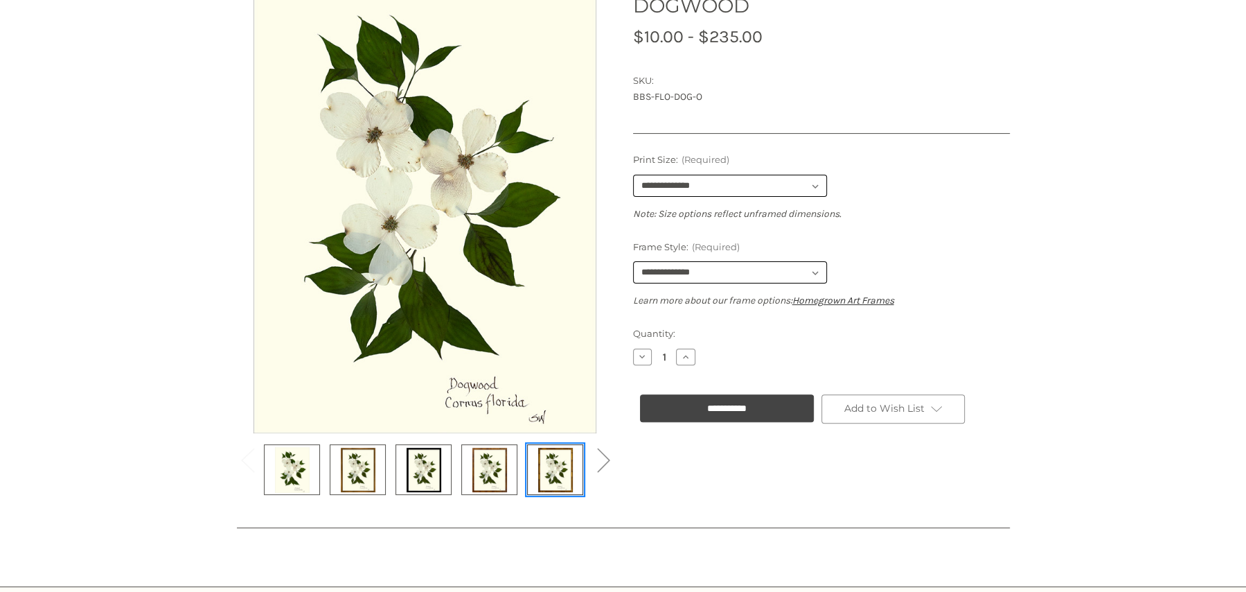
click at [560, 470] on img at bounding box center [555, 469] width 35 height 46
select select "****"
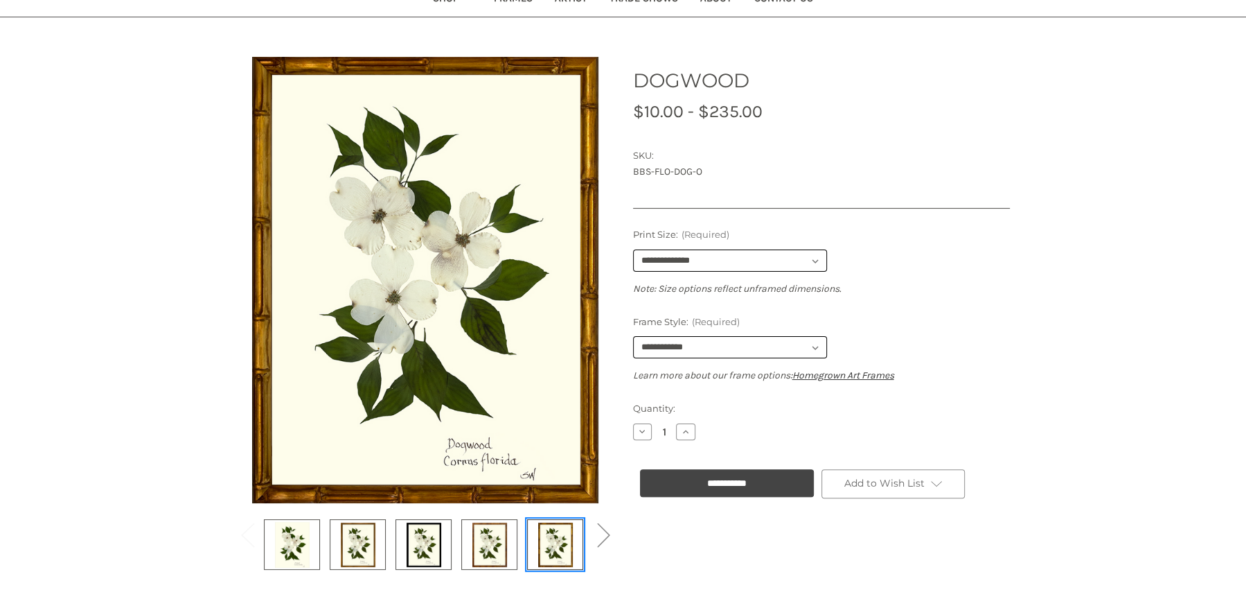
scroll to position [0, 0]
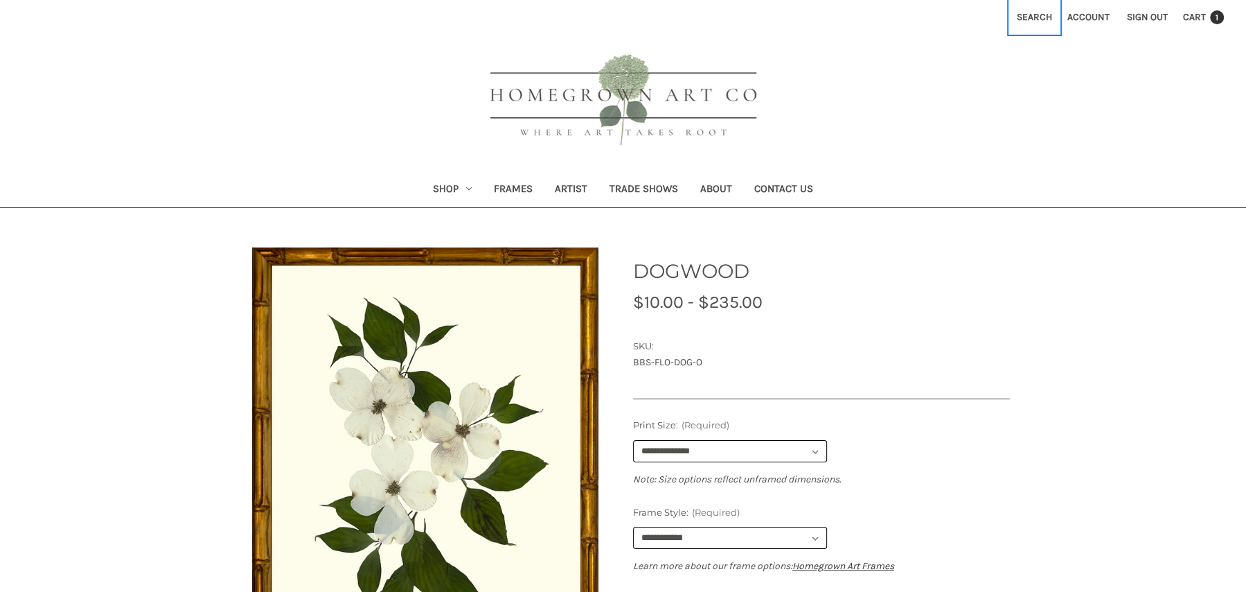
click at [1035, 19] on button "Search" at bounding box center [1034, 17] width 51 height 34
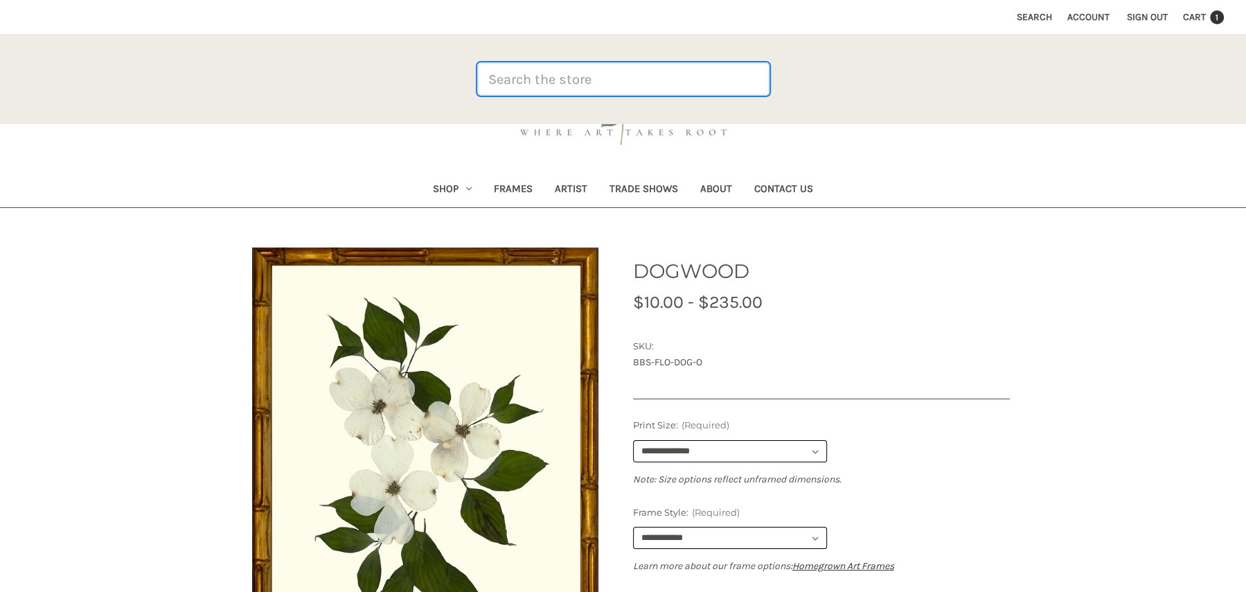
click at [578, 80] on input "Search" at bounding box center [623, 79] width 291 height 32
paste input "BBS-FER-LAD"
type input "BBS-FER-LAD"
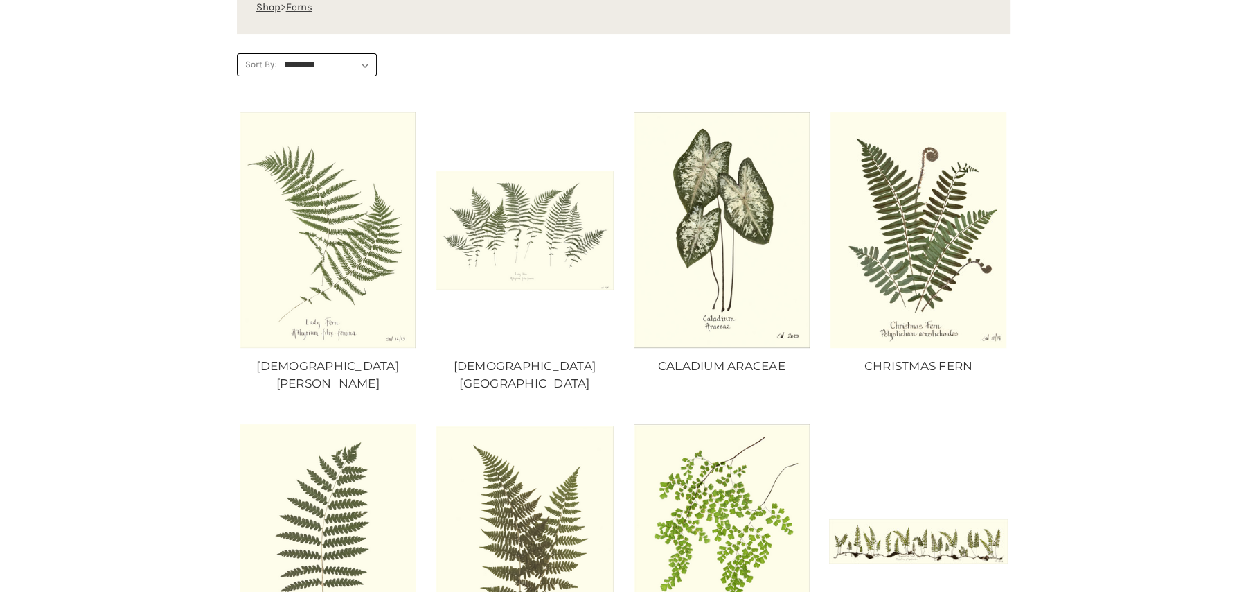
scroll to position [393, 0]
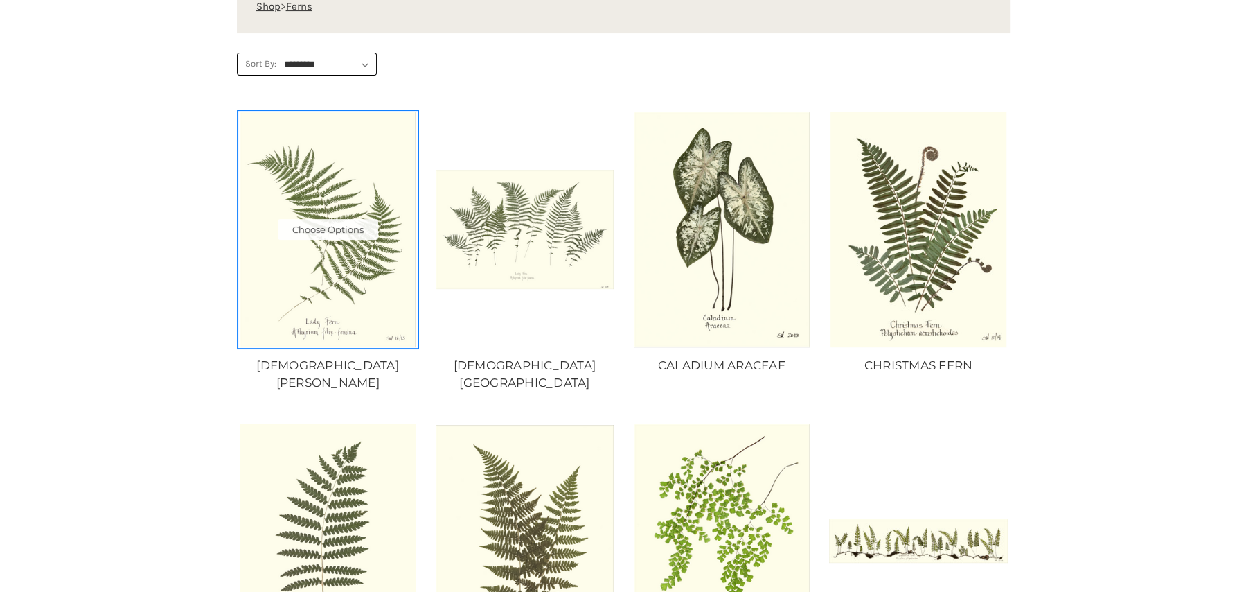
click at [308, 239] on img "LADY FERN, Price range from $10.00 to $235.00\a\a" at bounding box center [328, 229] width 178 height 235
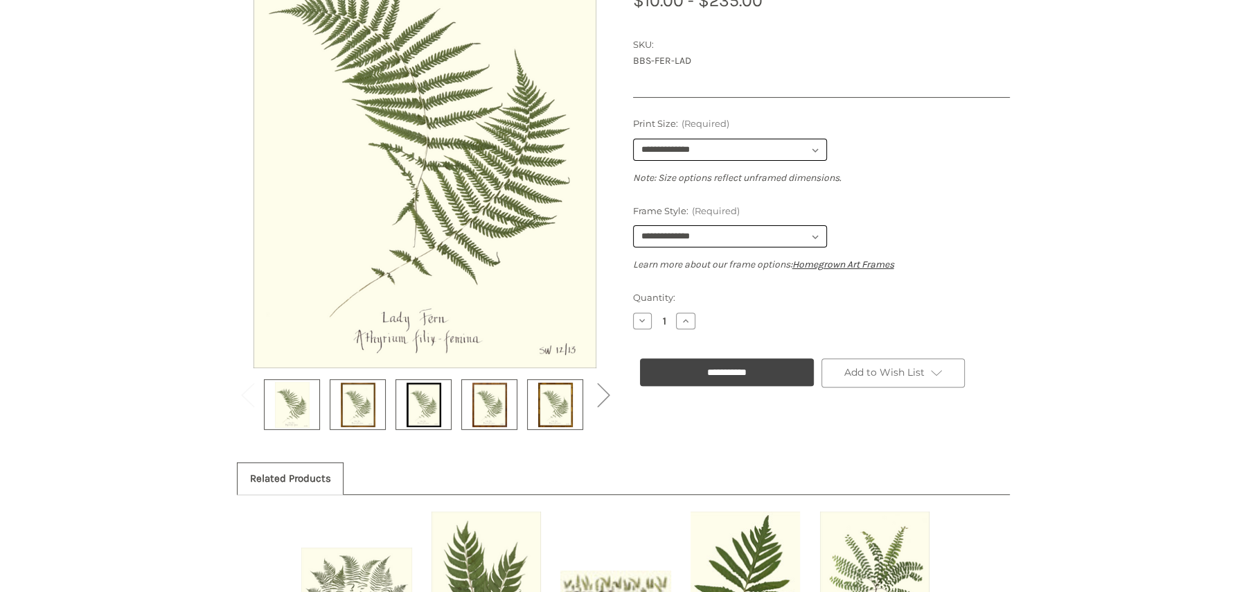
scroll to position [331, 0]
click at [550, 399] on img at bounding box center [555, 403] width 35 height 46
select select "****"
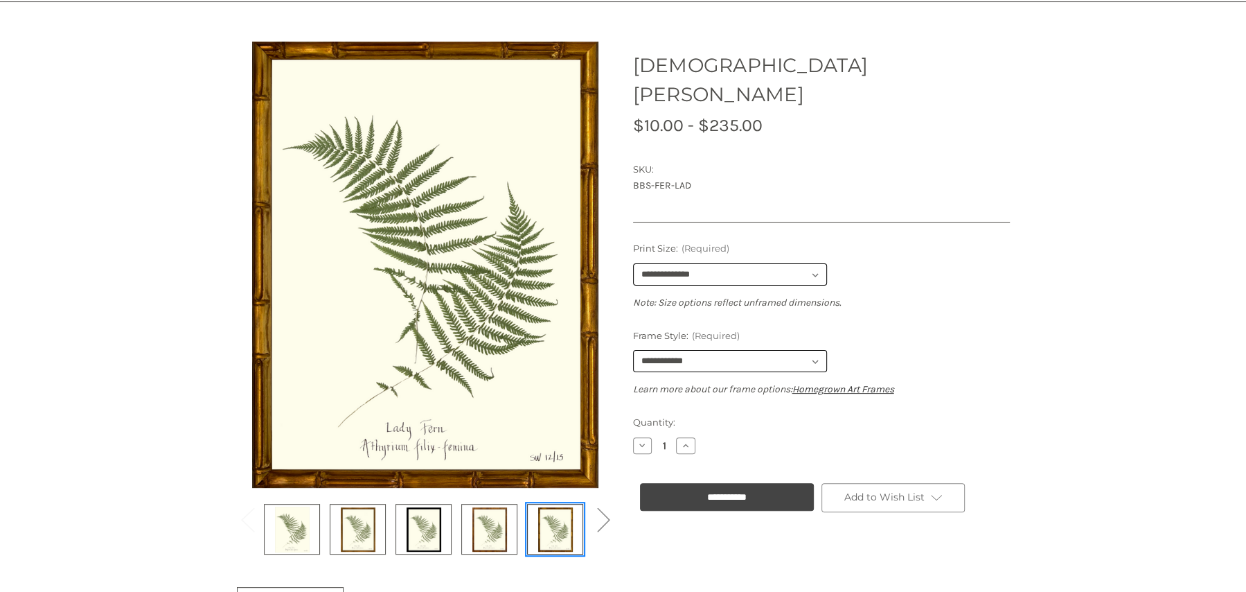
scroll to position [204, 0]
